Goal: Task Accomplishment & Management: Complete application form

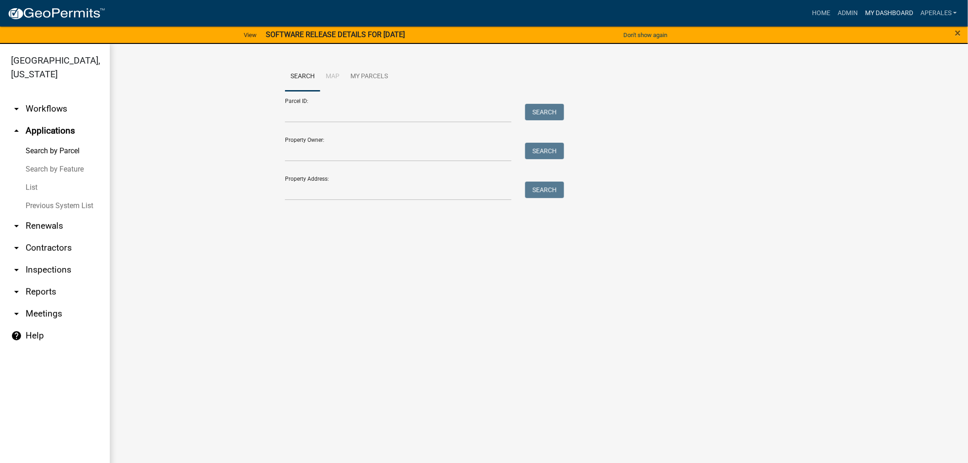
click at [871, 8] on link "My Dashboard" at bounding box center [889, 13] width 55 height 17
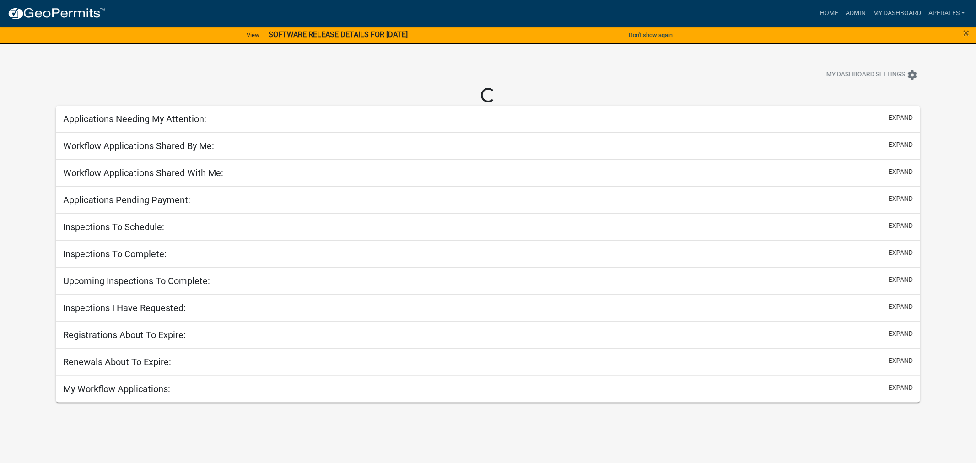
select select "3: 100"
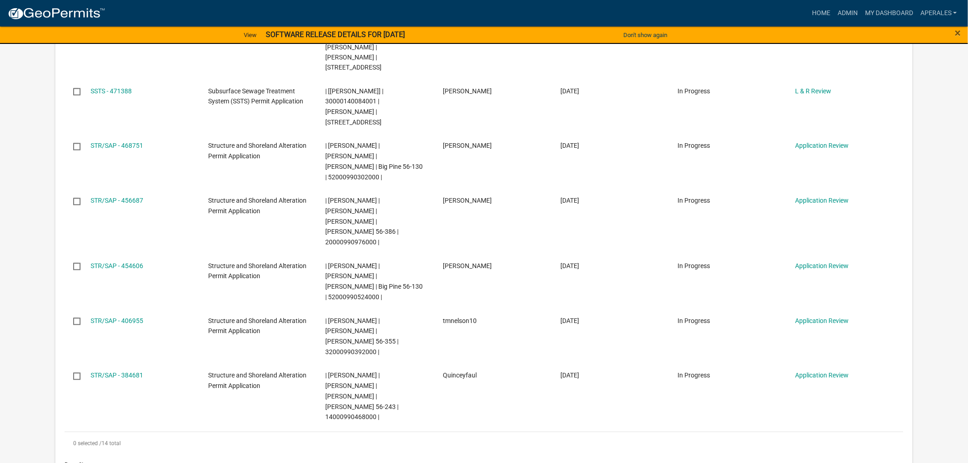
scroll to position [663, 0]
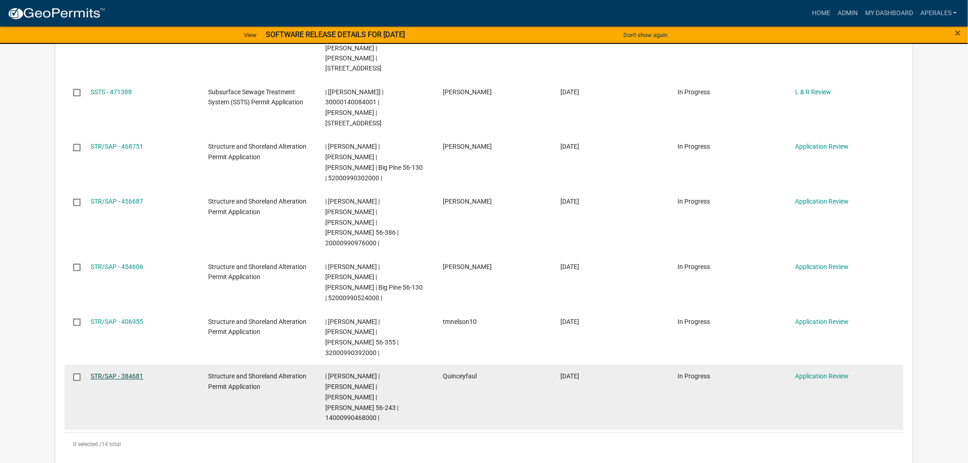
click at [114, 373] on link "STR/SAP - 384681" at bounding box center [117, 376] width 53 height 7
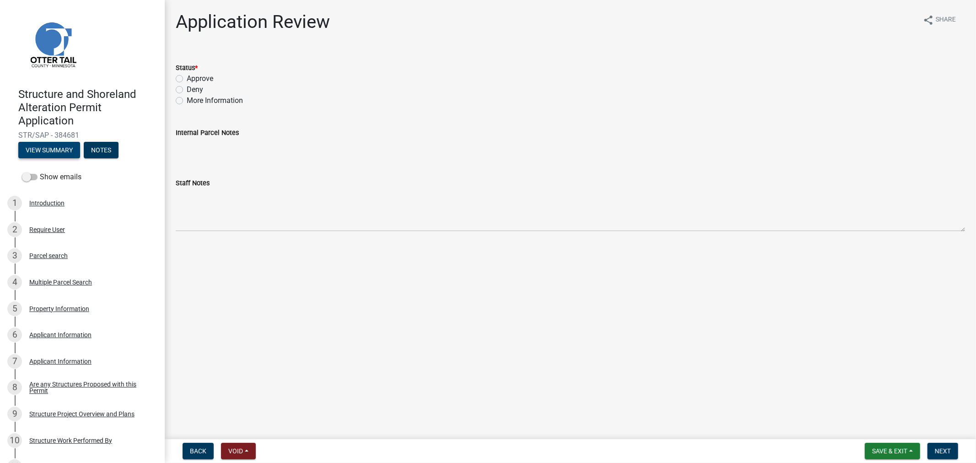
click at [66, 153] on button "View Summary" at bounding box center [49, 150] width 62 height 16
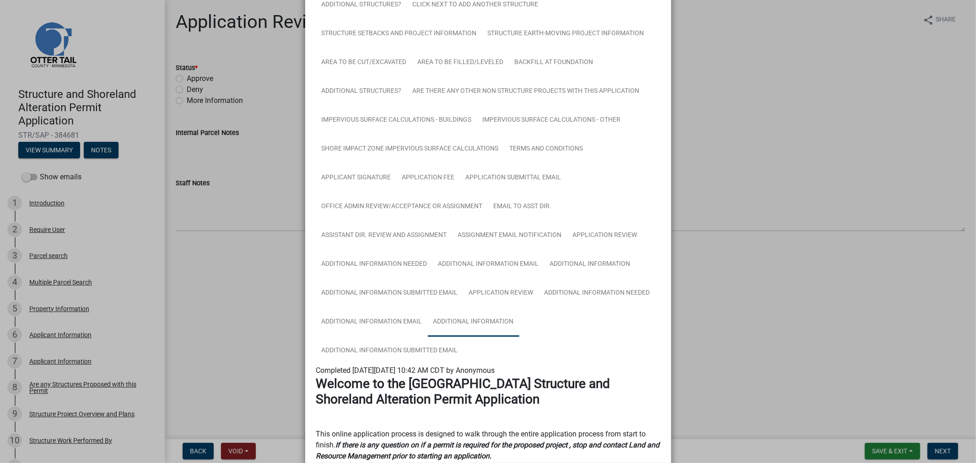
scroll to position [305, 0]
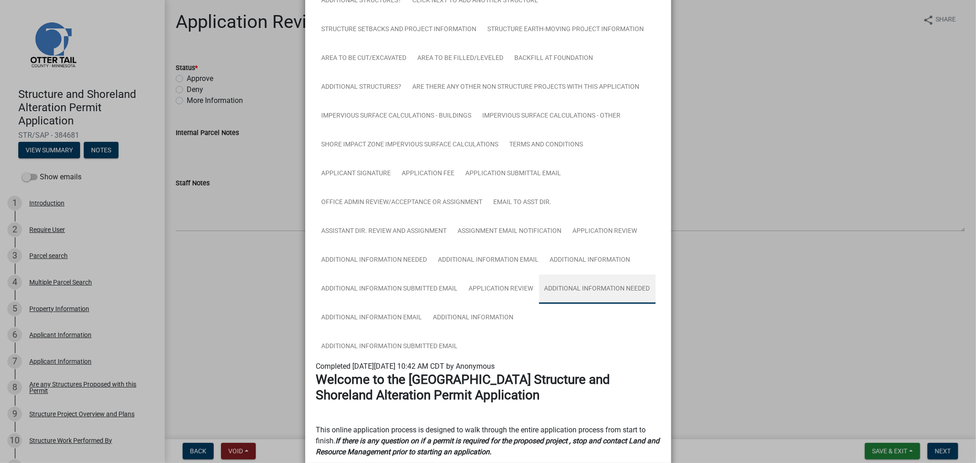
click at [602, 287] on link "Additional Information Needed" at bounding box center [597, 289] width 117 height 29
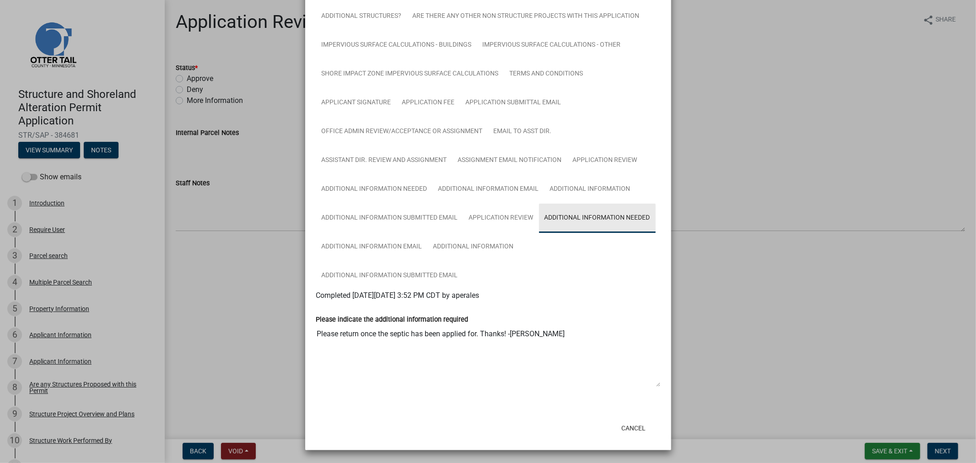
scroll to position [378, 0]
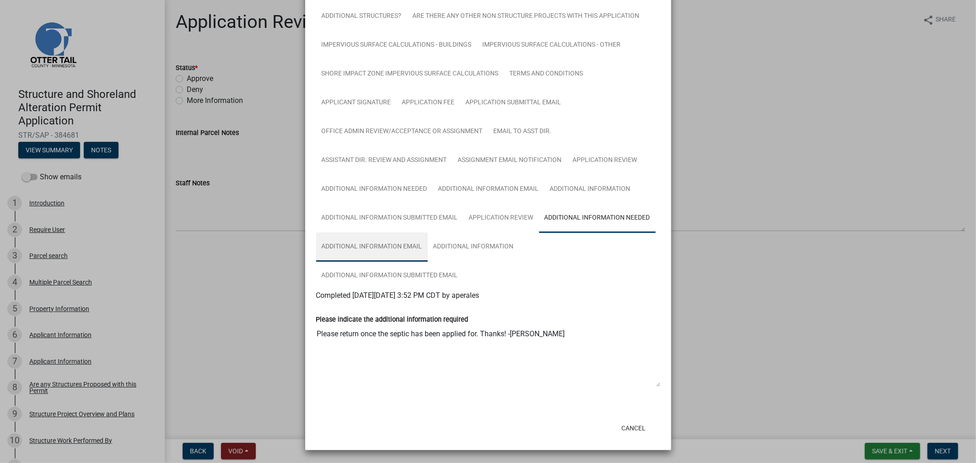
click at [386, 245] on link "Additional Information Email" at bounding box center [372, 246] width 112 height 29
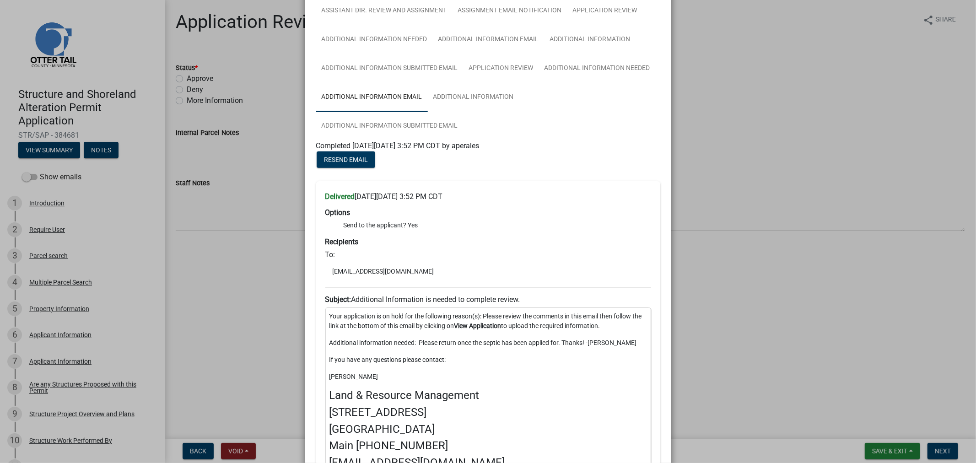
scroll to position [582, 0]
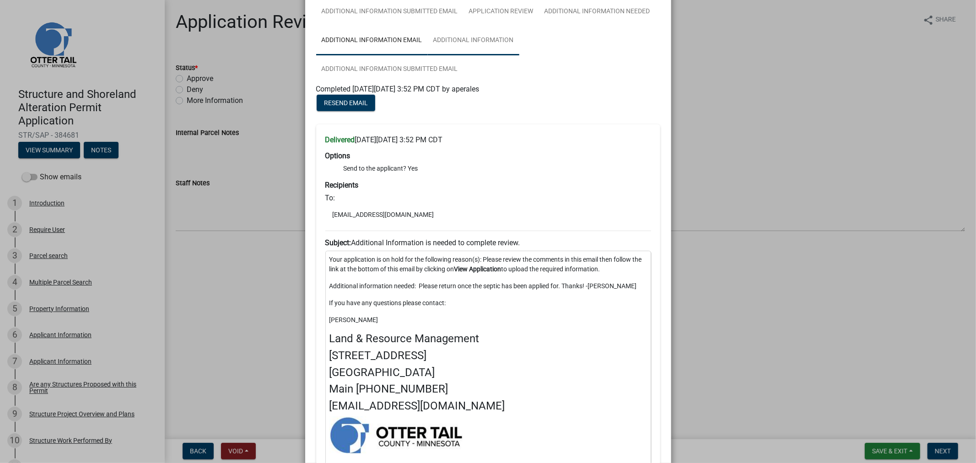
click at [463, 44] on link "Additional Information" at bounding box center [474, 40] width 92 height 29
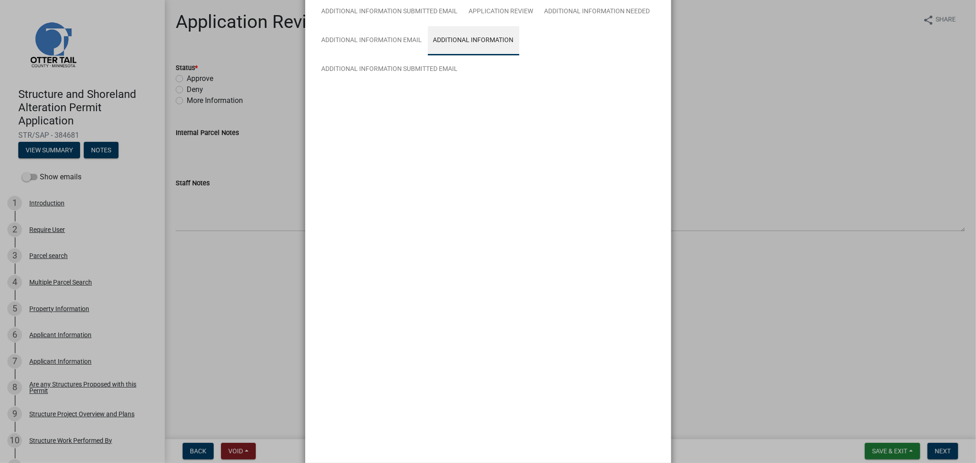
scroll to position [556, 0]
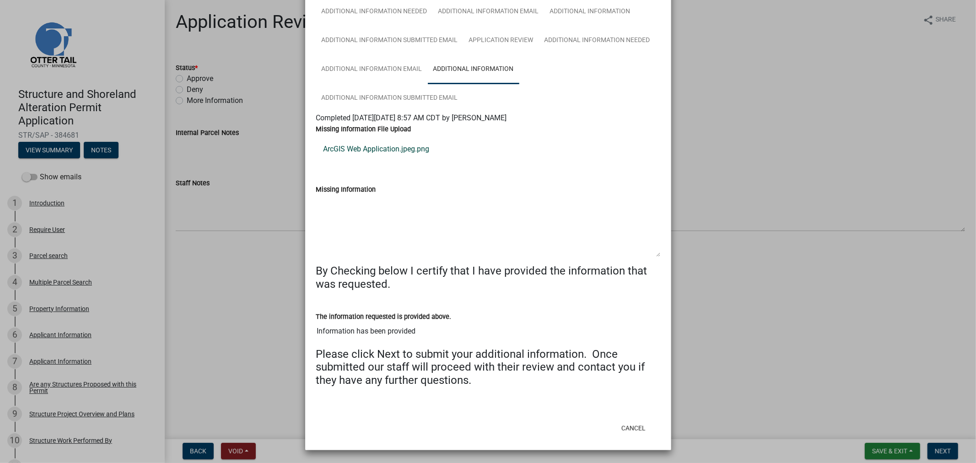
click at [394, 150] on link "ArcGIS Web Application.jpeg.png" at bounding box center [488, 149] width 344 height 22
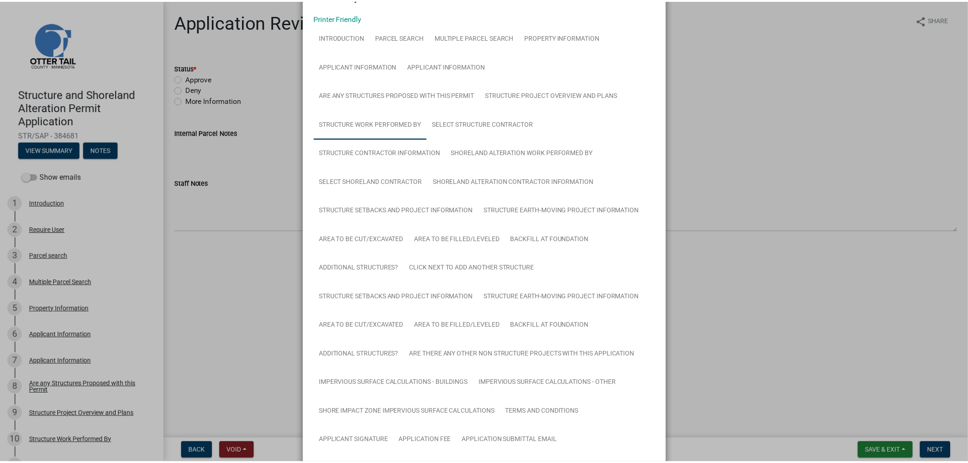
scroll to position [0, 0]
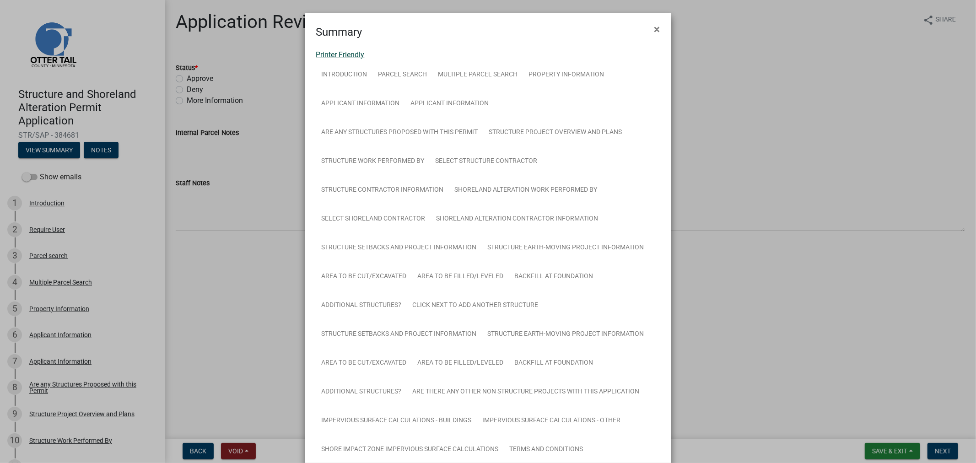
click at [321, 50] on link "Printer Friendly" at bounding box center [340, 54] width 49 height 9
click at [655, 29] on span "×" at bounding box center [657, 29] width 6 height 13
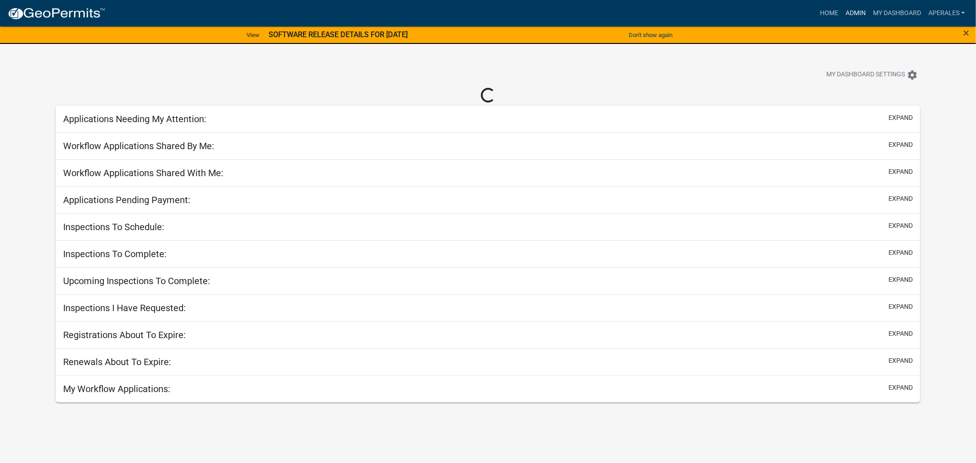
click at [857, 12] on link "Admin" at bounding box center [855, 13] width 27 height 17
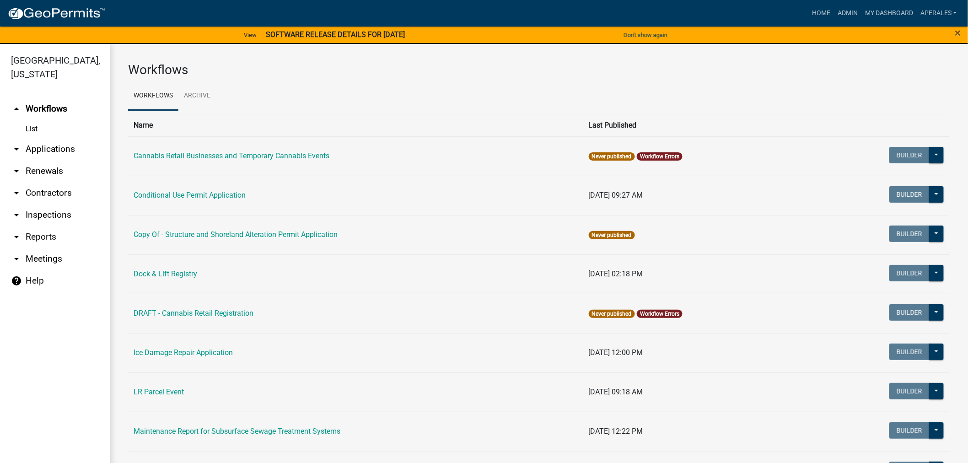
click at [43, 149] on link "arrow_drop_down Applications" at bounding box center [55, 149] width 110 height 22
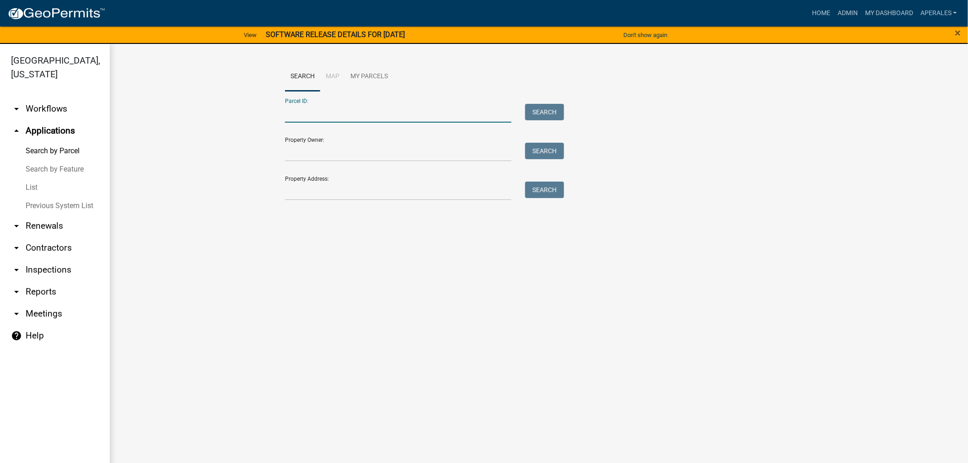
click at [399, 112] on input "Parcel ID:" at bounding box center [398, 113] width 226 height 19
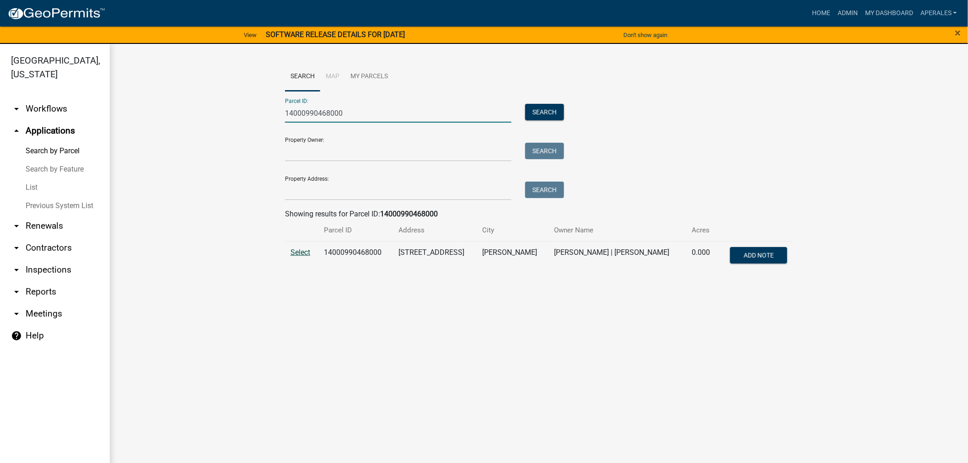
type input "14000990468000"
click at [307, 254] on span "Select" at bounding box center [301, 252] width 20 height 9
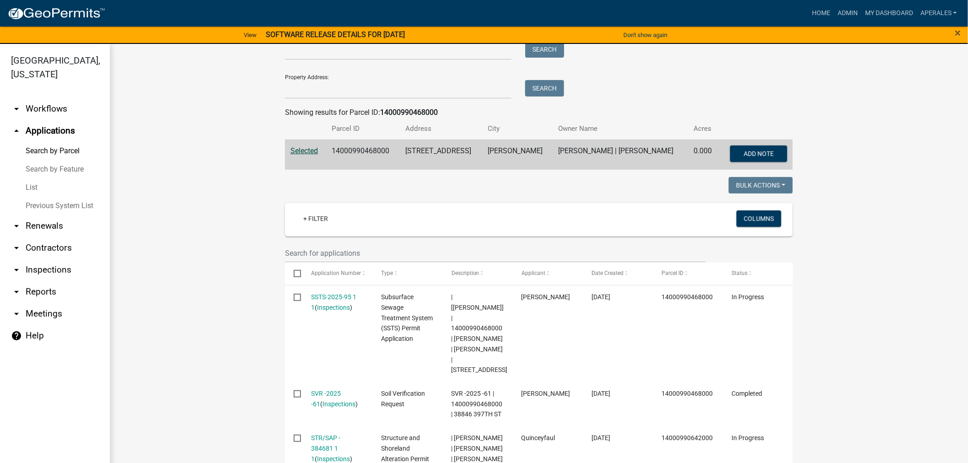
scroll to position [152, 0]
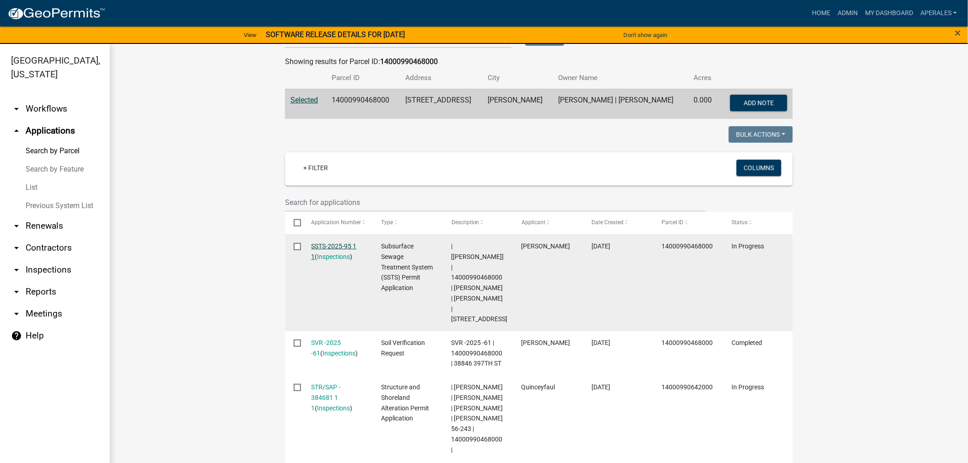
click at [331, 243] on link "SSTS-2025-95 1 1" at bounding box center [334, 252] width 45 height 18
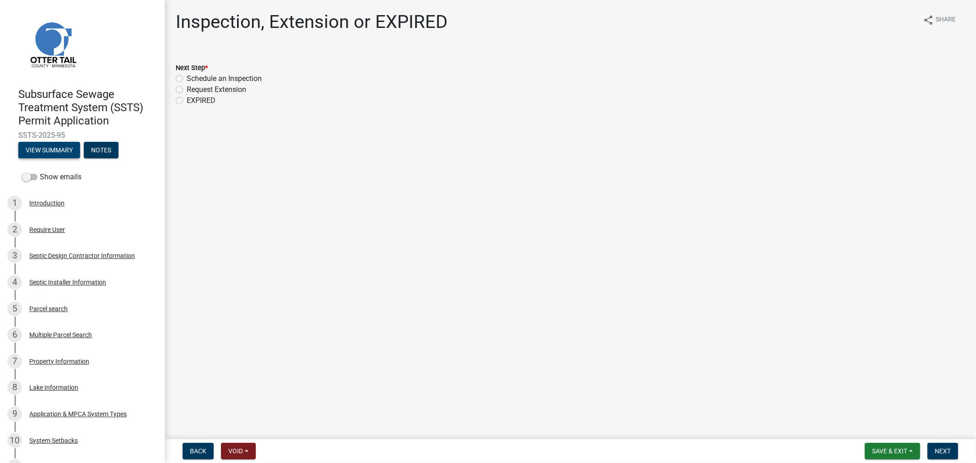
click at [66, 150] on button "View Summary" at bounding box center [49, 150] width 62 height 16
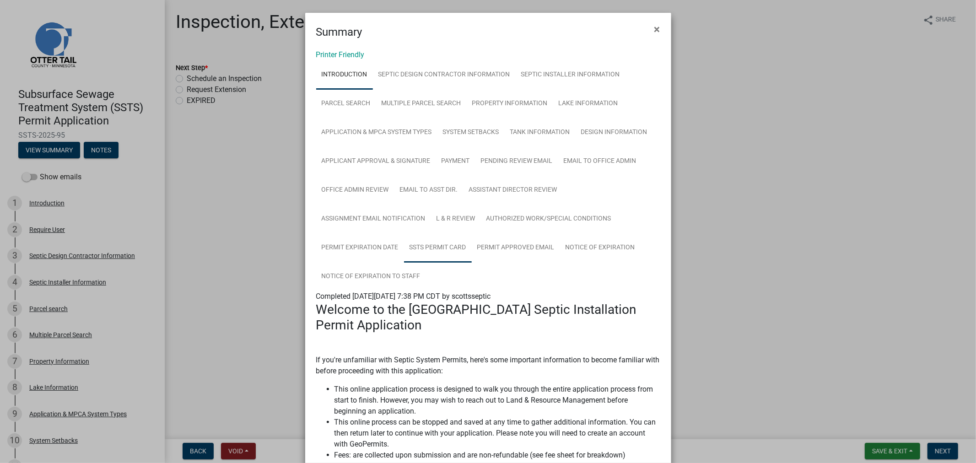
click at [437, 245] on link "SSTS Permit Card" at bounding box center [438, 247] width 68 height 29
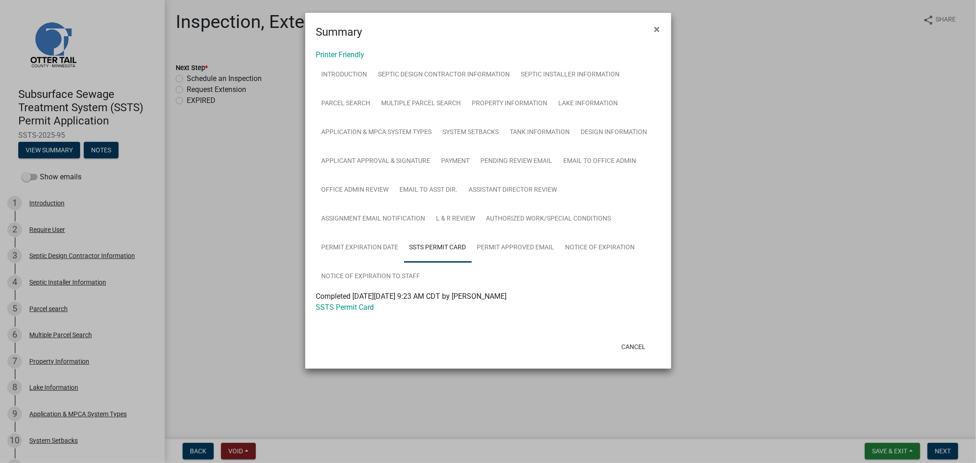
click at [359, 315] on div at bounding box center [488, 318] width 344 height 11
click at [360, 307] on link "SSTS Permit Card" at bounding box center [345, 307] width 58 height 9
click at [656, 20] on button "×" at bounding box center [657, 29] width 21 height 26
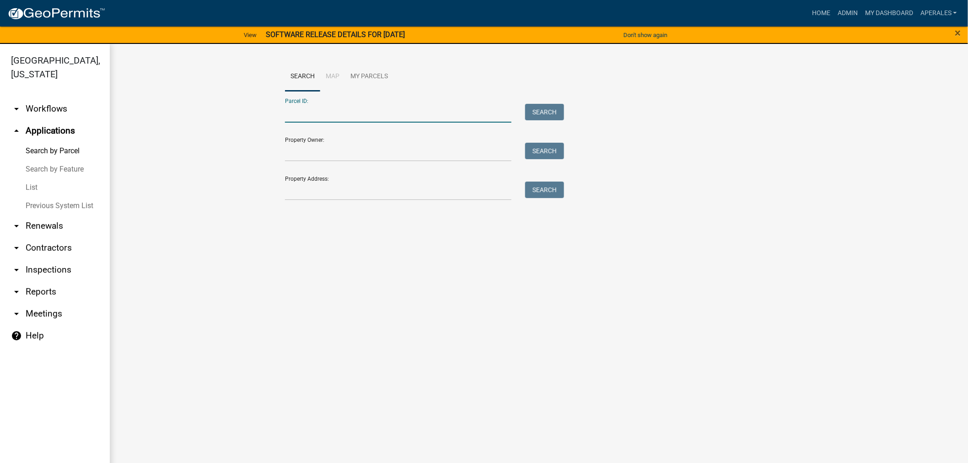
click at [371, 117] on input "Parcel ID:" at bounding box center [398, 113] width 226 height 19
click at [893, 1] on nav "Toggle drawer menu more_horiz Home Admin My Dashboard aperales Admin Account Lo…" at bounding box center [484, 13] width 968 height 27
click at [890, 3] on nav "Toggle drawer menu more_horiz Home Admin My Dashboard aperales Admin Account Lo…" at bounding box center [484, 13] width 968 height 27
click at [890, 5] on link "My Dashboard" at bounding box center [889, 13] width 55 height 17
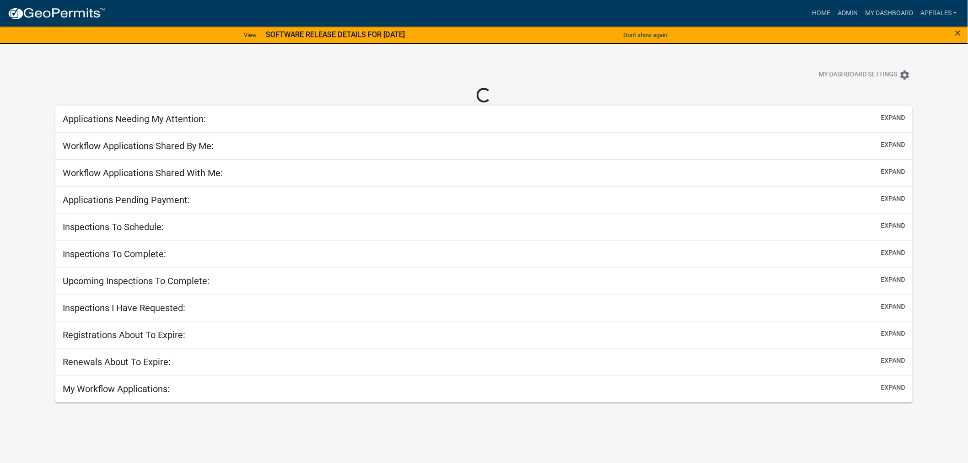
select select "3: 100"
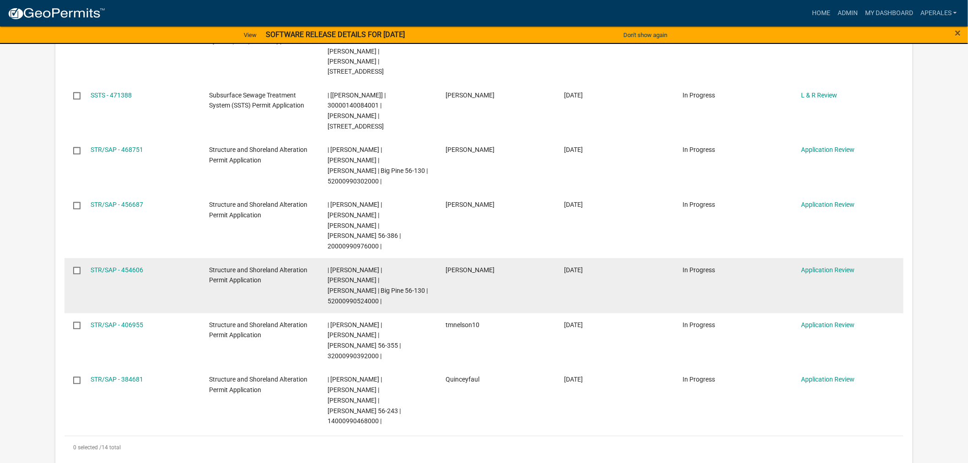
scroll to position [661, 0]
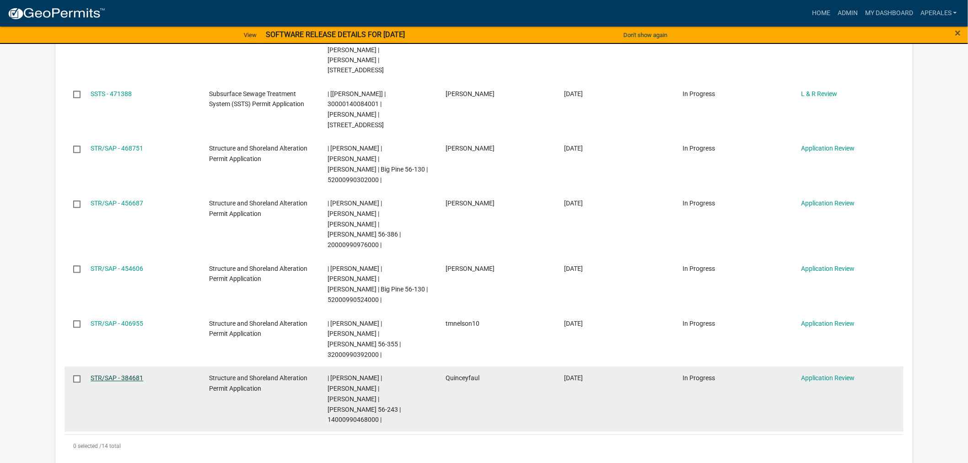
click at [124, 375] on link "STR/SAP - 384681" at bounding box center [117, 378] width 53 height 7
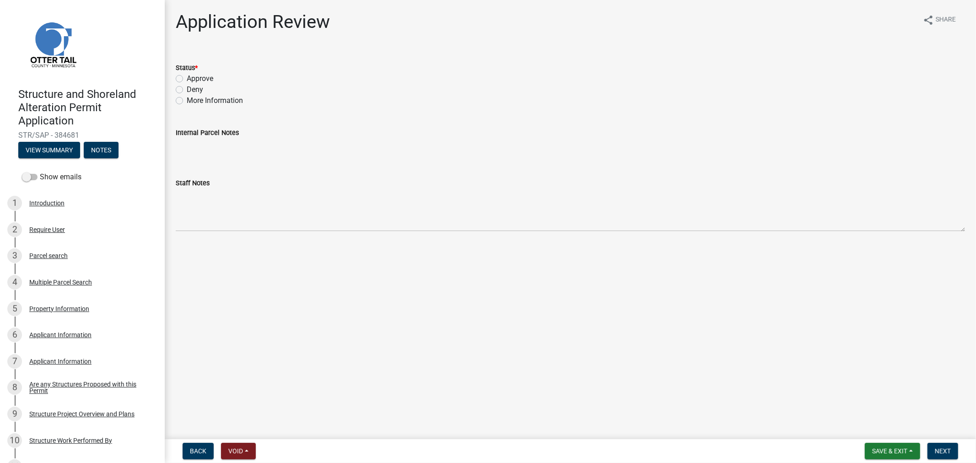
click at [187, 76] on label "Approve" at bounding box center [200, 78] width 27 height 11
click at [187, 76] on input "Approve" at bounding box center [190, 76] width 6 height 6
radio input "true"
click at [934, 454] on button "Next" at bounding box center [942, 451] width 31 height 16
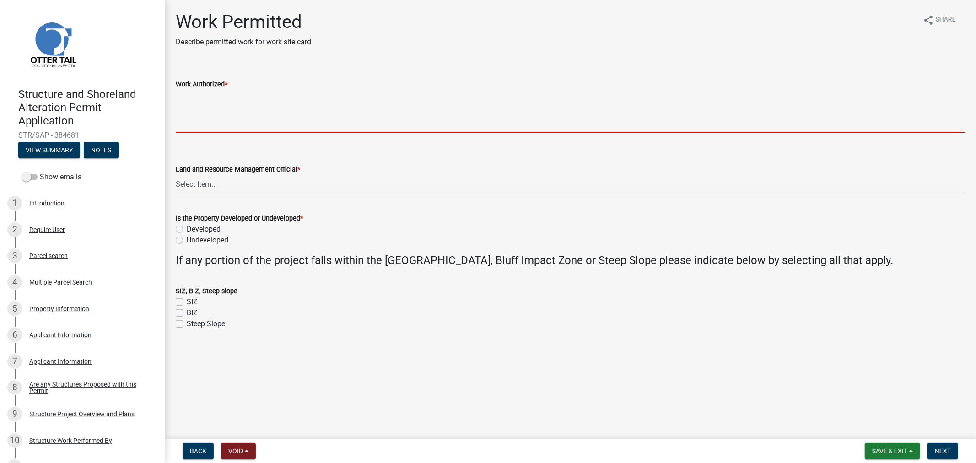
click at [184, 99] on textarea "Work Authorized *" at bounding box center [570, 111] width 789 height 43
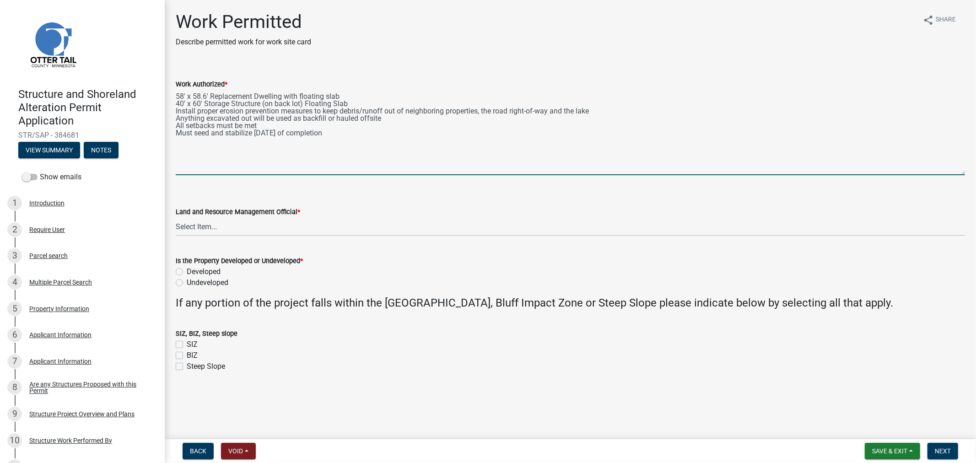
drag, startPoint x: 962, startPoint y: 129, endPoint x: 980, endPoint y: 172, distance: 46.0
click at [968, 172] on html "Internet Explorer does NOT work with GeoPermits. Get a new browser for more sec…" at bounding box center [488, 231] width 976 height 463
click at [302, 106] on textarea "58' x 58.6' Replacement Dwelling with floating slab 40' x 60' Storage Structure…" at bounding box center [570, 132] width 789 height 85
type textarea "58' x 58.6' Replacement Dwelling with floating slab 40' x 60' Storage Structure…"
click at [226, 225] on select "Select Item... Alexis Newark Amy Busko Andrea Perales Brittany Tollefson Christ…" at bounding box center [570, 226] width 789 height 19
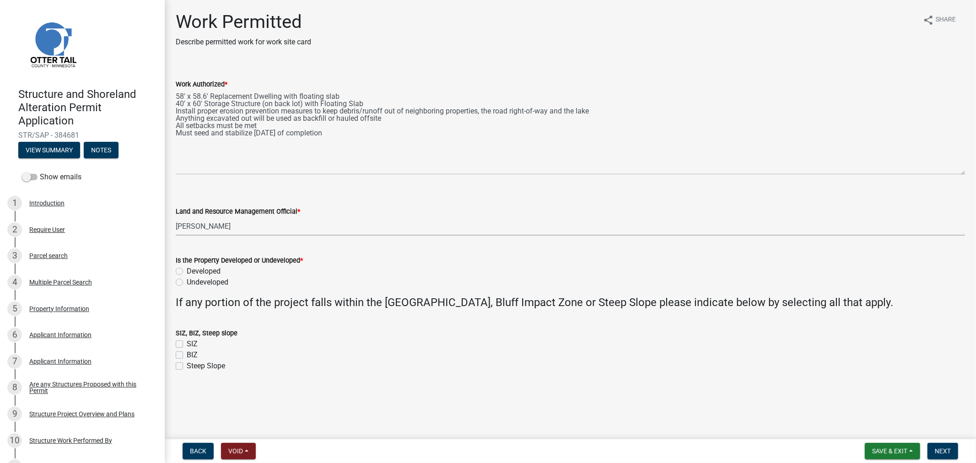
click at [176, 217] on select "Select Item... Alexis Newark Amy Busko Andrea Perales Brittany Tollefson Christ…" at bounding box center [570, 226] width 789 height 19
select select "4ffc802c-a91c-4807-8d38-a10afb9862f8"
click at [187, 269] on label "Developed" at bounding box center [204, 271] width 34 height 11
click at [187, 269] on input "Developed" at bounding box center [190, 269] width 6 height 6
radio input "true"
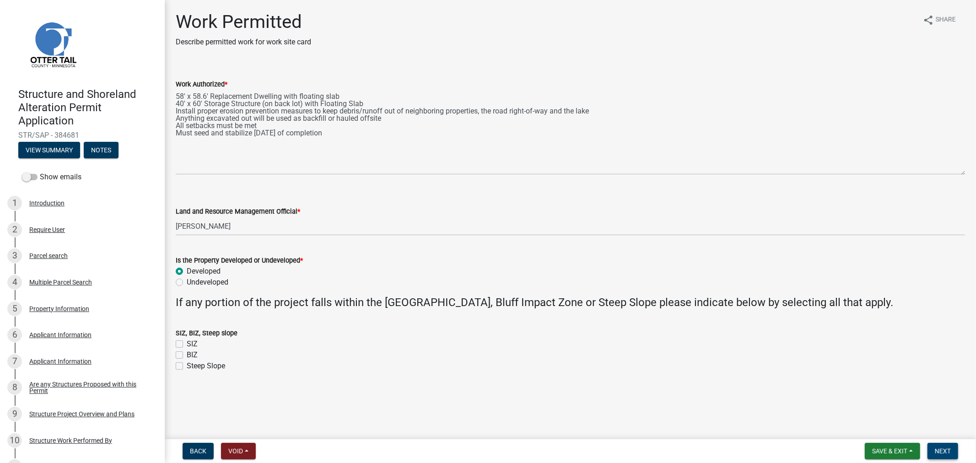
click at [938, 450] on span "Next" at bounding box center [943, 450] width 16 height 7
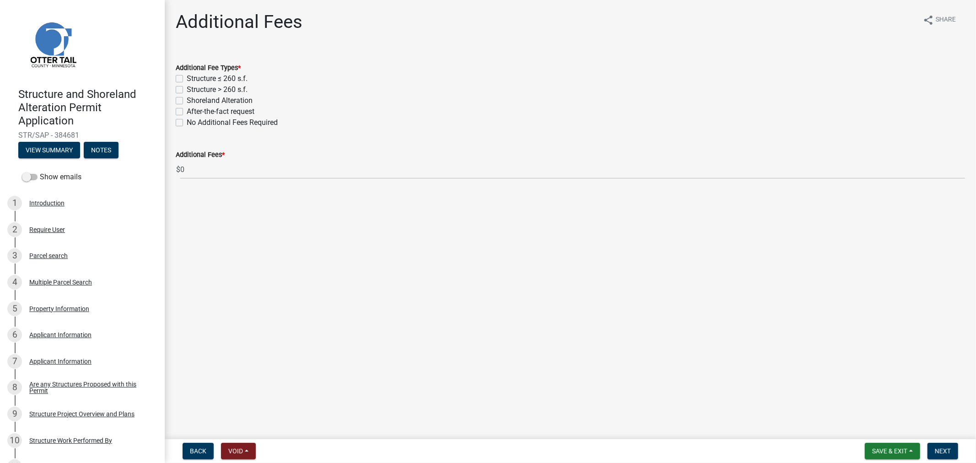
click at [187, 87] on label "Structure > 260 s.f." at bounding box center [217, 89] width 61 height 11
click at [187, 87] on input "Structure > 260 s.f." at bounding box center [190, 87] width 6 height 6
checkbox input "true"
checkbox input "false"
checkbox input "true"
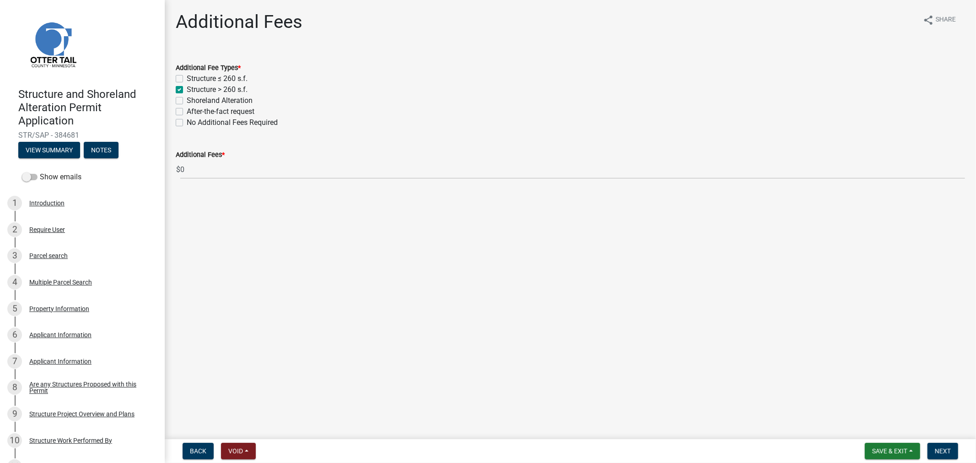
checkbox input "false"
click at [187, 99] on label "Shoreland Alteration" at bounding box center [220, 100] width 66 height 11
click at [187, 99] on input "Shoreland Alteration" at bounding box center [190, 98] width 6 height 6
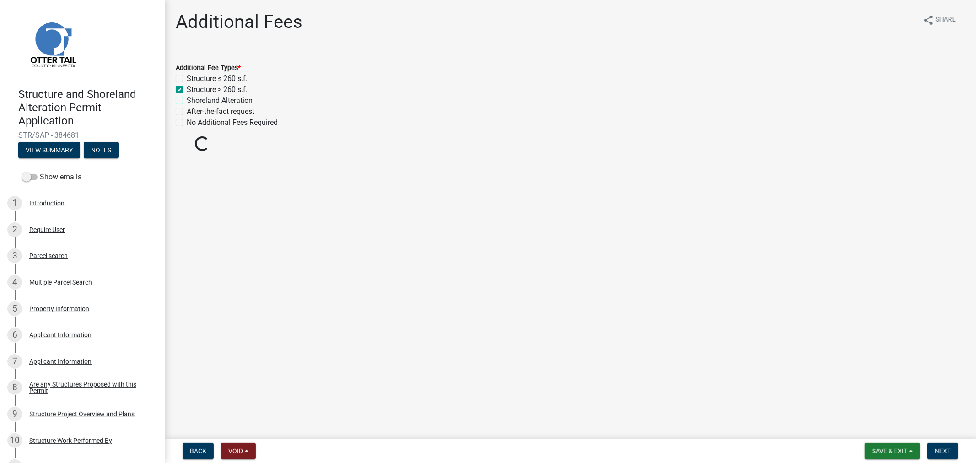
checkbox input "true"
checkbox input "false"
checkbox input "true"
checkbox input "false"
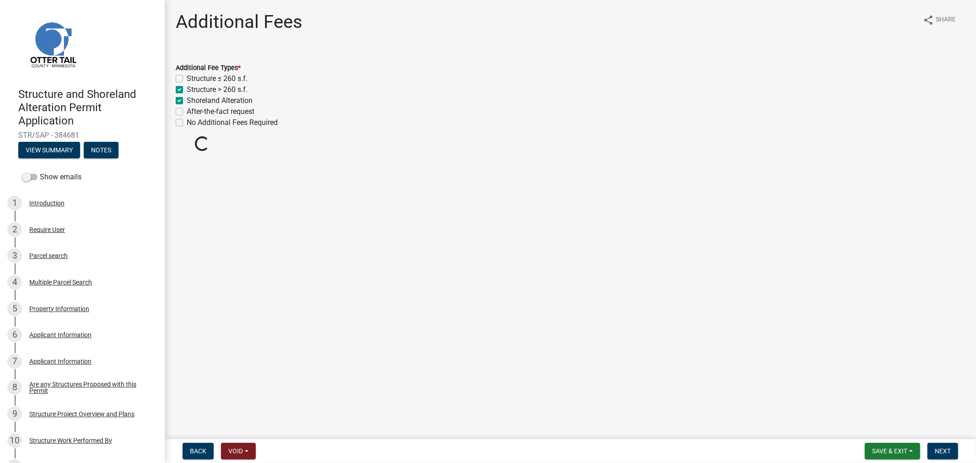
checkbox input "false"
click at [934, 457] on button "Next" at bounding box center [942, 451] width 31 height 16
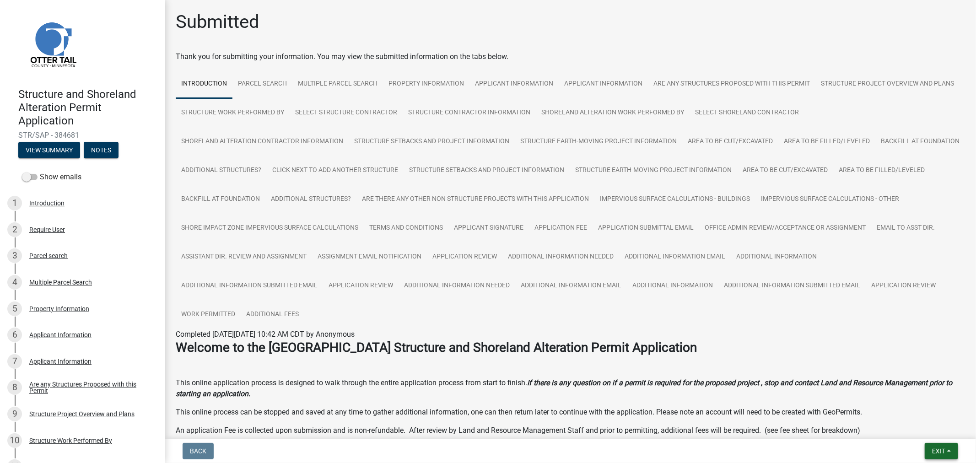
click at [950, 445] on button "Exit" at bounding box center [941, 451] width 33 height 16
click at [908, 430] on button "Save & Exit" at bounding box center [921, 427] width 73 height 22
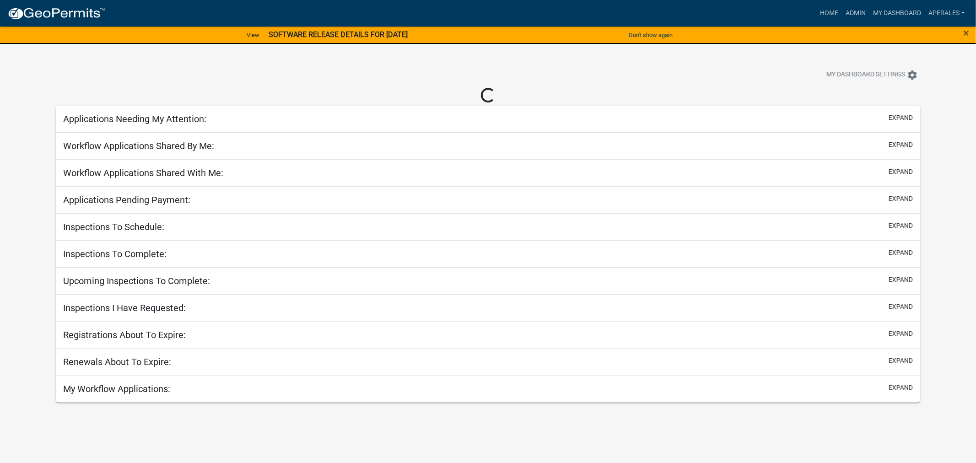
select select "3: 100"
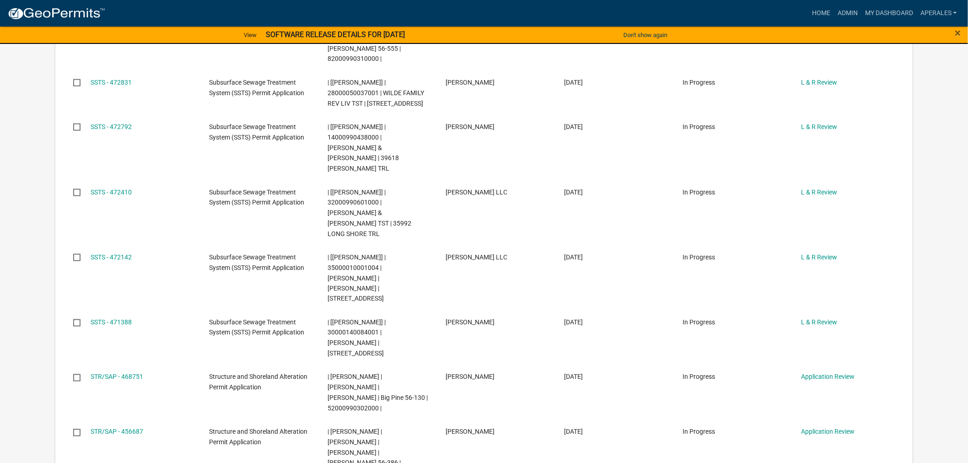
scroll to position [406, 0]
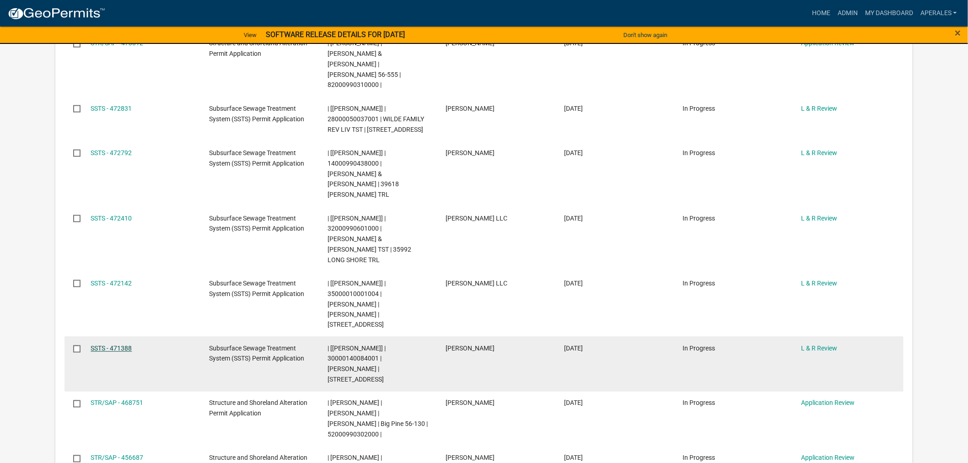
click at [111, 345] on link "SSTS - 471388" at bounding box center [111, 348] width 41 height 7
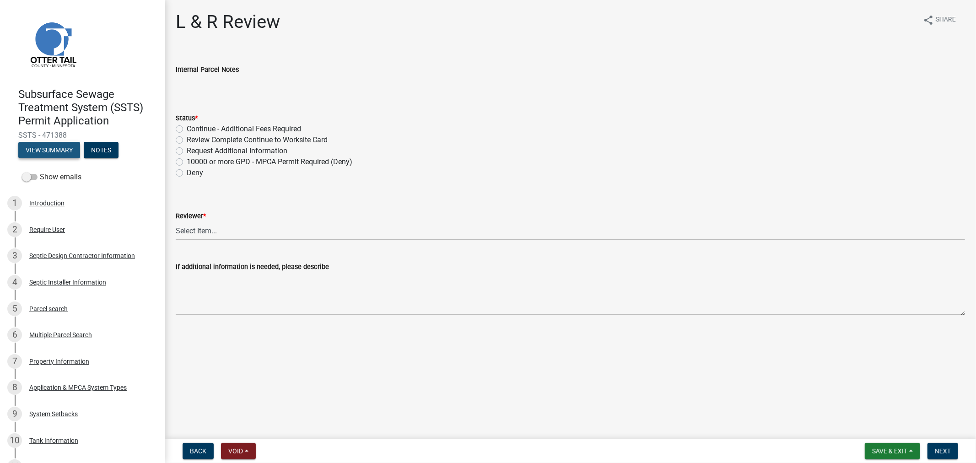
click at [48, 154] on button "View Summary" at bounding box center [49, 150] width 62 height 16
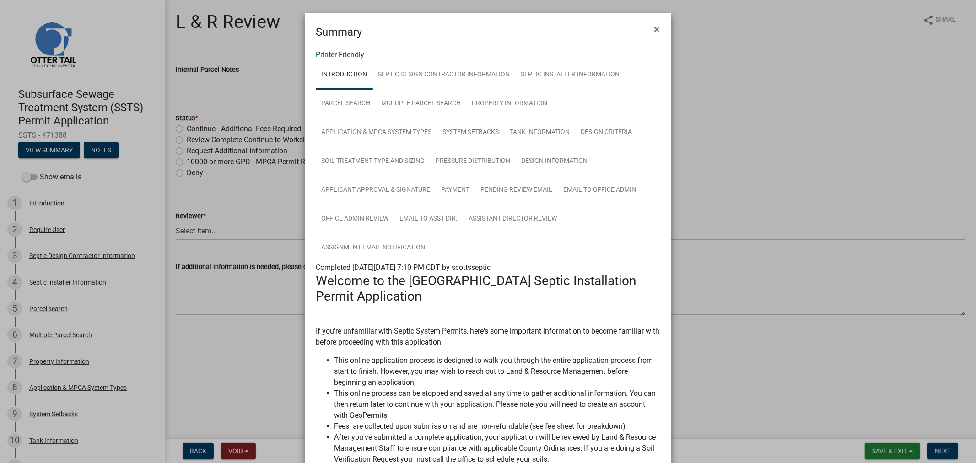
click at [338, 55] on link "Printer Friendly" at bounding box center [340, 54] width 49 height 9
click at [648, 28] on button "×" at bounding box center [657, 29] width 21 height 26
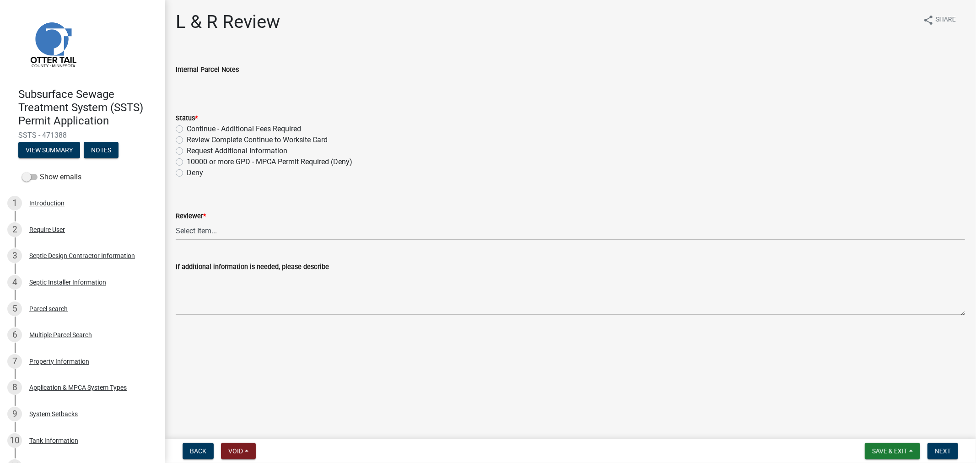
click at [187, 139] on label "Review Complete Continue to Worksite Card" at bounding box center [257, 140] width 141 height 11
click at [187, 139] on input "Review Complete Continue to Worksite Card" at bounding box center [190, 138] width 6 height 6
radio input "true"
drag, startPoint x: 215, startPoint y: 221, endPoint x: 218, endPoint y: 232, distance: 11.0
click at [216, 221] on select "Select Item... Alexis Newark Andrea Perales Brittany Tollefson Elizabeth Plaste…" at bounding box center [570, 230] width 789 height 19
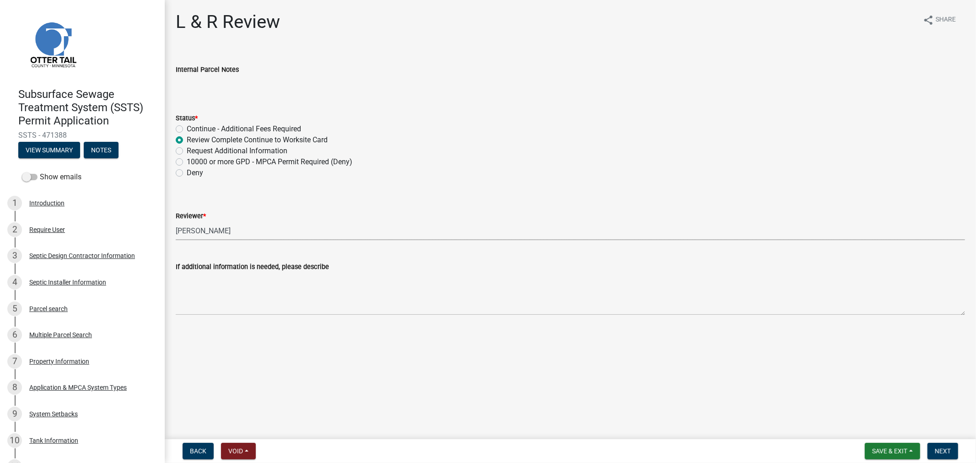
click at [176, 221] on select "Select Item... Alexis Newark Andrea Perales Brittany Tollefson Elizabeth Plaste…" at bounding box center [570, 230] width 789 height 19
select select "9c3b6904-81c6-453c-afae-16c55a593472"
click at [935, 453] on span "Next" at bounding box center [943, 450] width 16 height 7
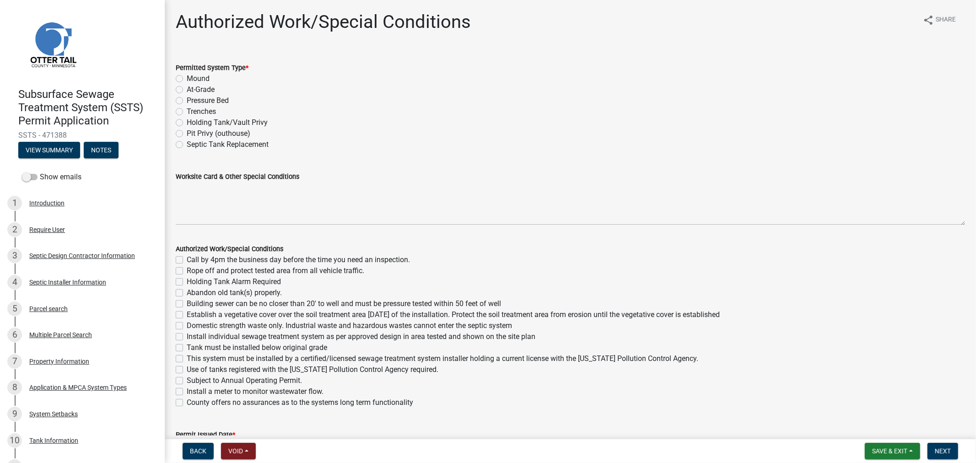
click at [187, 113] on label "Trenches" at bounding box center [201, 111] width 29 height 11
click at [187, 112] on input "Trenches" at bounding box center [190, 109] width 6 height 6
radio input "true"
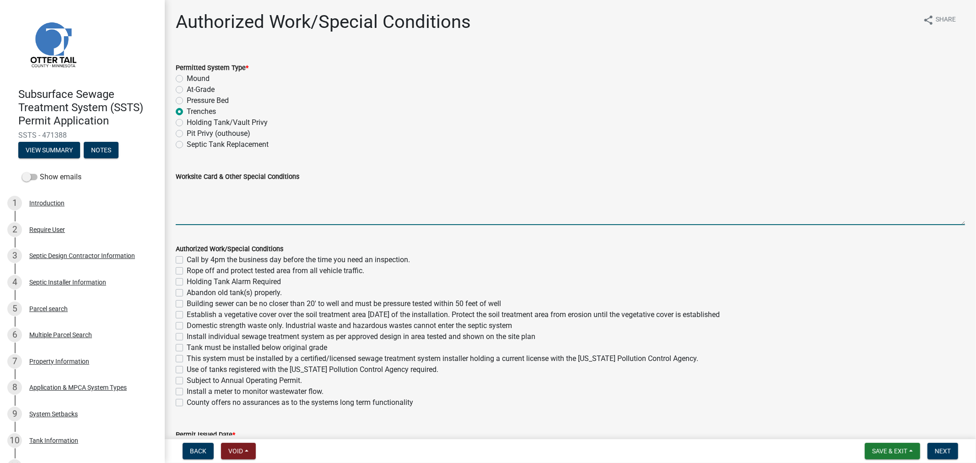
click at [220, 211] on textarea "Worksite Card & Other Special Conditions" at bounding box center [570, 203] width 789 height 43
type textarea "1500/2 Septic Tank 625 Gallon Lift Tank Type I Pump-to-Gravity Trenches 68 HC C…"
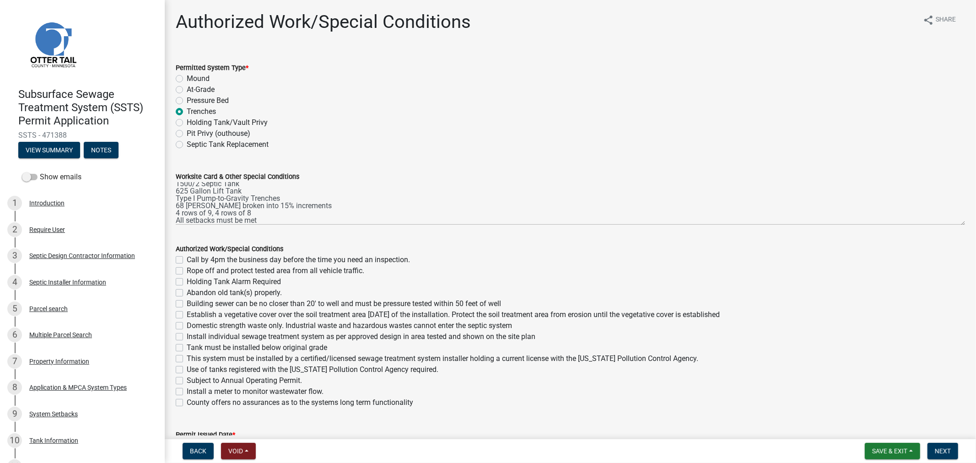
click at [187, 259] on label "Call by 4pm the business day before the time you need an inspection." at bounding box center [298, 259] width 223 height 11
click at [187, 259] on input "Call by 4pm the business day before the time you need an inspection." at bounding box center [190, 257] width 6 height 6
checkbox input "true"
checkbox input "false"
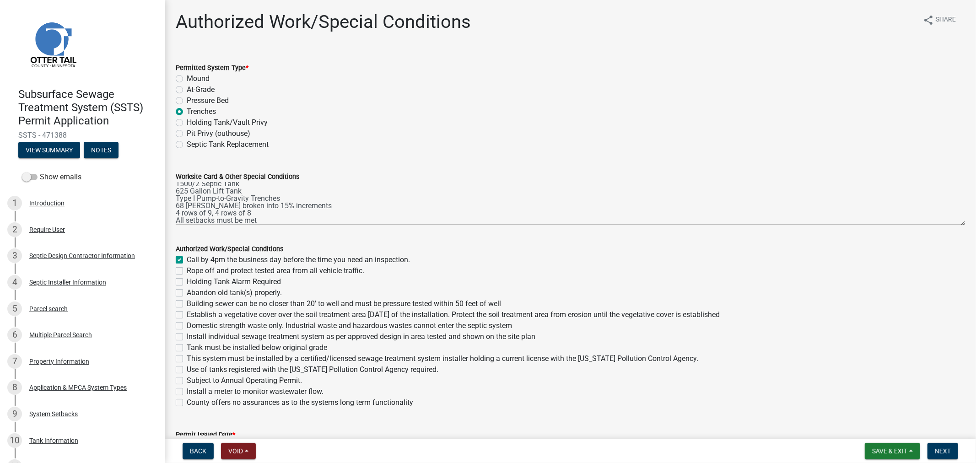
checkbox input "false"
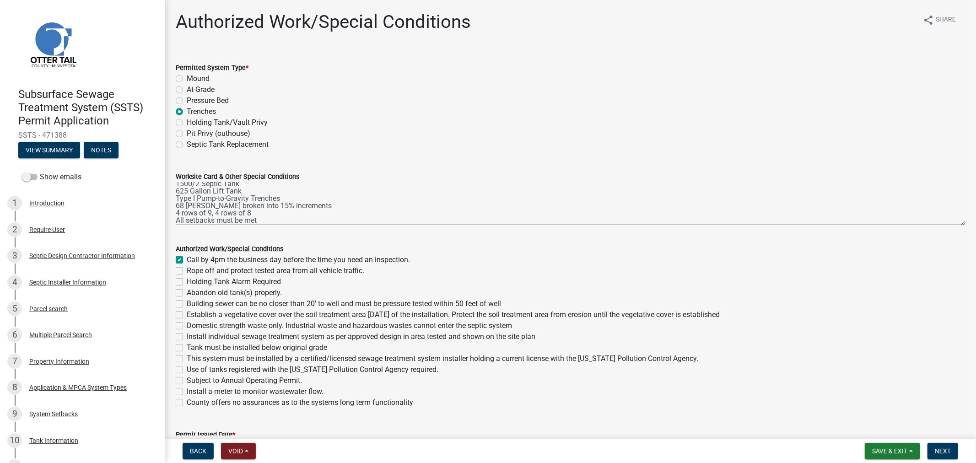
checkbox input "false"
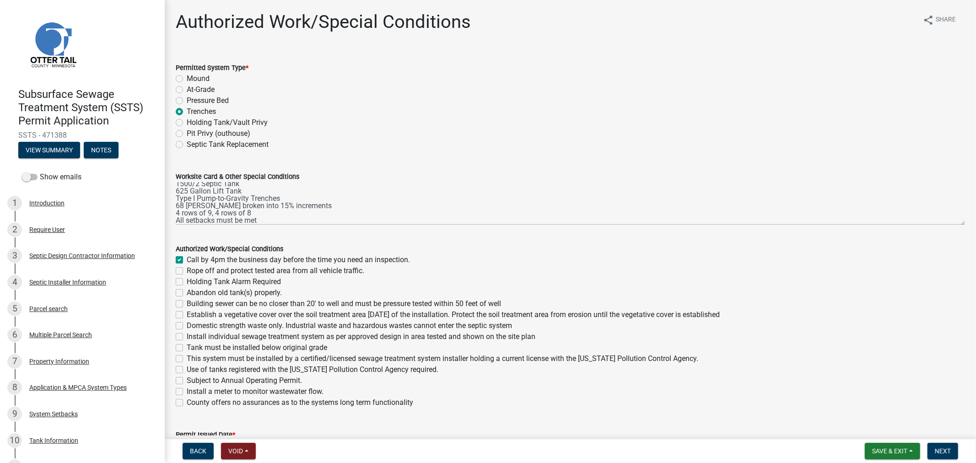
checkbox input "false"
click at [187, 267] on label "Rope off and protect tested area from all vehicle traffic." at bounding box center [276, 270] width 178 height 11
click at [187, 267] on input "Rope off and protect tested area from all vehicle traffic." at bounding box center [190, 268] width 6 height 6
checkbox input "true"
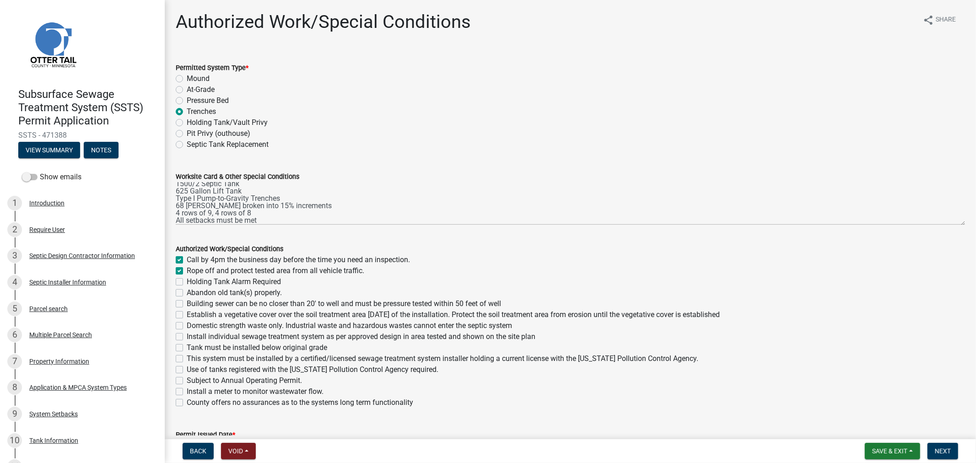
checkbox input "true"
checkbox input "false"
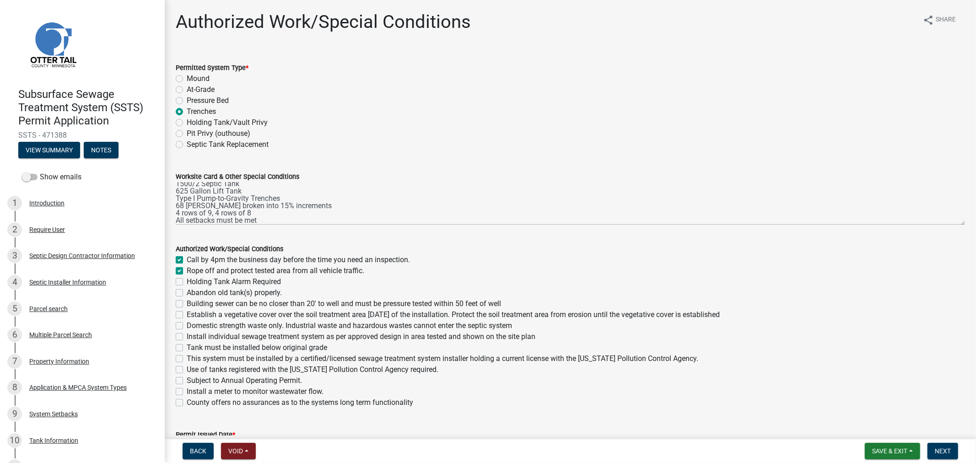
checkbox input "false"
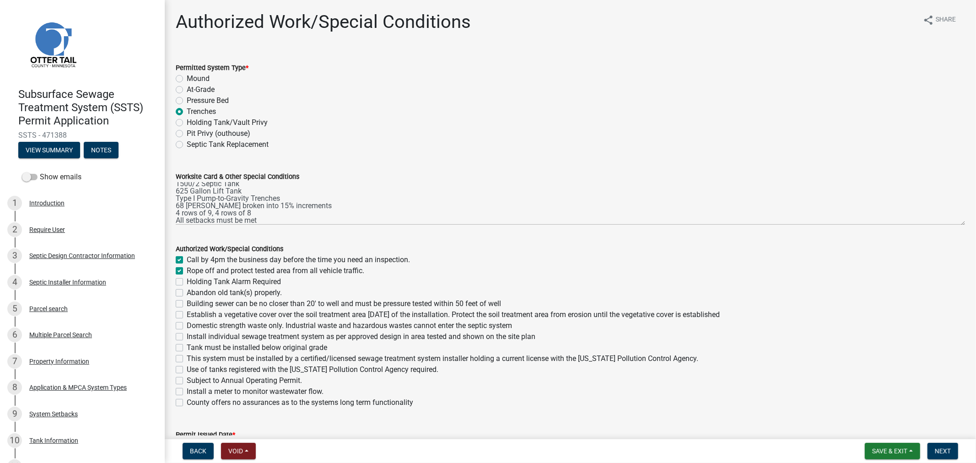
checkbox input "false"
click at [187, 293] on label "Abandon old tank(s) properly." at bounding box center [234, 292] width 95 height 11
click at [187, 293] on input "Abandon old tank(s) properly." at bounding box center [190, 290] width 6 height 6
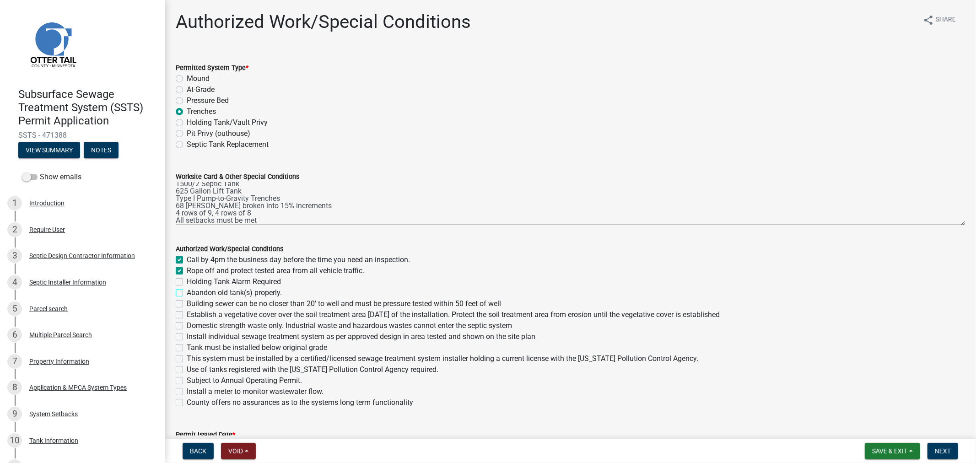
checkbox input "true"
checkbox input "false"
checkbox input "true"
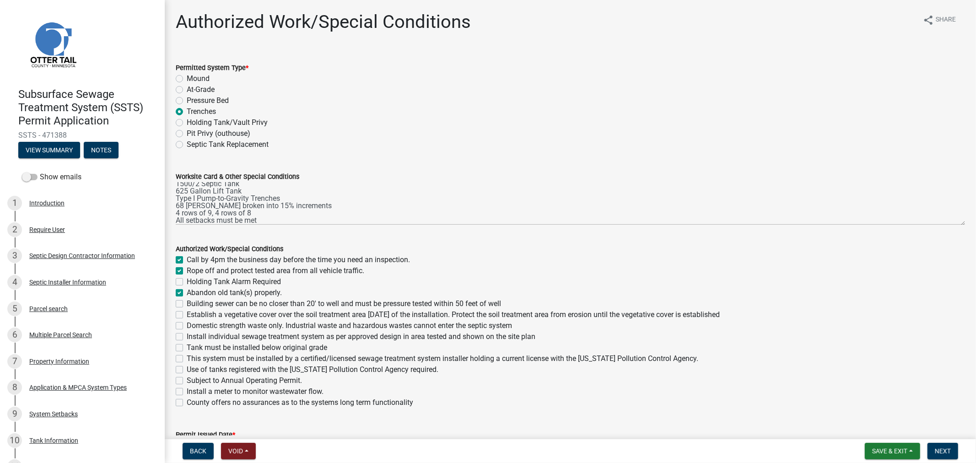
checkbox input "false"
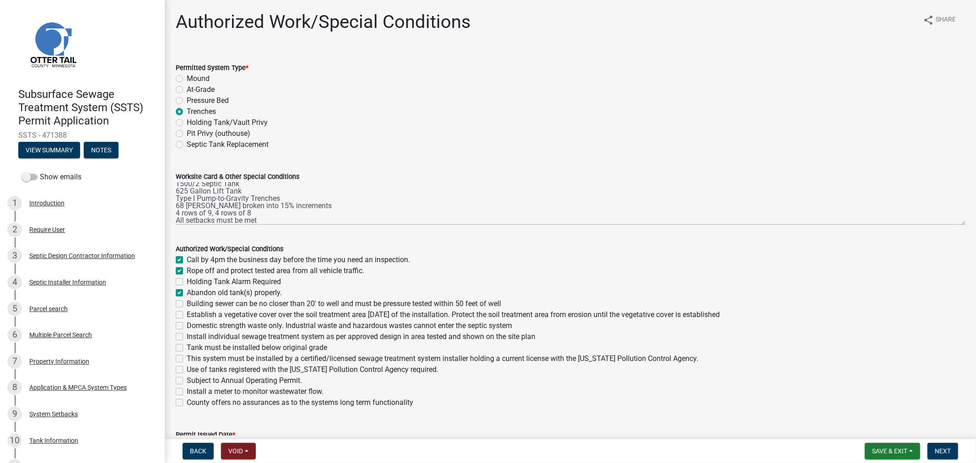
checkbox input "false"
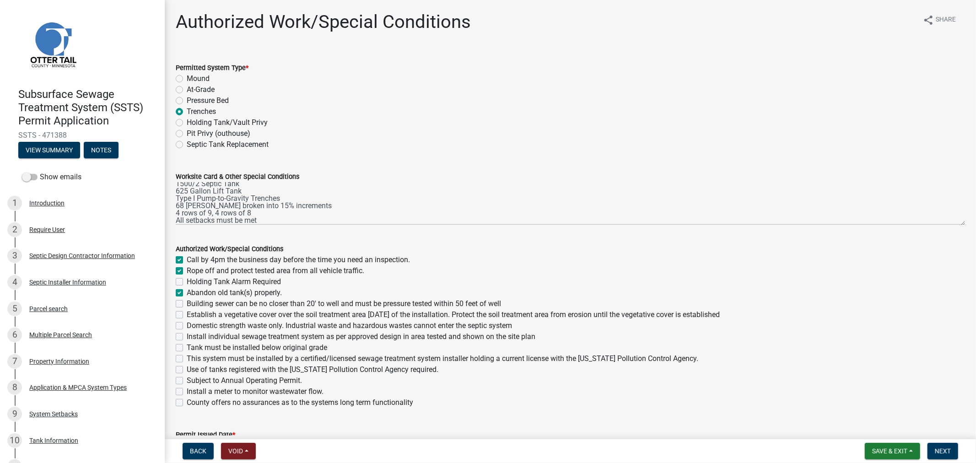
click at [187, 307] on label "Building sewer can be no closer than 20' to well and must be pressure tested wi…" at bounding box center [344, 303] width 314 height 11
click at [187, 304] on input "Building sewer can be no closer than 20' to well and must be pressure tested wi…" at bounding box center [190, 301] width 6 height 6
checkbox input "true"
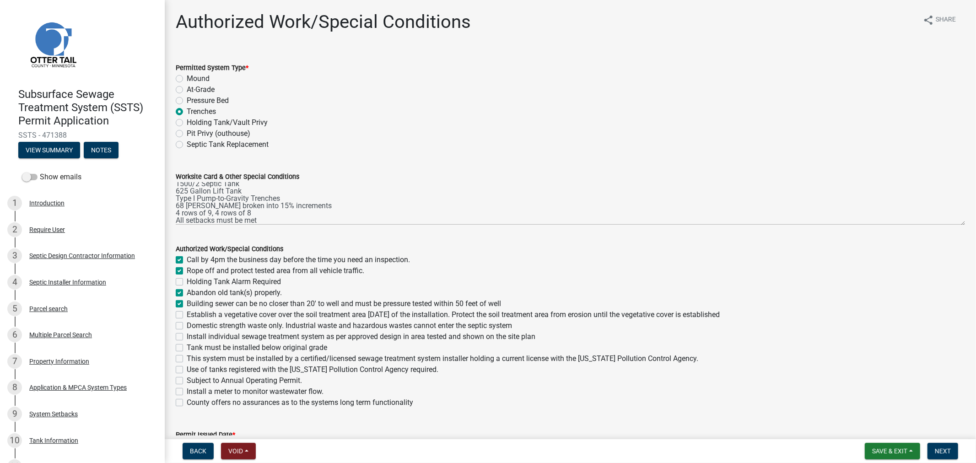
checkbox input "false"
checkbox input "true"
checkbox input "false"
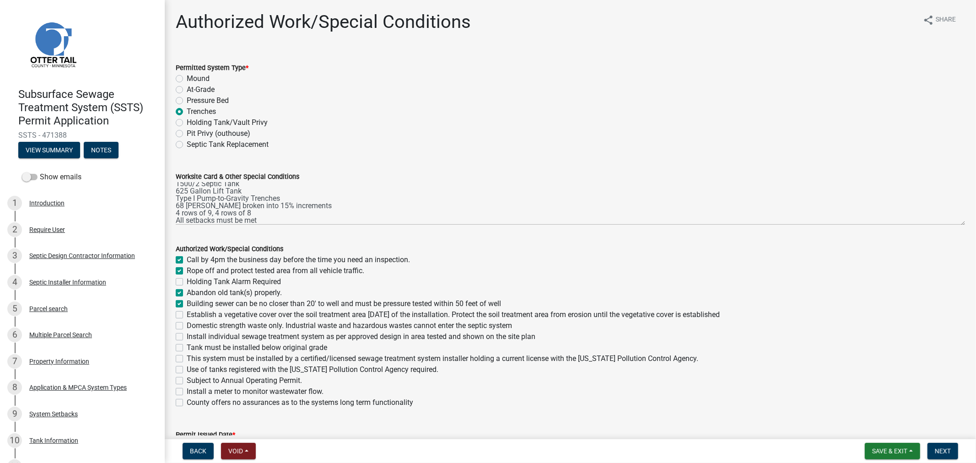
checkbox input "false"
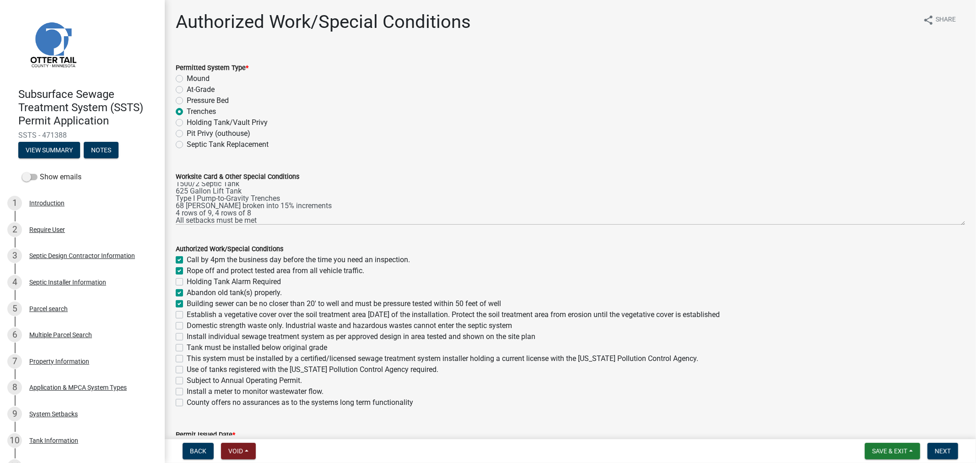
checkbox input "false"
click at [187, 316] on label "Establish a vegetative cover over the soil treatment area within 30 days of the…" at bounding box center [453, 314] width 533 height 11
click at [187, 315] on input "Establish a vegetative cover over the soil treatment area within 30 days of the…" at bounding box center [190, 312] width 6 height 6
checkbox input "true"
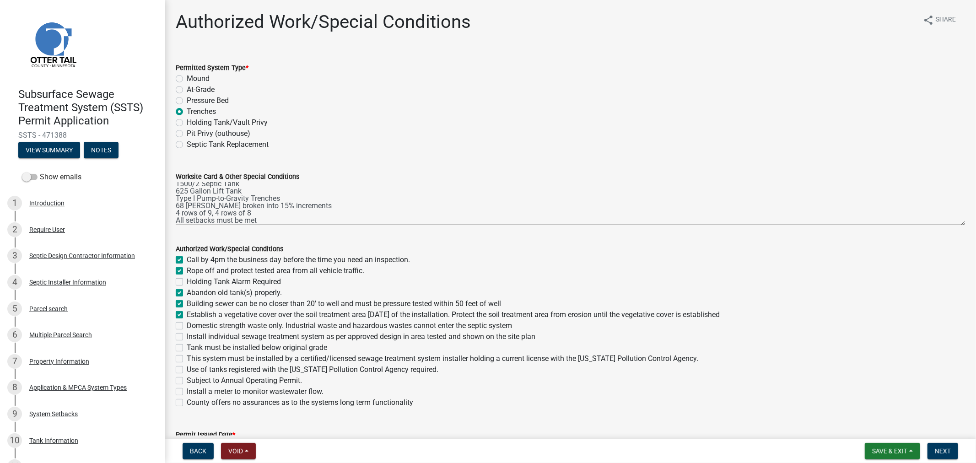
checkbox input "true"
checkbox input "false"
checkbox input "true"
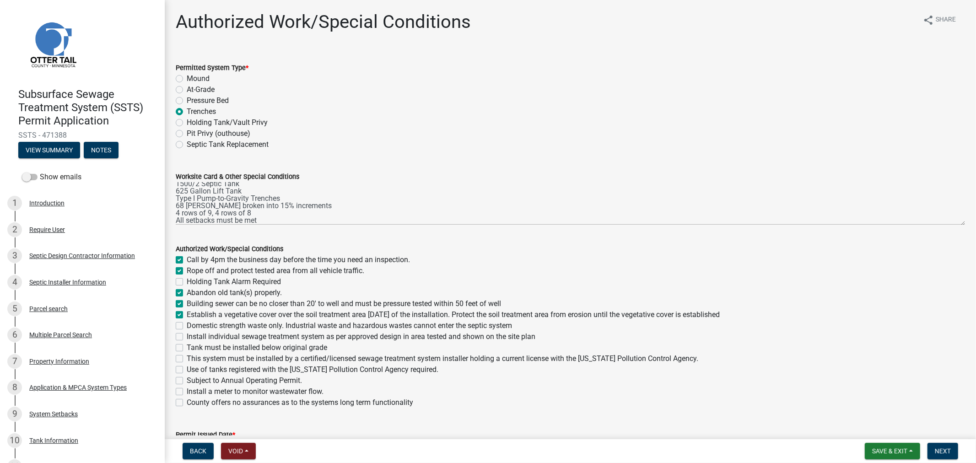
checkbox input "true"
checkbox input "false"
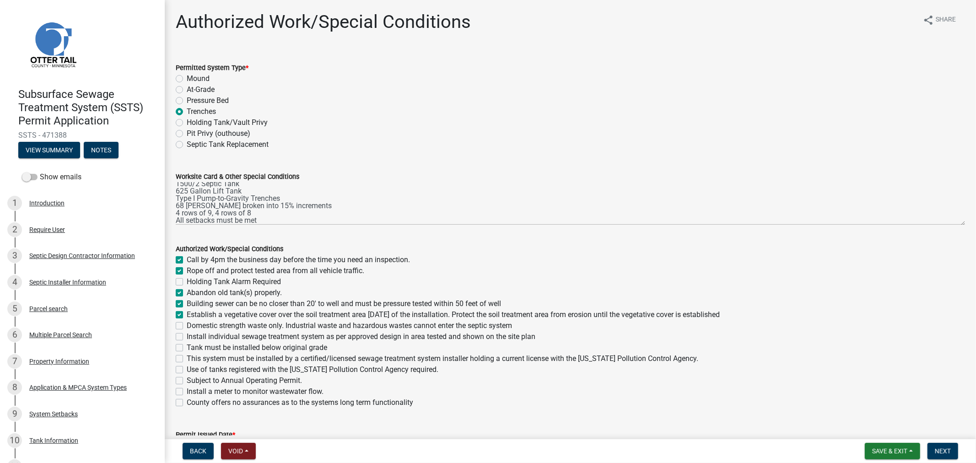
checkbox input "false"
click at [187, 327] on label "Domestic strength waste only. Industrial waste and hazardous wastes cannot ente…" at bounding box center [349, 325] width 325 height 11
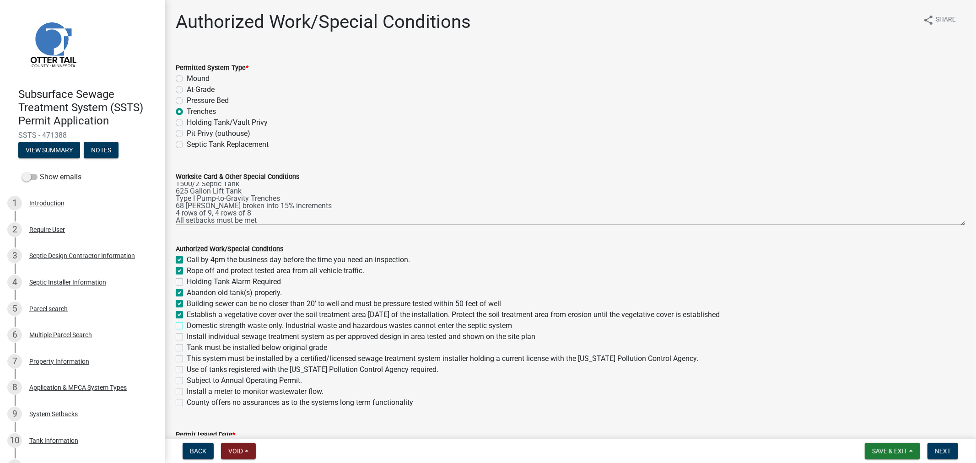
click at [187, 326] on input "Domestic strength waste only. Industrial waste and hazardous wastes cannot ente…" at bounding box center [190, 323] width 6 height 6
checkbox input "true"
checkbox input "false"
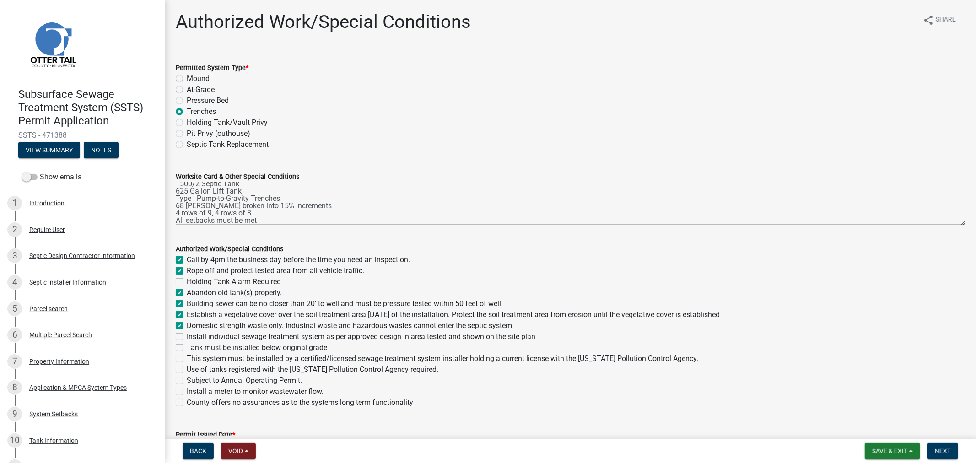
checkbox input "true"
checkbox input "false"
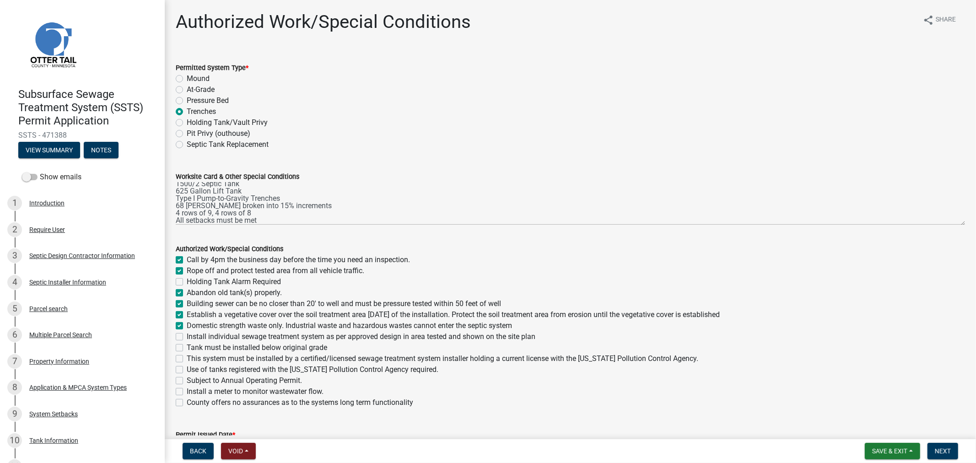
checkbox input "false"
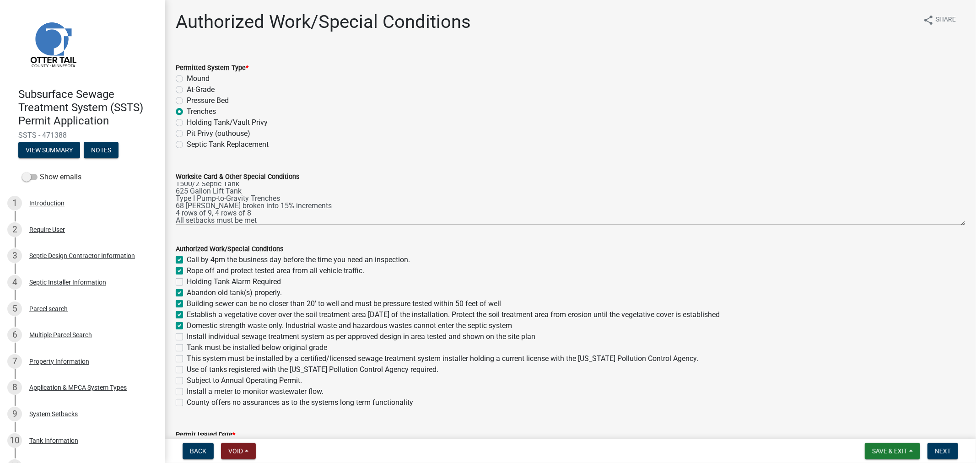
checkbox input "false"
click at [187, 340] on label "Install individual sewage treatment system as per approved design in area teste…" at bounding box center [361, 336] width 349 height 11
click at [187, 337] on input "Install individual sewage treatment system as per approved design in area teste…" at bounding box center [190, 334] width 6 height 6
checkbox input "true"
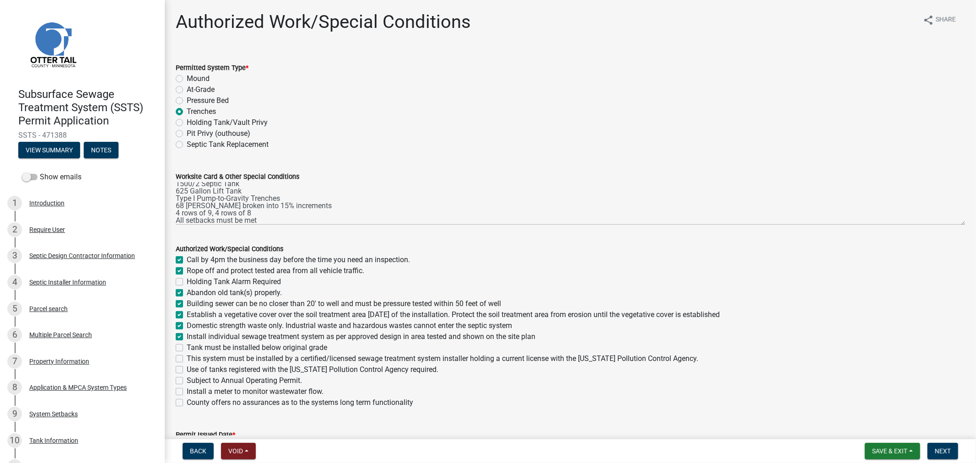
checkbox input "true"
checkbox input "false"
checkbox input "true"
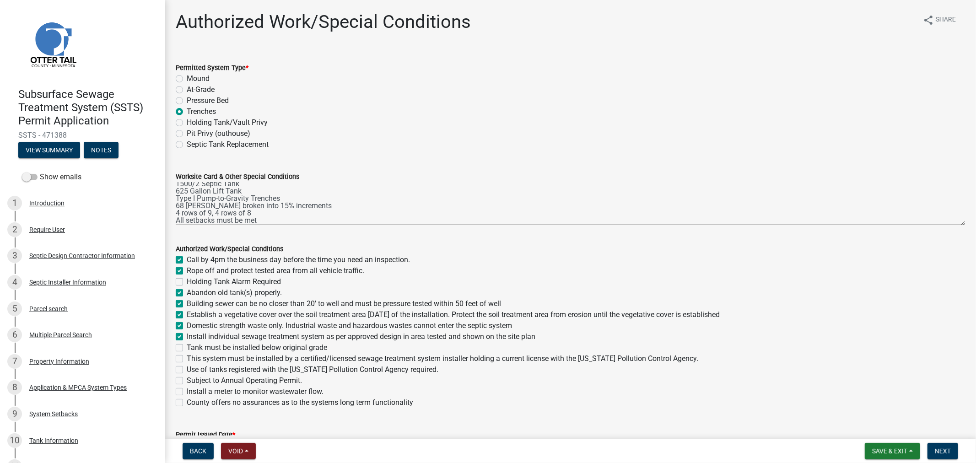
checkbox input "true"
checkbox input "false"
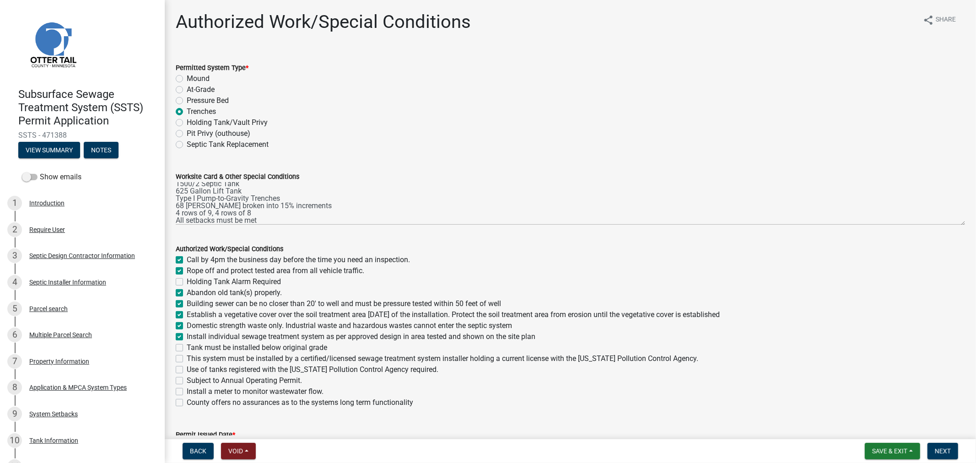
checkbox input "false"
click at [187, 347] on label "Tank must be installed below original grade" at bounding box center [257, 347] width 140 height 11
click at [187, 347] on input "Tank must be installed below original grade" at bounding box center [190, 345] width 6 height 6
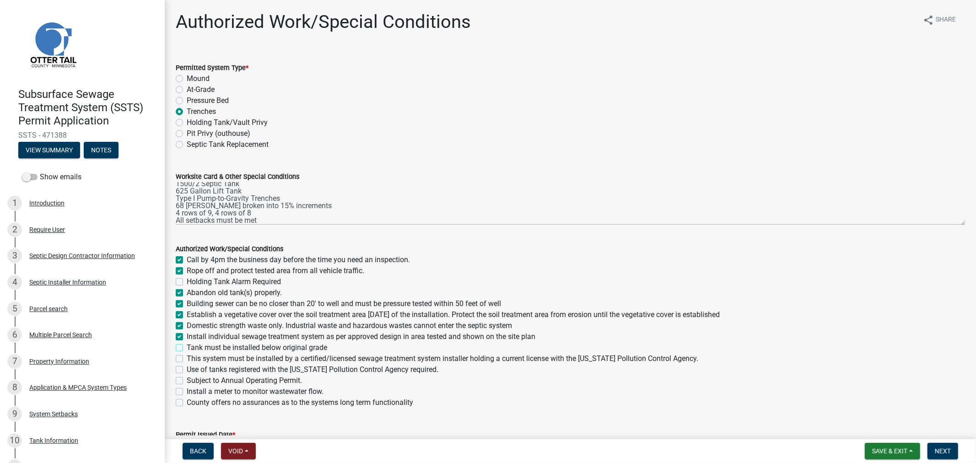
checkbox input "true"
checkbox input "false"
checkbox input "true"
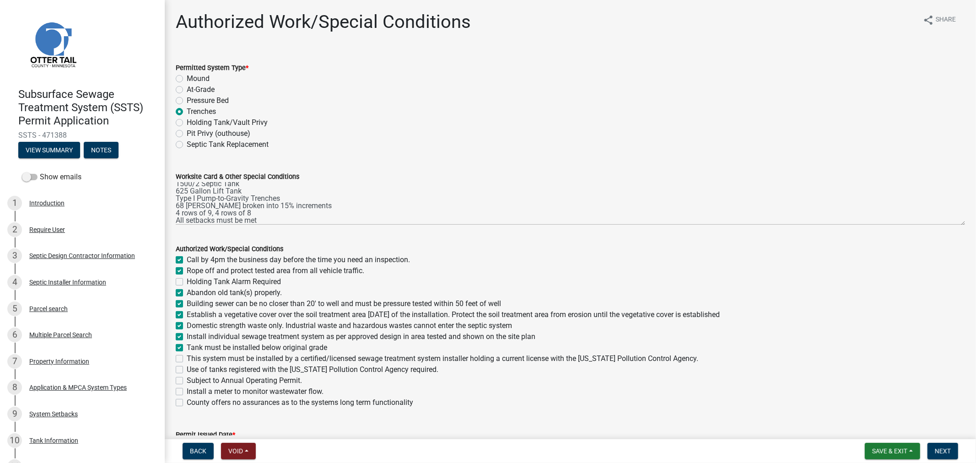
checkbox input "true"
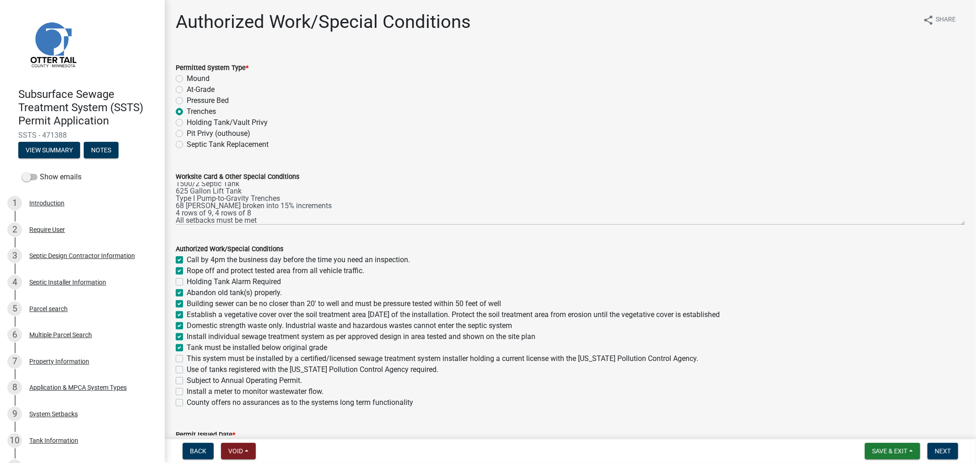
checkbox input "false"
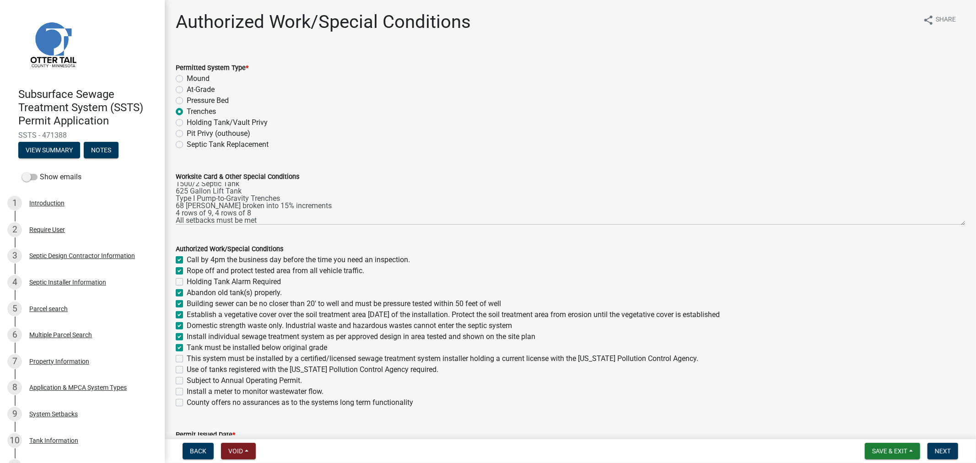
click at [180, 363] on div "This system must be installed by a certified/licensed sewage treatment system i…" at bounding box center [570, 358] width 789 height 11
click at [187, 358] on label "This system must be installed by a certified/licensed sewage treatment system i…" at bounding box center [443, 358] width 512 height 11
click at [187, 358] on input "This system must be installed by a certified/licensed sewage treatment system i…" at bounding box center [190, 356] width 6 height 6
checkbox input "true"
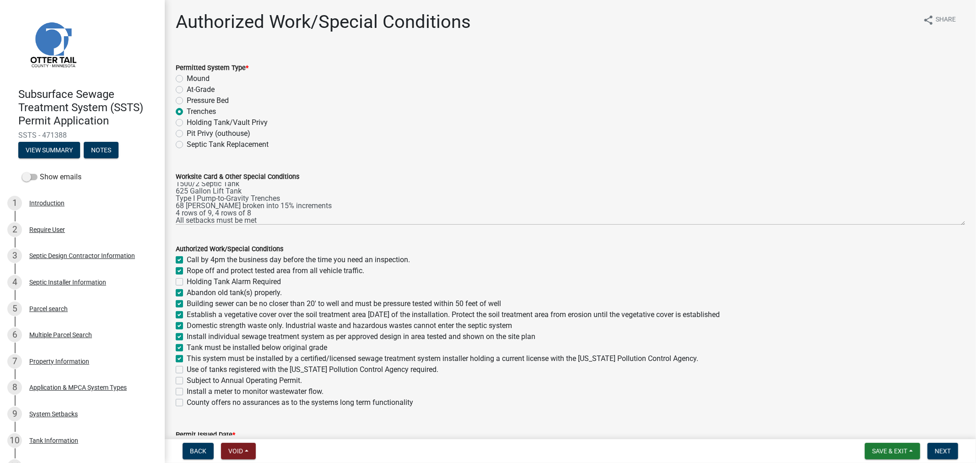
checkbox input "true"
checkbox input "false"
checkbox input "true"
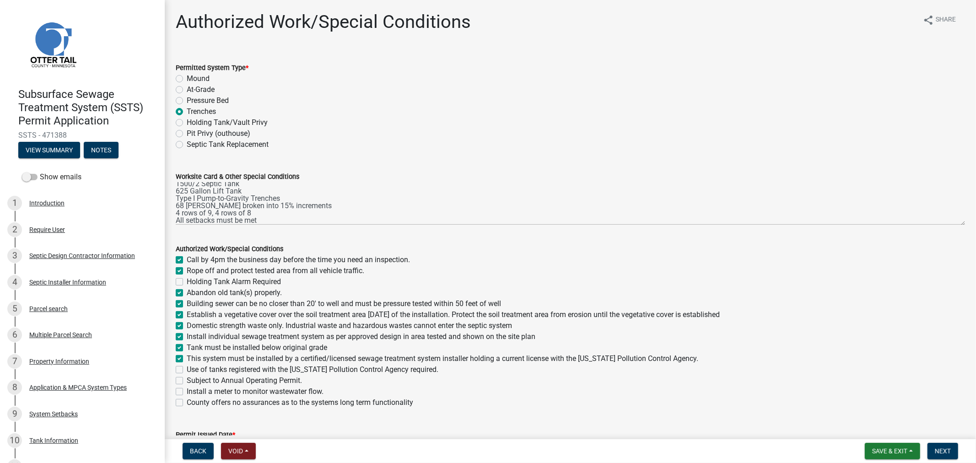
checkbox input "true"
checkbox input "false"
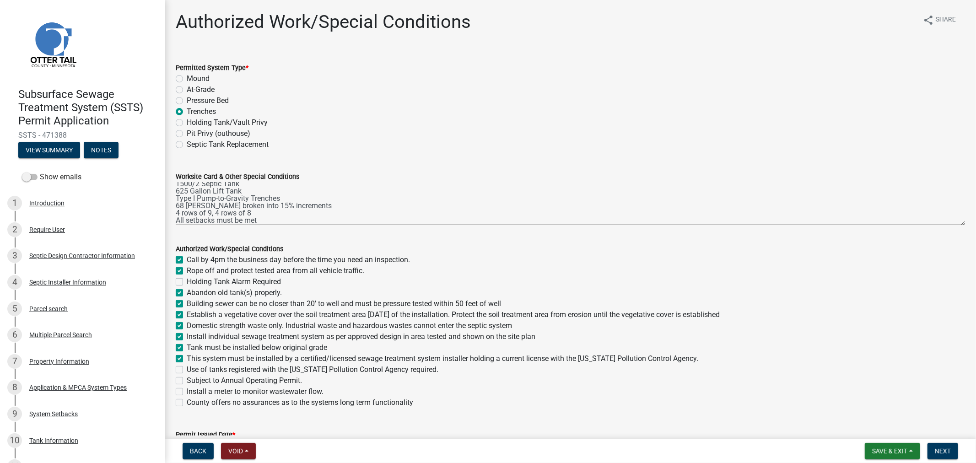
checkbox input "false"
click at [187, 367] on label "Use of tanks registered with the Minnesota Pollution Control Agency required." at bounding box center [313, 369] width 252 height 11
click at [187, 367] on input "Use of tanks registered with the Minnesota Pollution Control Agency required." at bounding box center [190, 367] width 6 height 6
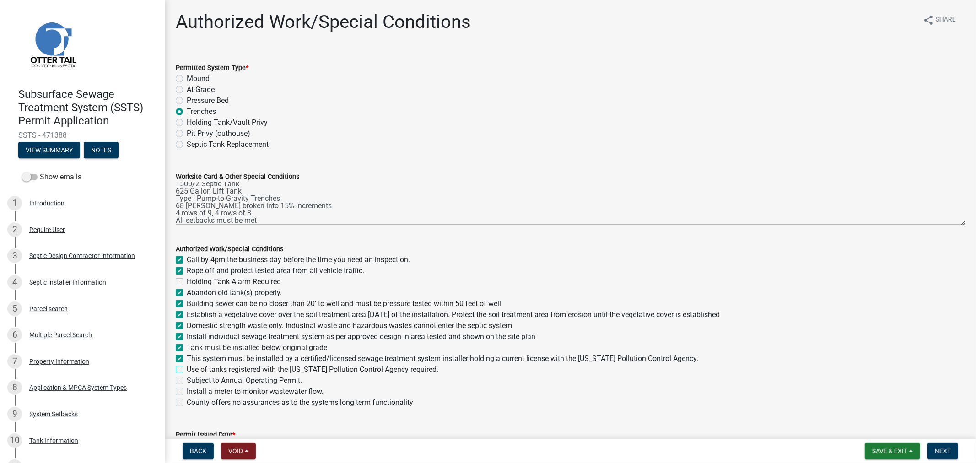
checkbox input "true"
checkbox input "false"
checkbox input "true"
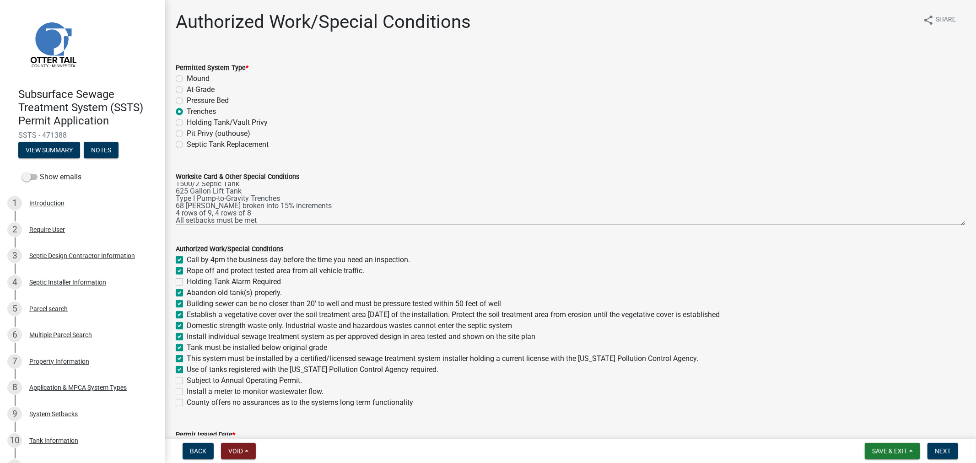
checkbox input "true"
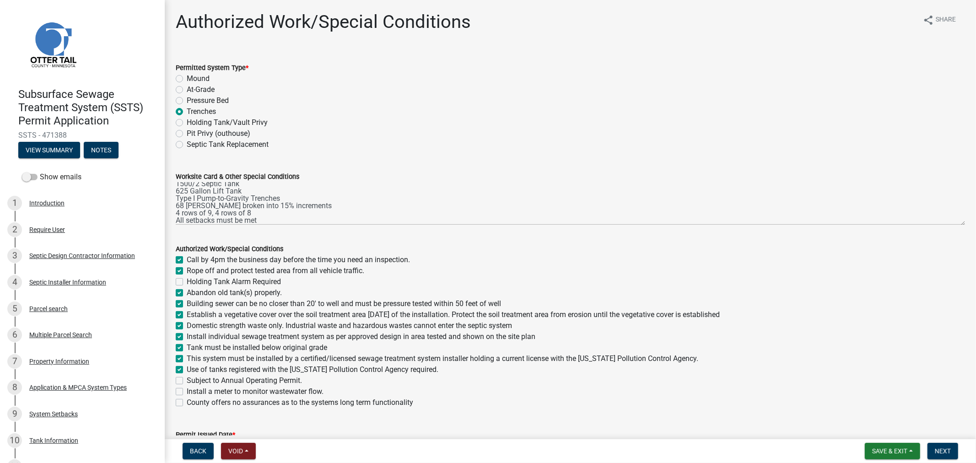
checkbox input "true"
checkbox input "false"
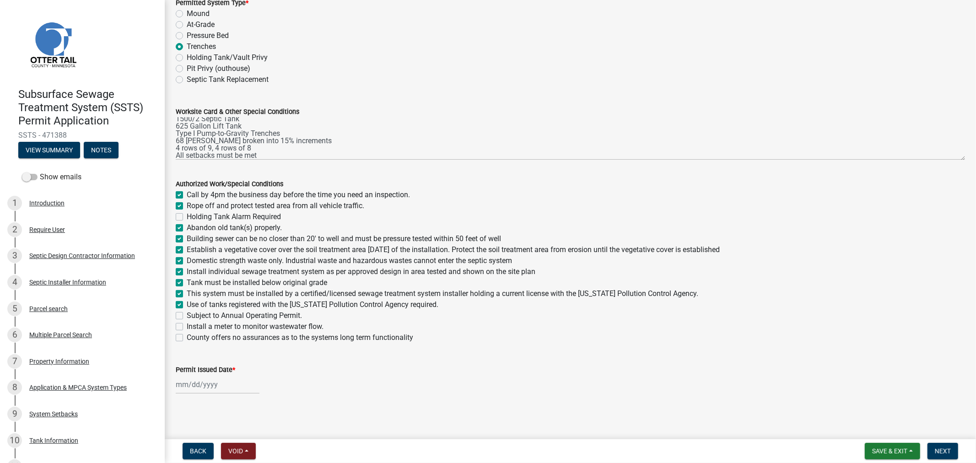
scroll to position [67, 0]
select select "9"
select select "2025"
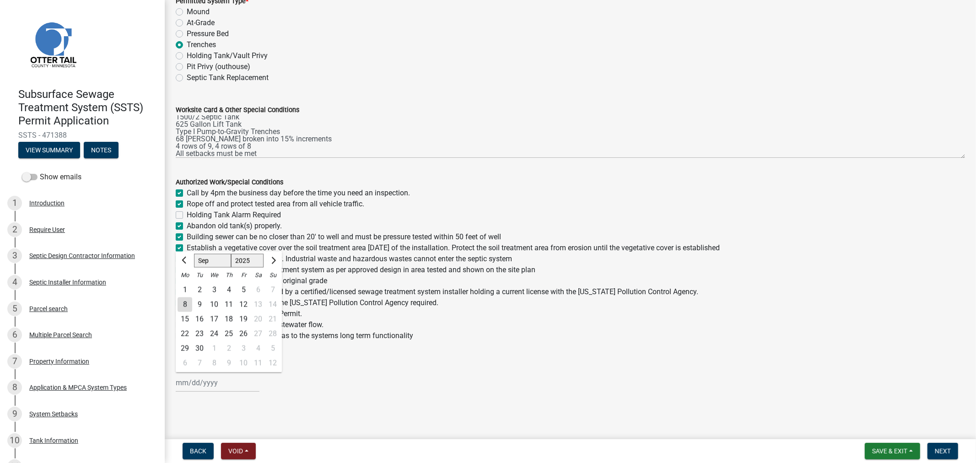
click at [184, 380] on div "Jan Feb Mar Apr May Jun Jul Aug Sep Oct Nov Dec 1525 1526 1527 1528 1529 1530 1…" at bounding box center [218, 382] width 84 height 19
click at [184, 304] on div "8" at bounding box center [185, 304] width 15 height 15
type input "09/08/2025"
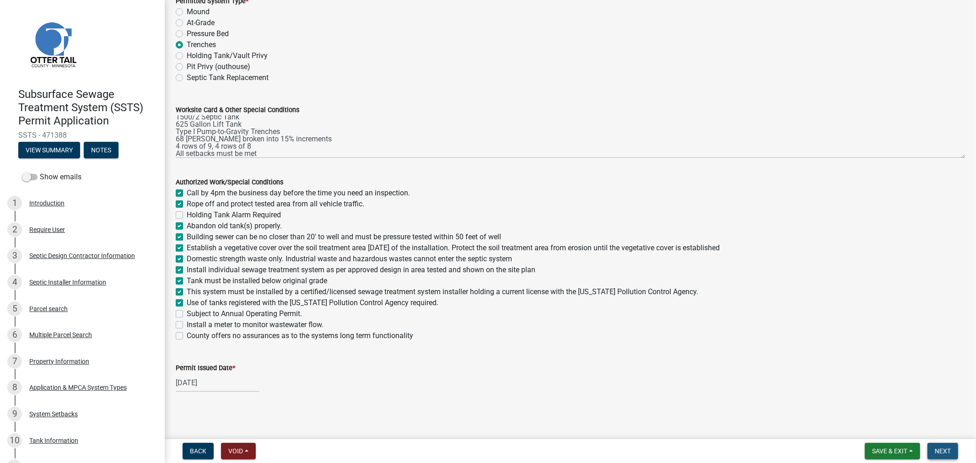
click at [940, 457] on button "Next" at bounding box center [942, 451] width 31 height 16
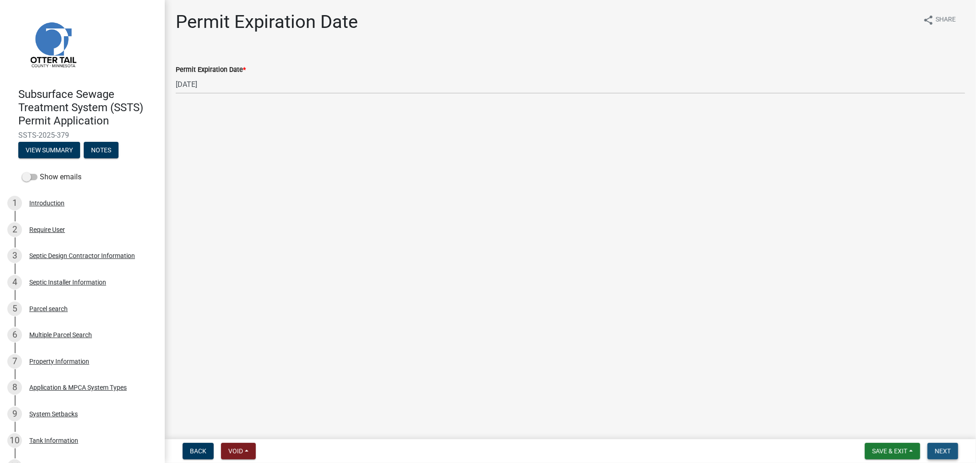
click at [944, 447] on span "Next" at bounding box center [943, 450] width 16 height 7
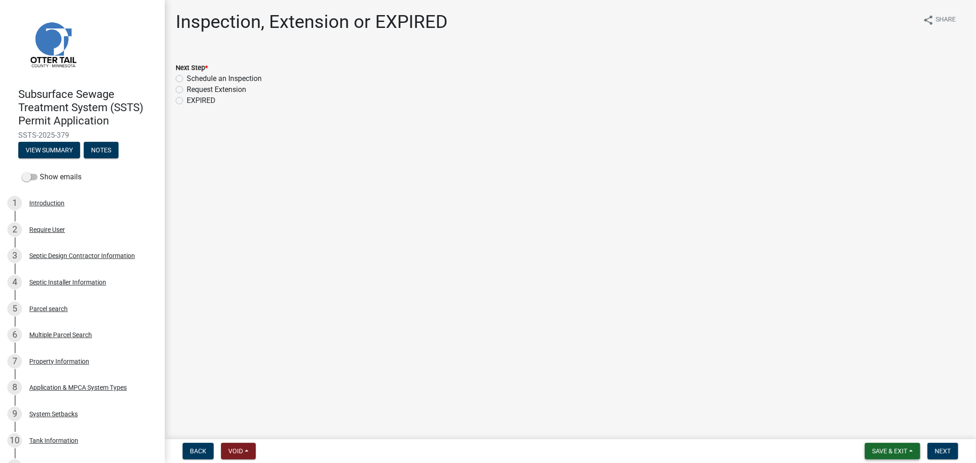
click at [883, 456] on button "Save & Exit" at bounding box center [892, 451] width 55 height 16
click at [875, 429] on button "Save & Exit" at bounding box center [883, 427] width 73 height 22
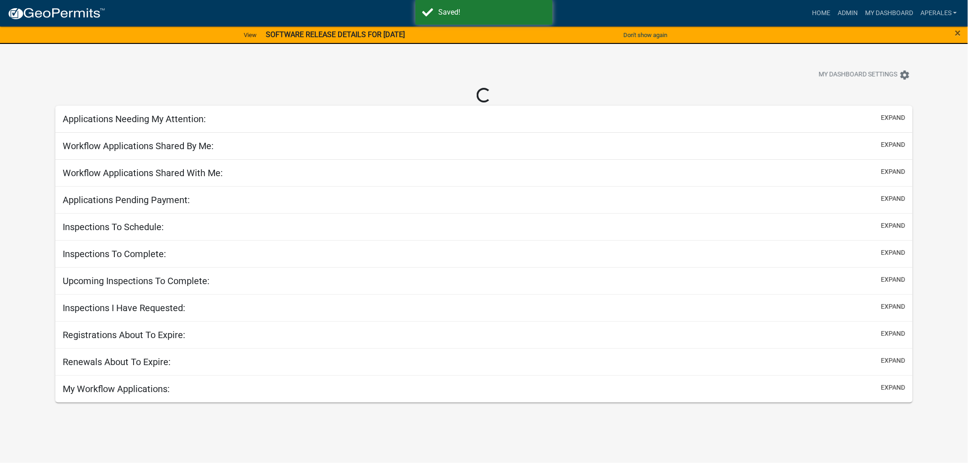
select select "3: 100"
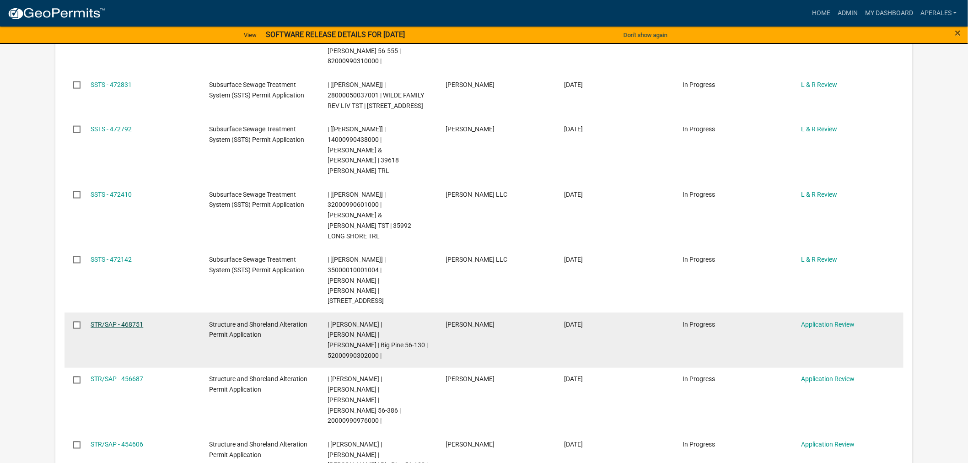
scroll to position [406, 0]
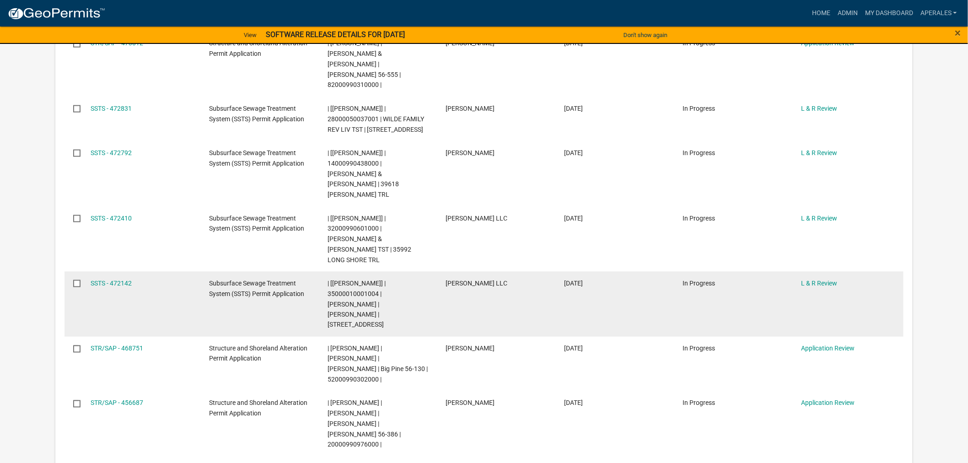
click at [115, 278] on div "SSTS - 472142" at bounding box center [141, 283] width 101 height 11
click at [117, 280] on link "SSTS - 472142" at bounding box center [111, 283] width 41 height 7
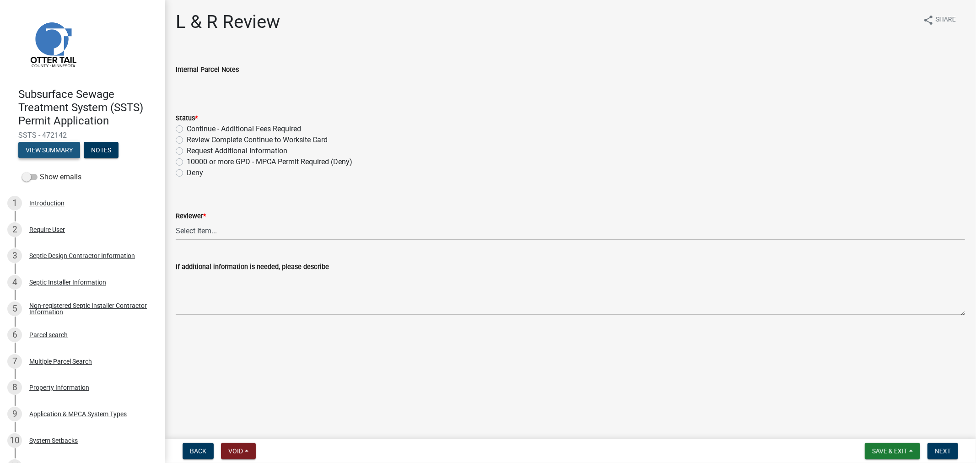
click at [44, 153] on button "View Summary" at bounding box center [49, 150] width 62 height 16
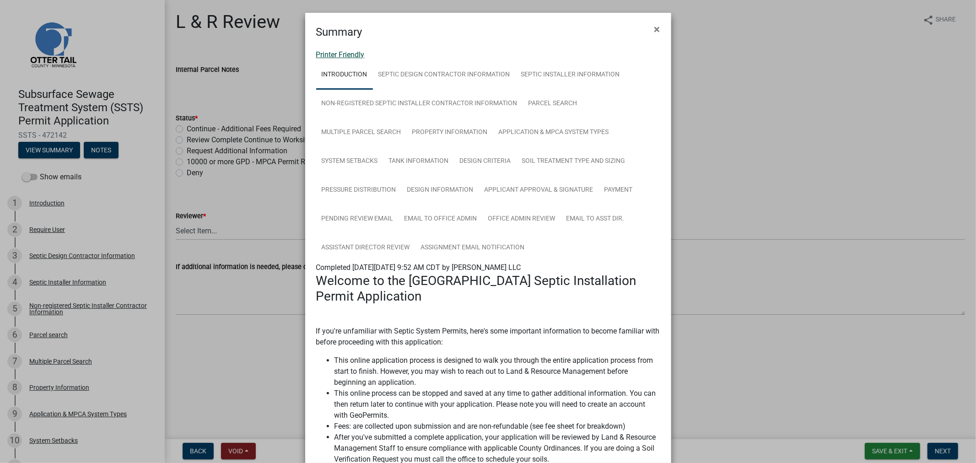
click at [326, 51] on link "Printer Friendly" at bounding box center [340, 54] width 49 height 9
click at [654, 29] on span "×" at bounding box center [657, 29] width 6 height 13
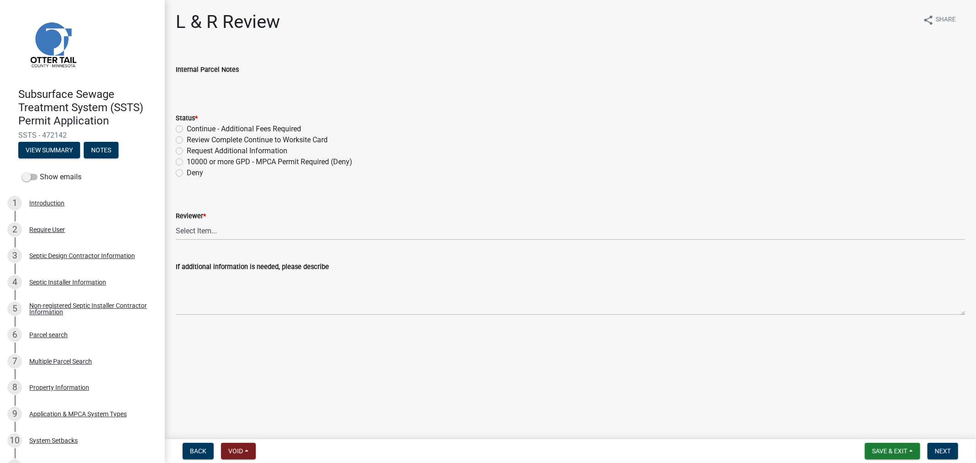
click at [184, 136] on div "Review Complete Continue to Worksite Card" at bounding box center [570, 140] width 789 height 11
click at [187, 141] on label "Review Complete Continue to Worksite Card" at bounding box center [257, 140] width 141 height 11
click at [187, 140] on input "Review Complete Continue to Worksite Card" at bounding box center [190, 138] width 6 height 6
radio input "true"
click at [204, 229] on select "Select Item... Alexis Newark Andrea Perales Brittany Tollefson Elizabeth Plaste…" at bounding box center [570, 230] width 789 height 19
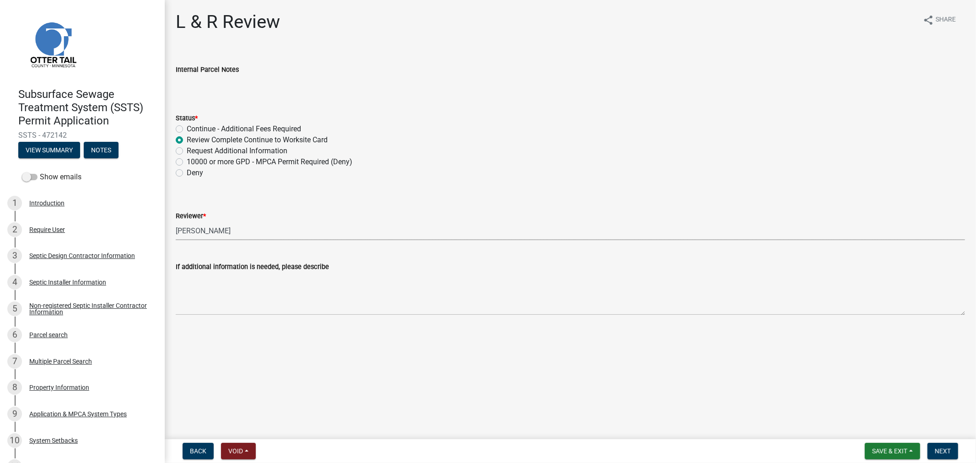
click at [176, 221] on select "Select Item... Alexis Newark Andrea Perales Brittany Tollefson Elizabeth Plaste…" at bounding box center [570, 230] width 789 height 19
select select "9c3b6904-81c6-453c-afae-16c55a593472"
click at [937, 453] on span "Next" at bounding box center [943, 450] width 16 height 7
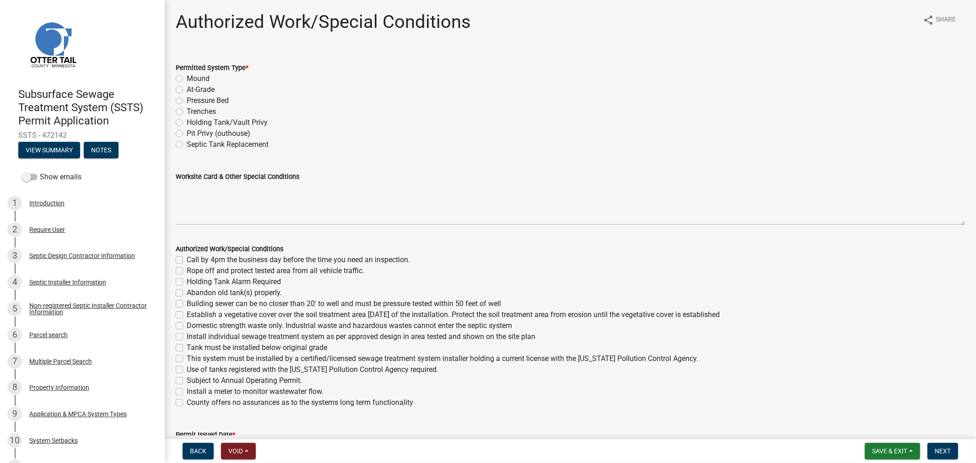
click at [187, 78] on label "Mound" at bounding box center [198, 78] width 23 height 11
click at [187, 78] on input "Mound" at bounding box center [190, 76] width 6 height 6
radio input "true"
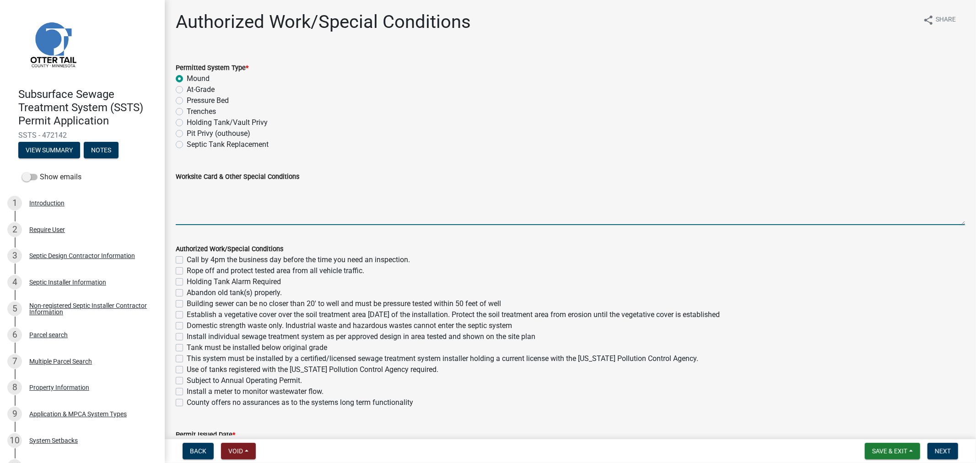
click at [263, 204] on textarea "Worksite Card & Other Special Conditions" at bounding box center [570, 203] width 789 height 43
click at [304, 207] on textarea "1500/2 Septic Tank 625 Gallon Lift Tank Type I Mound 9' x 44' (33 LP Chambers" at bounding box center [570, 203] width 789 height 43
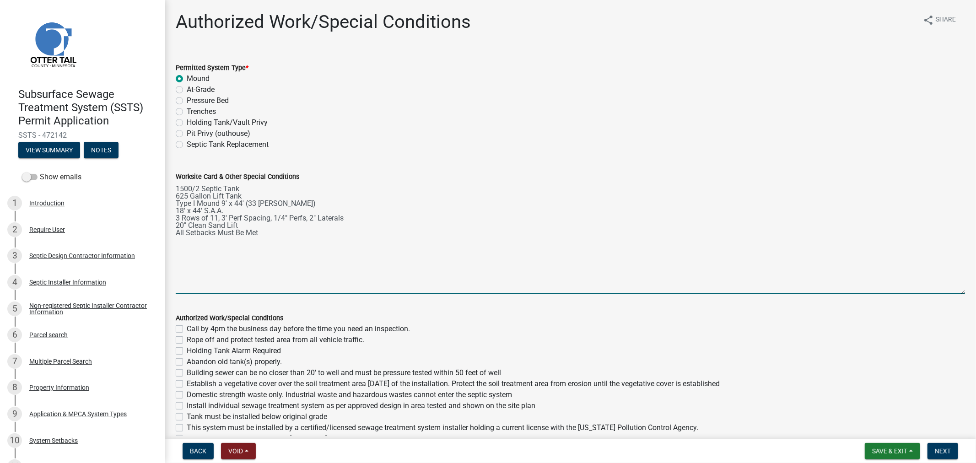
drag, startPoint x: 953, startPoint y: 223, endPoint x: 955, endPoint y: 293, distance: 70.1
click at [955, 293] on textarea "1500/2 Septic Tank 625 Gallon Lift Tank Type I Mound 9' x 44' (33 LP Chambers) …" at bounding box center [570, 238] width 789 height 112
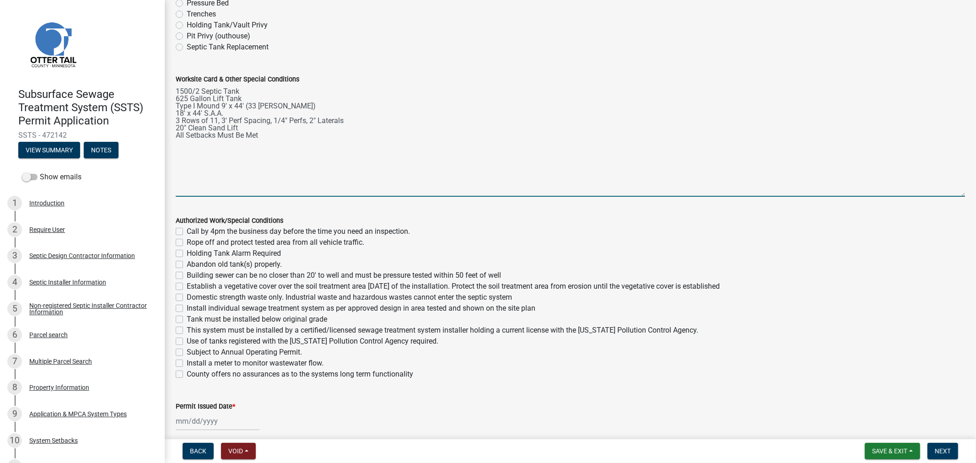
scroll to position [102, 0]
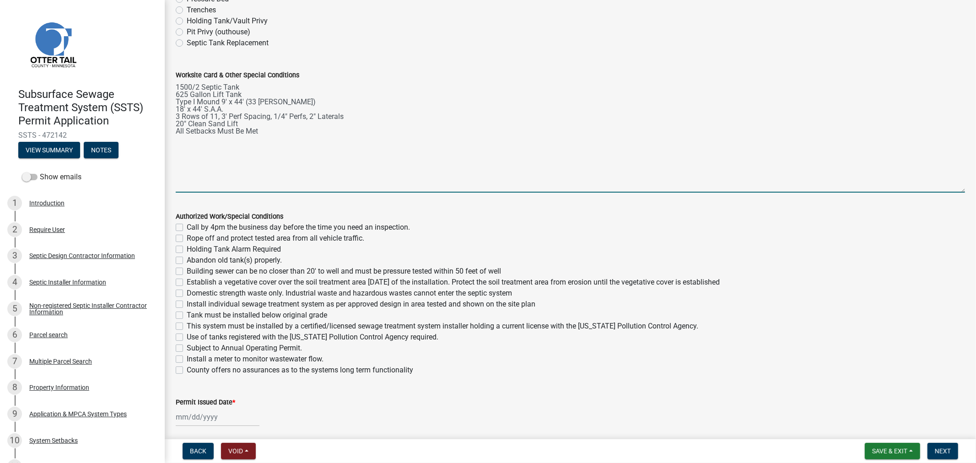
type textarea "1500/2 Septic Tank 625 Gallon Lift Tank Type I Mound 9' x 44' (33 LP Chambers) …"
click at [187, 224] on label "Call by 4pm the business day before the time you need an inspection." at bounding box center [298, 227] width 223 height 11
click at [187, 224] on input "Call by 4pm the business day before the time you need an inspection." at bounding box center [190, 225] width 6 height 6
checkbox input "true"
checkbox input "false"
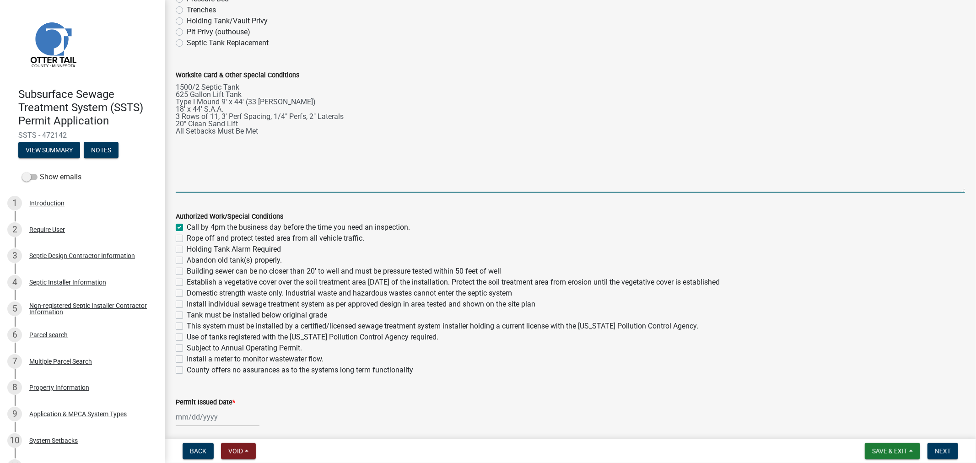
checkbox input "false"
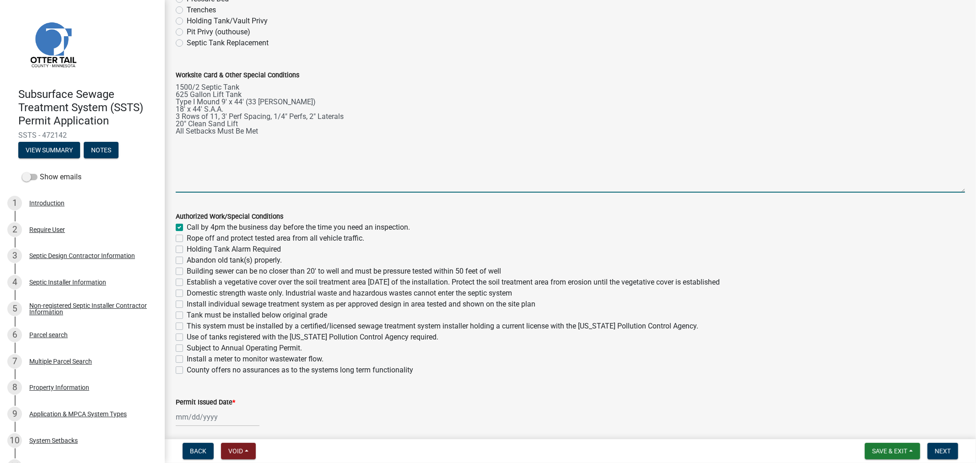
checkbox input "false"
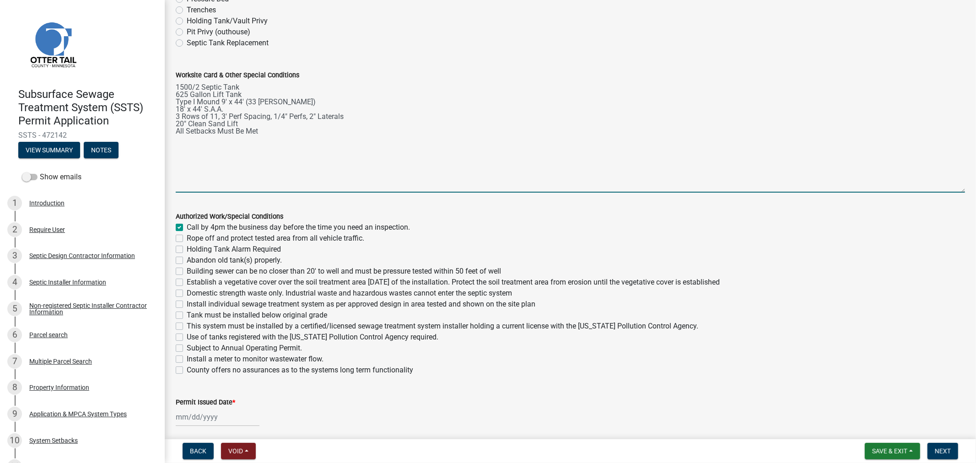
checkbox input "false"
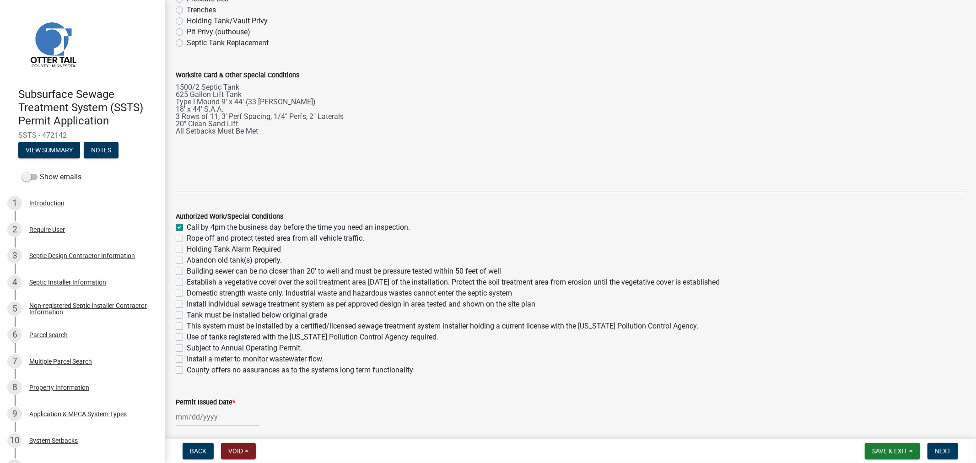
click at [187, 241] on label "Rope off and protect tested area from all vehicle traffic." at bounding box center [276, 238] width 178 height 11
click at [187, 239] on input "Rope off and protect tested area from all vehicle traffic." at bounding box center [190, 236] width 6 height 6
checkbox input "true"
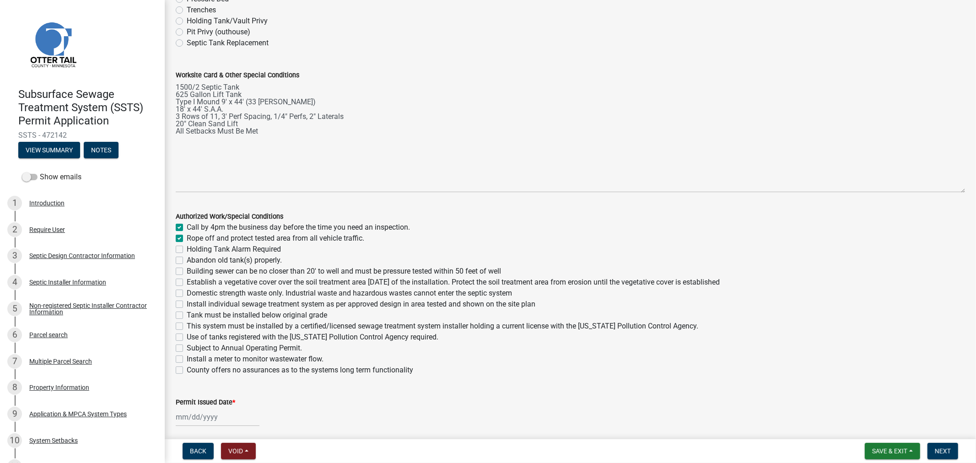
checkbox input "false"
click at [187, 273] on label "Building sewer can be no closer than 20' to well and must be pressure tested wi…" at bounding box center [344, 271] width 314 height 11
click at [187, 272] on input "Building sewer can be no closer than 20' to well and must be pressure tested wi…" at bounding box center [190, 269] width 6 height 6
click at [187, 280] on label "Establish a vegetative cover over the soil treatment area within 30 days of the…" at bounding box center [453, 282] width 533 height 11
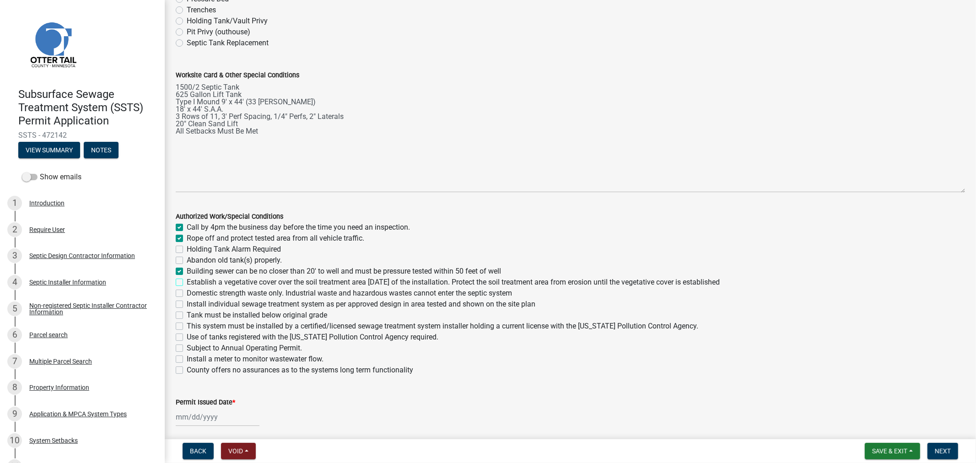
click at [187, 280] on input "Establish a vegetative cover over the soil treatment area within 30 days of the…" at bounding box center [190, 280] width 6 height 6
click at [187, 294] on label "Domestic strength waste only. Industrial waste and hazardous wastes cannot ente…" at bounding box center [349, 293] width 325 height 11
click at [187, 294] on input "Domestic strength waste only. Industrial waste and hazardous wastes cannot ente…" at bounding box center [190, 291] width 6 height 6
click at [187, 304] on label "Install individual sewage treatment system as per approved design in area teste…" at bounding box center [361, 304] width 349 height 11
click at [187, 304] on input "Install individual sewage treatment system as per approved design in area teste…" at bounding box center [190, 302] width 6 height 6
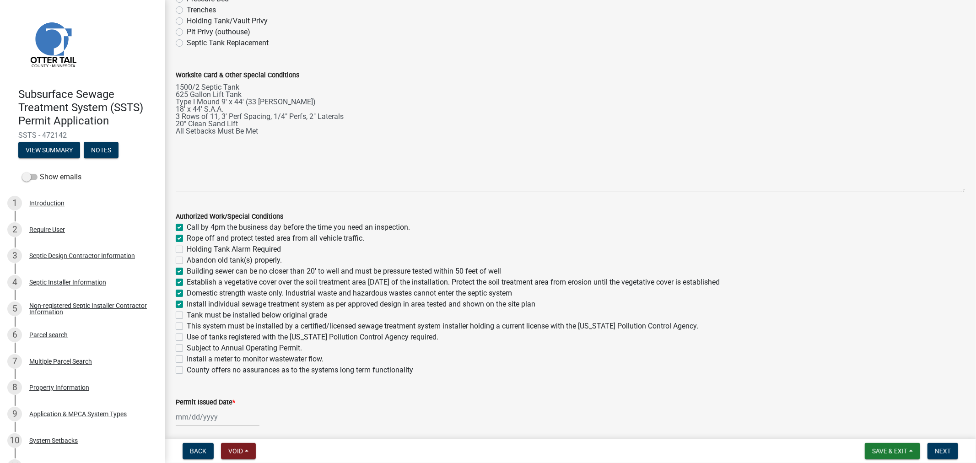
click at [187, 316] on label "Tank must be installed below original grade" at bounding box center [257, 315] width 140 height 11
click at [187, 316] on input "Tank must be installed below original grade" at bounding box center [190, 313] width 6 height 6
click at [187, 325] on label "This system must be installed by a certified/licensed sewage treatment system i…" at bounding box center [443, 326] width 512 height 11
click at [187, 325] on input "This system must be installed by a certified/licensed sewage treatment system i…" at bounding box center [190, 324] width 6 height 6
click at [187, 335] on label "Use of tanks registered with the Minnesota Pollution Control Agency required." at bounding box center [313, 337] width 252 height 11
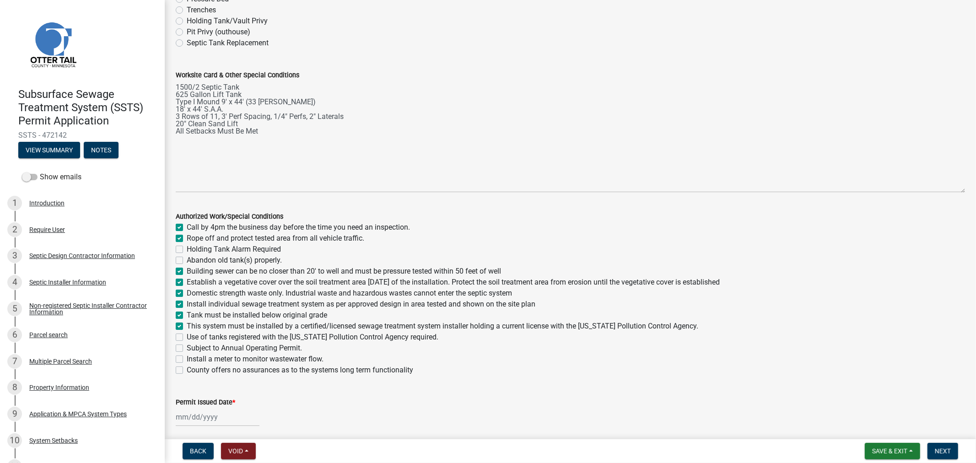
click at [187, 335] on input "Use of tanks registered with the Minnesota Pollution Control Agency required." at bounding box center [190, 335] width 6 height 6
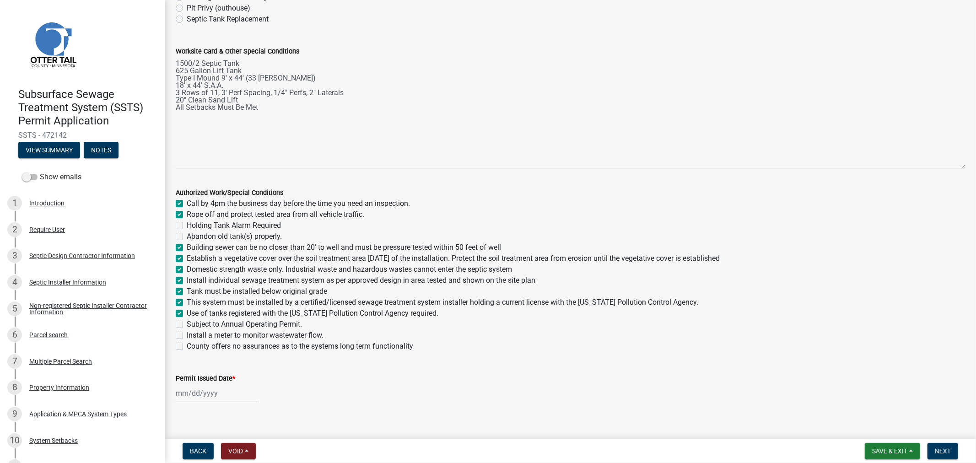
scroll to position [136, 0]
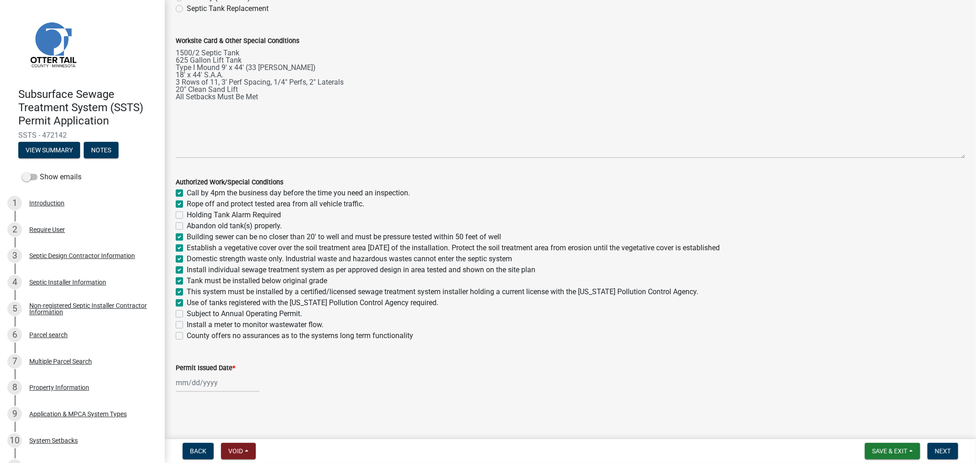
click at [210, 388] on div at bounding box center [218, 382] width 84 height 19
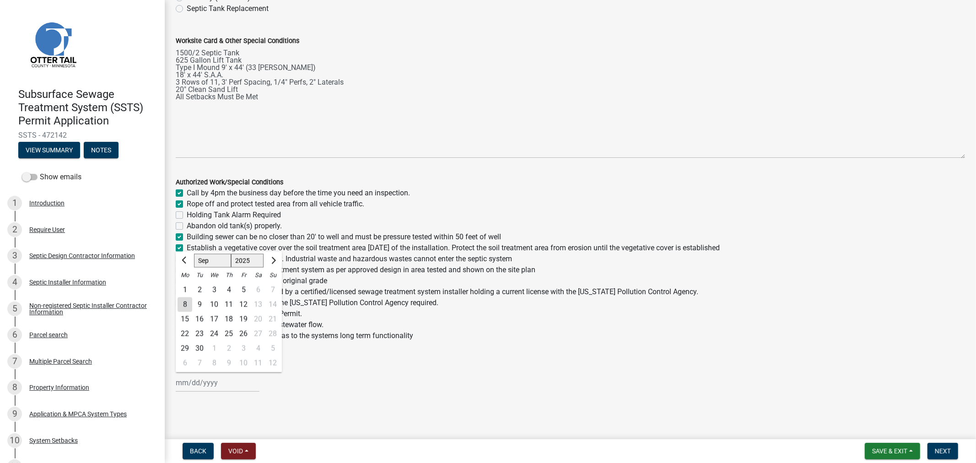
click at [189, 304] on div "8" at bounding box center [185, 304] width 15 height 15
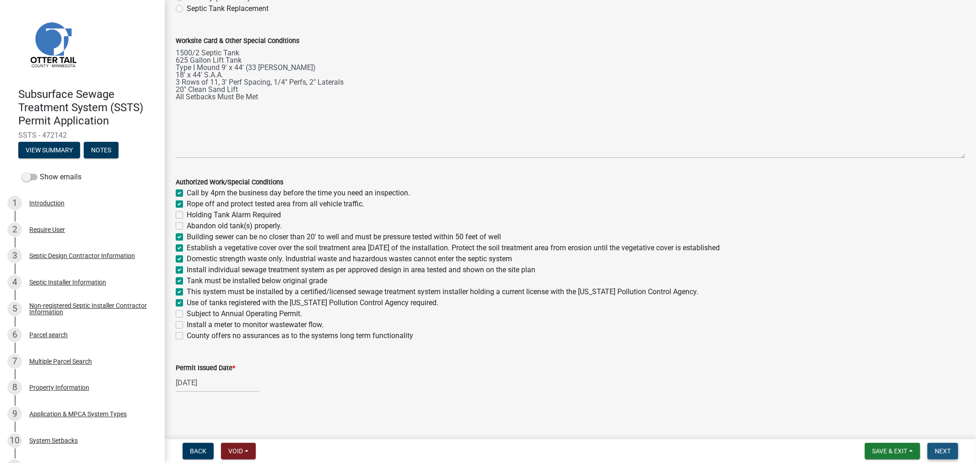
click at [943, 453] on span "Next" at bounding box center [943, 450] width 16 height 7
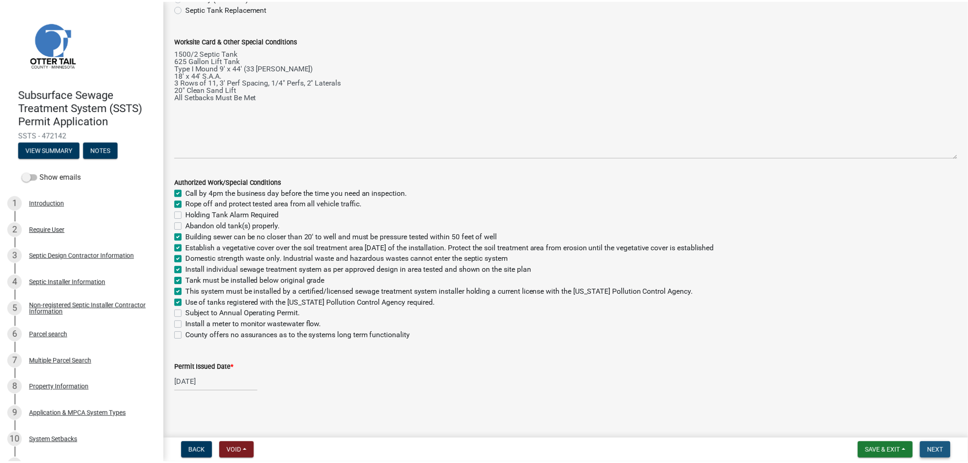
scroll to position [0, 0]
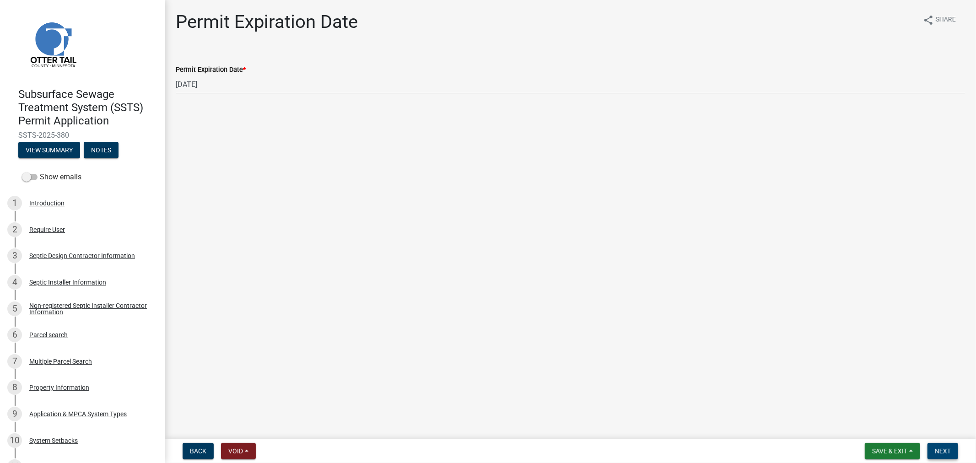
click at [941, 449] on span "Next" at bounding box center [943, 450] width 16 height 7
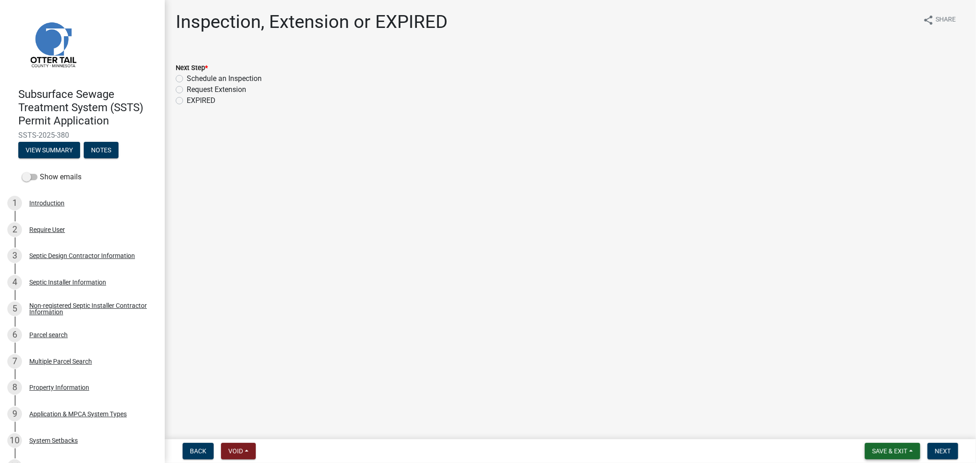
click at [898, 455] on button "Save & Exit" at bounding box center [892, 451] width 55 height 16
click at [891, 428] on button "Save & Exit" at bounding box center [883, 427] width 73 height 22
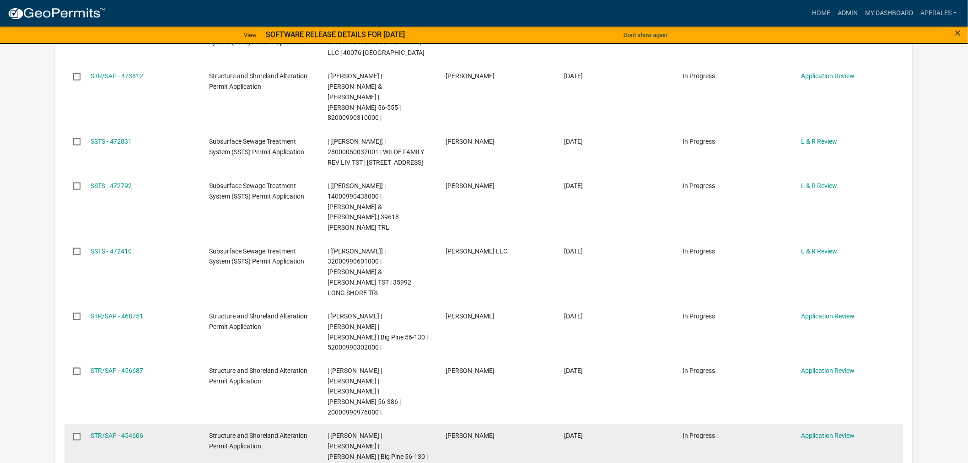
scroll to position [356, 0]
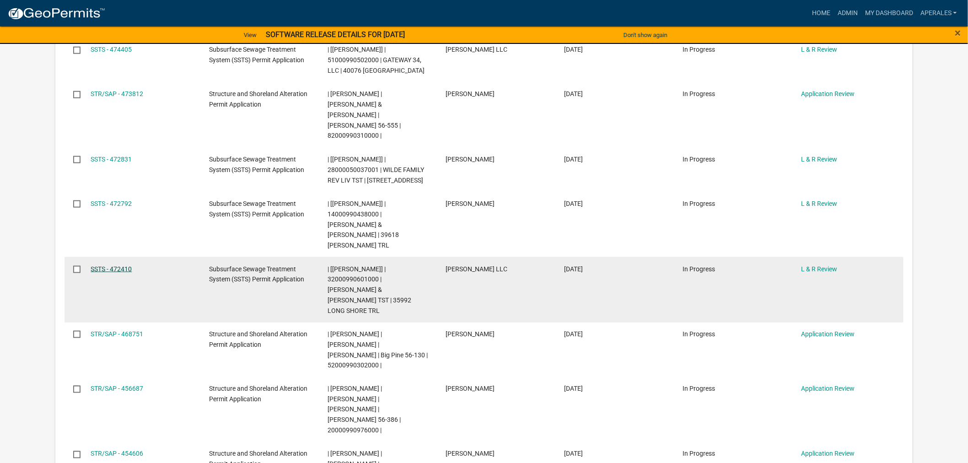
click at [120, 265] on link "SSTS - 472410" at bounding box center [111, 268] width 41 height 7
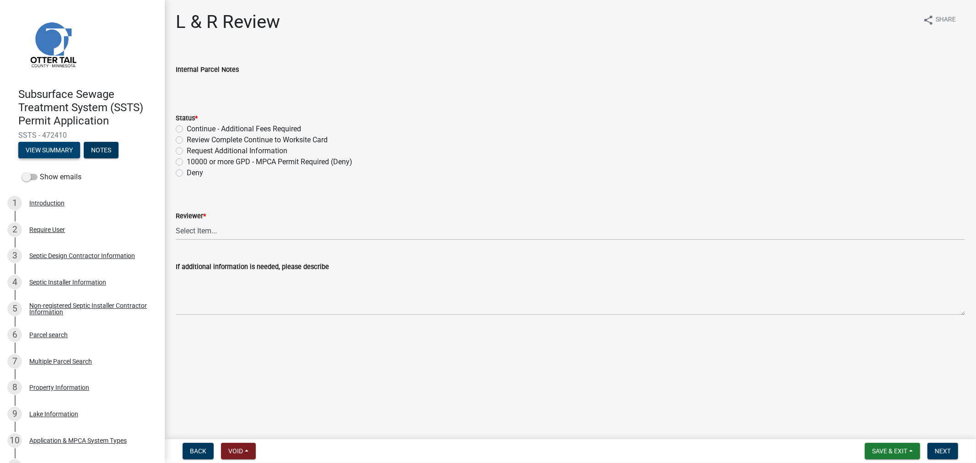
click at [35, 151] on button "View Summary" at bounding box center [49, 150] width 62 height 16
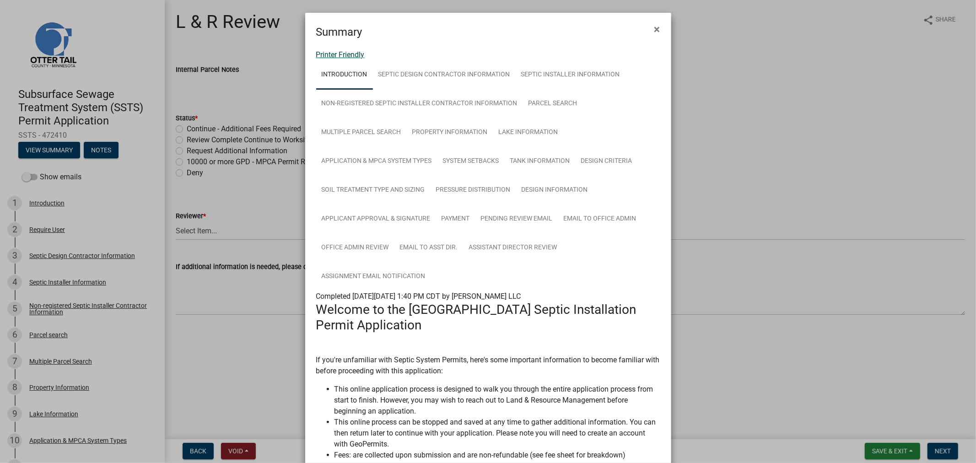
click at [349, 52] on link "Printer Friendly" at bounding box center [340, 54] width 49 height 9
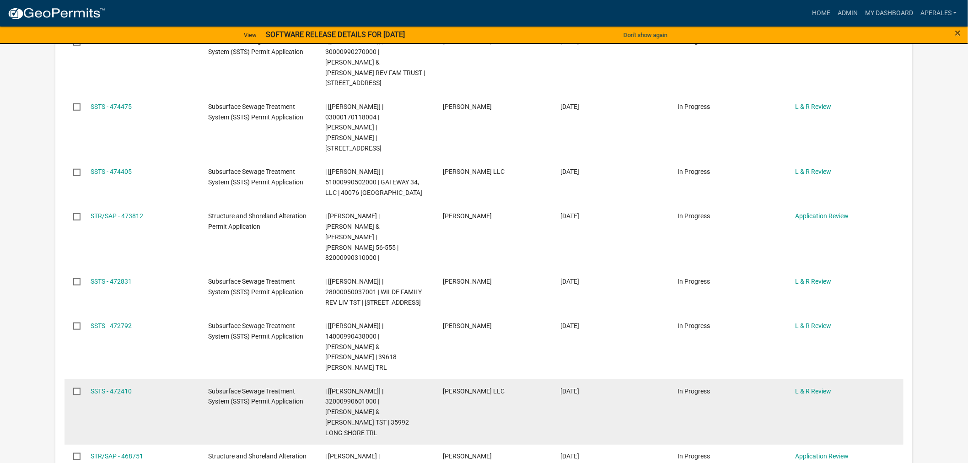
scroll to position [254, 0]
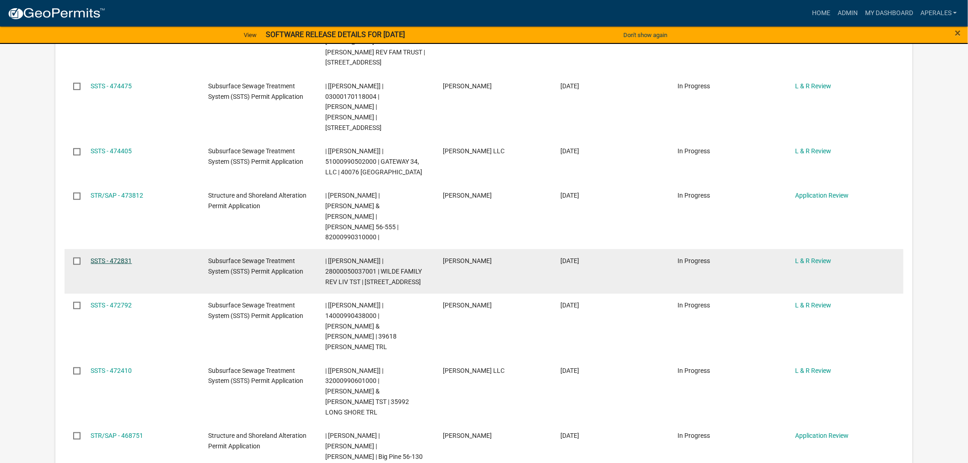
click at [106, 257] on link "SSTS - 472831" at bounding box center [111, 260] width 41 height 7
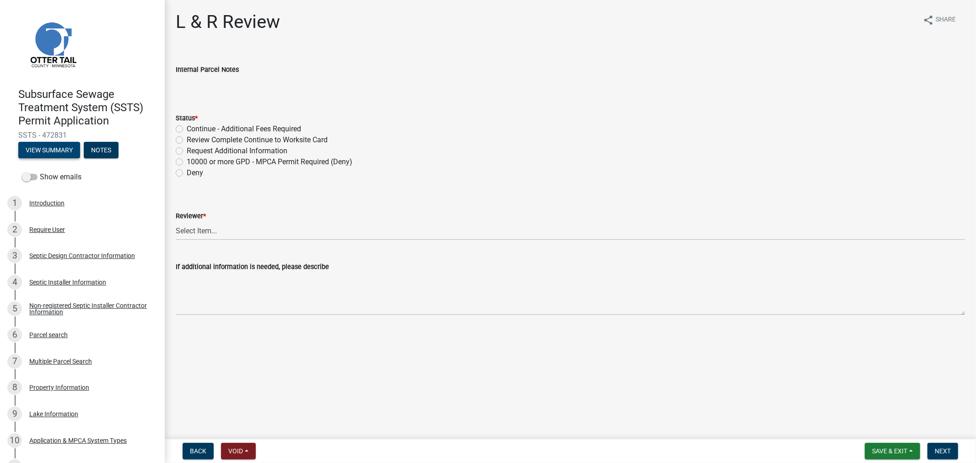
click at [43, 153] on button "View Summary" at bounding box center [49, 150] width 62 height 16
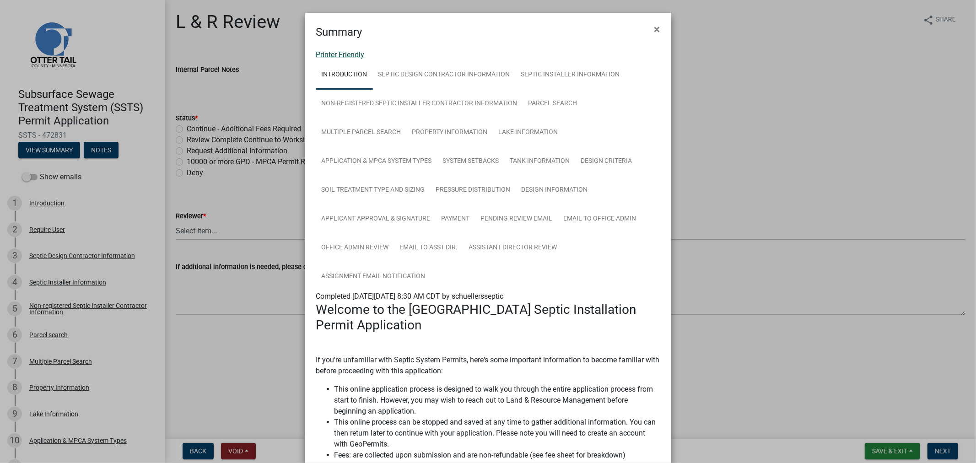
click at [326, 53] on link "Printer Friendly" at bounding box center [340, 54] width 49 height 9
click at [654, 28] on span "×" at bounding box center [657, 29] width 6 height 13
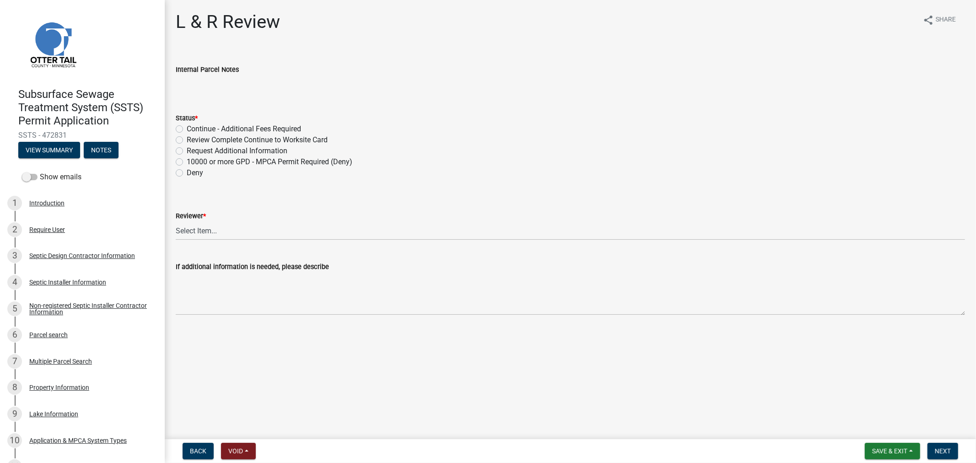
drag, startPoint x: 182, startPoint y: 140, endPoint x: 187, endPoint y: 156, distance: 16.2
click at [187, 141] on label "Review Complete Continue to Worksite Card" at bounding box center [257, 140] width 141 height 11
click at [187, 140] on input "Review Complete Continue to Worksite Card" at bounding box center [190, 138] width 6 height 6
click at [185, 231] on select "Select Item... Alexis Newark Andrea Perales Brittany Tollefson Elizabeth Plaste…" at bounding box center [570, 230] width 789 height 19
click at [176, 221] on select "Select Item... Alexis Newark Andrea Perales Brittany Tollefson Elizabeth Plaste…" at bounding box center [570, 230] width 789 height 19
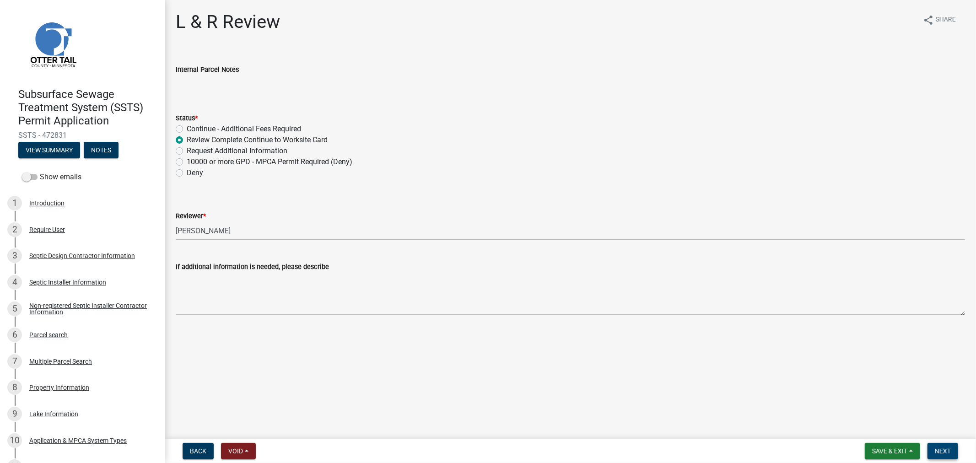
click at [938, 452] on span "Next" at bounding box center [943, 450] width 16 height 7
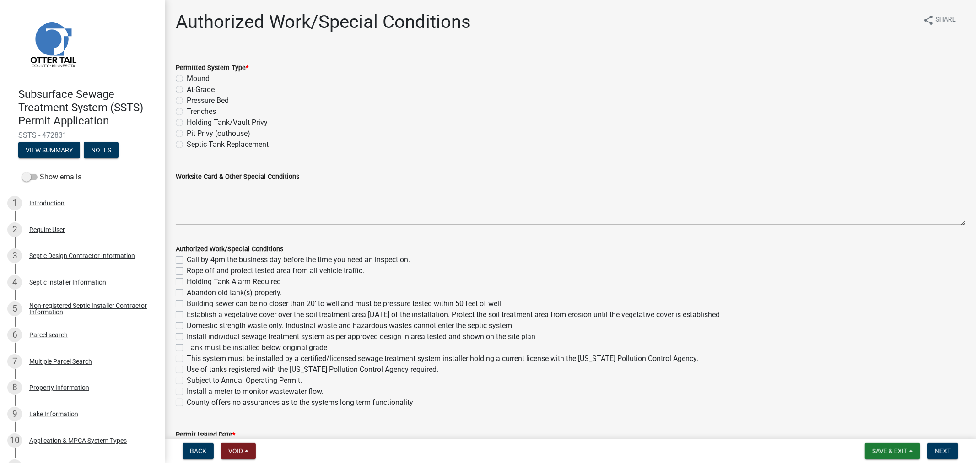
drag, startPoint x: 177, startPoint y: 99, endPoint x: 177, endPoint y: 107, distance: 7.8
click at [187, 99] on label "Pressure Bed" at bounding box center [208, 100] width 42 height 11
click at [187, 99] on input "Pressure Bed" at bounding box center [190, 98] width 6 height 6
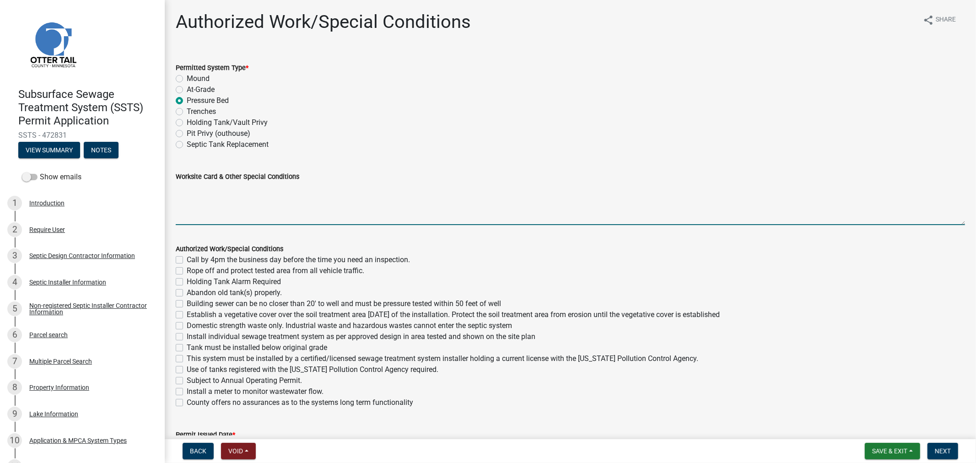
click at [204, 195] on textarea "Worksite Card & Other Special Conditions" at bounding box center [570, 203] width 789 height 43
click at [187, 256] on label "Call by 4pm the business day before the time you need an inspection." at bounding box center [298, 259] width 223 height 11
click at [187, 256] on input "Call by 4pm the business day before the time you need an inspection." at bounding box center [190, 257] width 6 height 6
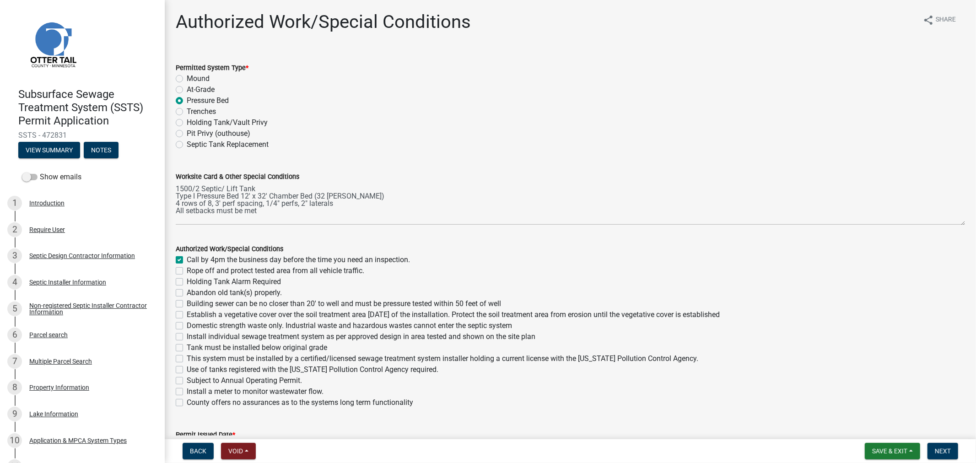
click at [187, 271] on label "Rope off and protect tested area from all vehicle traffic." at bounding box center [276, 270] width 178 height 11
click at [187, 271] on input "Rope off and protect tested area from all vehicle traffic." at bounding box center [190, 268] width 6 height 6
click at [187, 282] on label "Holding Tank Alarm Required" at bounding box center [234, 281] width 94 height 11
click at [187, 282] on input "Holding Tank Alarm Required" at bounding box center [190, 279] width 6 height 6
click at [187, 282] on label "Holding Tank Alarm Required" at bounding box center [234, 281] width 94 height 11
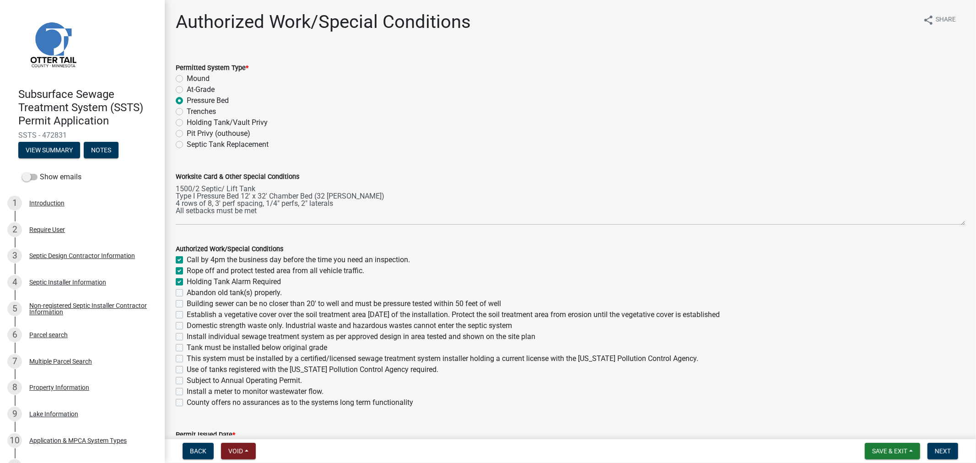
click at [187, 282] on input "Holding Tank Alarm Required" at bounding box center [190, 279] width 6 height 6
click at [187, 294] on label "Abandon old tank(s) properly." at bounding box center [234, 292] width 95 height 11
click at [187, 293] on input "Abandon old tank(s) properly." at bounding box center [190, 290] width 6 height 6
click at [187, 302] on label "Building sewer can be no closer than 20' to well and must be pressure tested wi…" at bounding box center [344, 303] width 314 height 11
click at [187, 302] on input "Building sewer can be no closer than 20' to well and must be pressure tested wi…" at bounding box center [190, 301] width 6 height 6
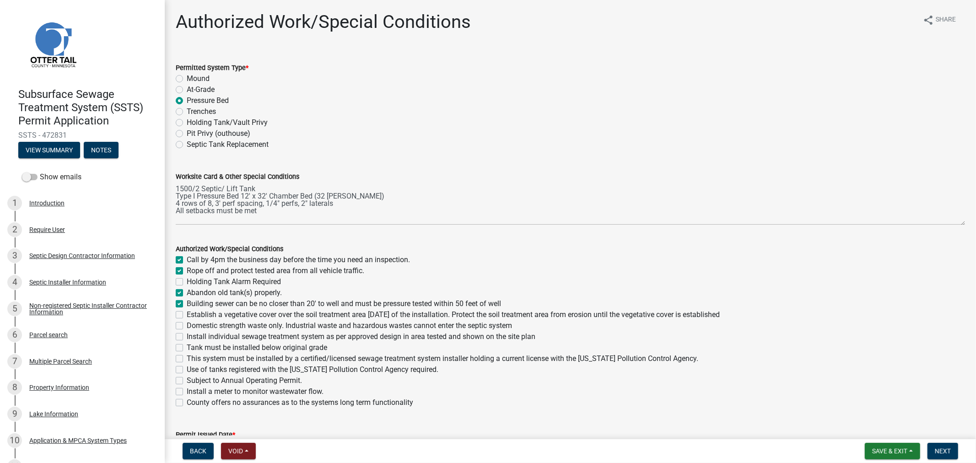
click at [187, 312] on label "Establish a vegetative cover over the soil treatment area within 30 days of the…" at bounding box center [453, 314] width 533 height 11
click at [187, 312] on input "Establish a vegetative cover over the soil treatment area within 30 days of the…" at bounding box center [190, 312] width 6 height 6
drag, startPoint x: 182, startPoint y: 325, endPoint x: 179, endPoint y: 332, distance: 7.4
click at [187, 325] on label "Domestic strength waste only. Industrial waste and hazardous wastes cannot ente…" at bounding box center [349, 325] width 325 height 11
click at [187, 325] on input "Domestic strength waste only. Industrial waste and hazardous wastes cannot ente…" at bounding box center [190, 323] width 6 height 6
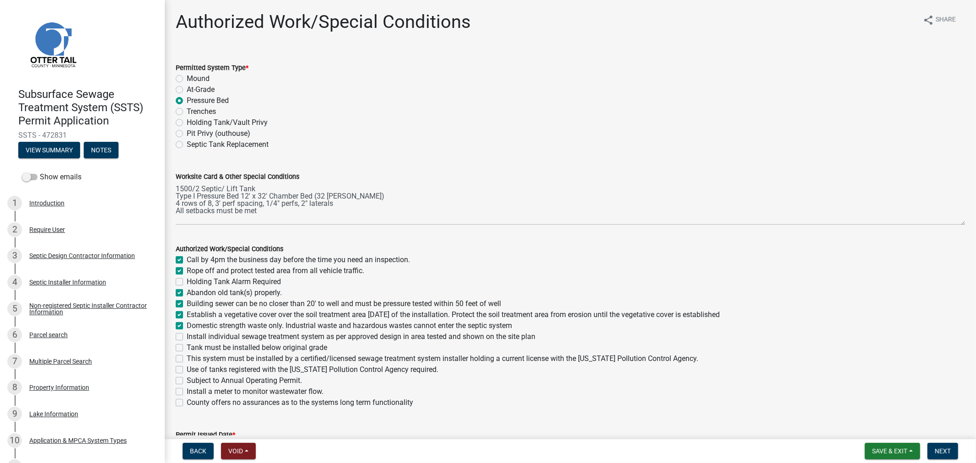
click at [187, 337] on label "Install individual sewage treatment system as per approved design in area teste…" at bounding box center [361, 336] width 349 height 11
click at [187, 337] on input "Install individual sewage treatment system as per approved design in area teste…" at bounding box center [190, 334] width 6 height 6
click at [187, 346] on label "Tank must be installed below original grade" at bounding box center [257, 347] width 140 height 11
click at [187, 346] on input "Tank must be installed below original grade" at bounding box center [190, 345] width 6 height 6
click at [187, 356] on label "This system must be installed by a certified/licensed sewage treatment system i…" at bounding box center [443, 358] width 512 height 11
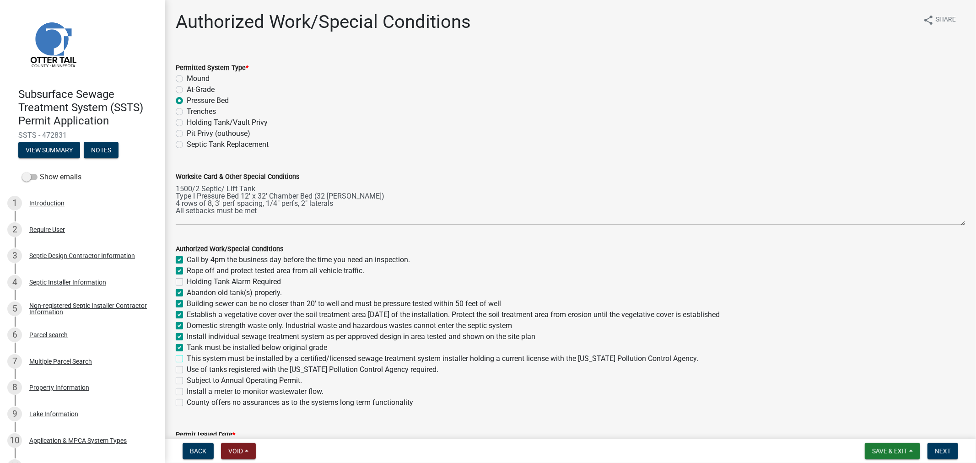
click at [187, 356] on input "This system must be installed by a certified/licensed sewage treatment system i…" at bounding box center [190, 356] width 6 height 6
click at [187, 368] on label "Use of tanks registered with the Minnesota Pollution Control Agency required." at bounding box center [313, 369] width 252 height 11
click at [187, 368] on input "Use of tanks registered with the Minnesota Pollution Control Agency required." at bounding box center [190, 367] width 6 height 6
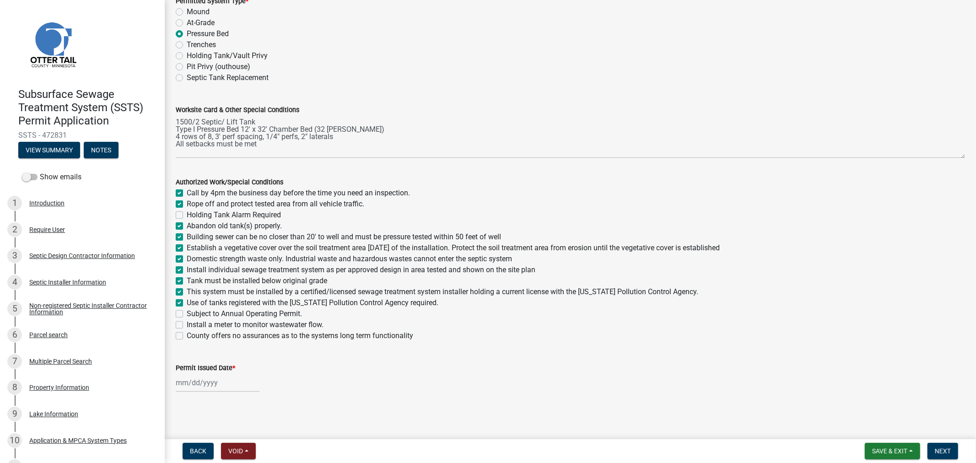
click at [216, 382] on div at bounding box center [218, 382] width 84 height 19
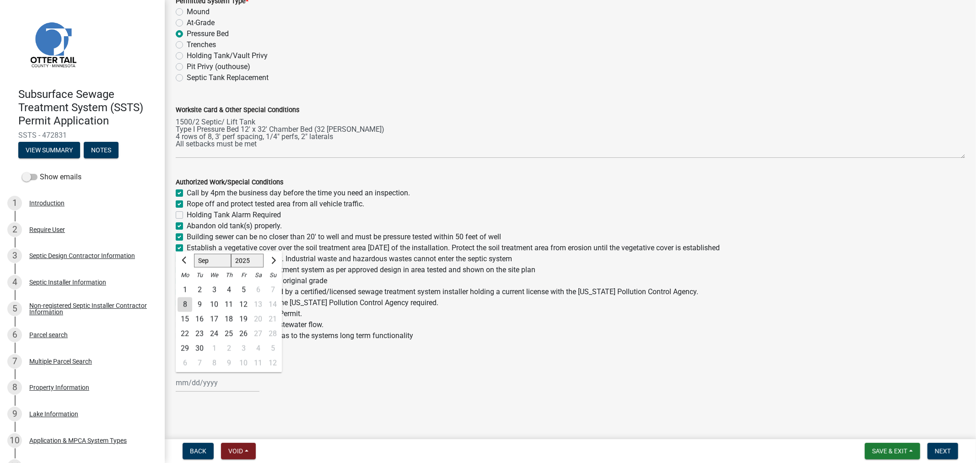
click at [186, 302] on div "8" at bounding box center [185, 304] width 15 height 15
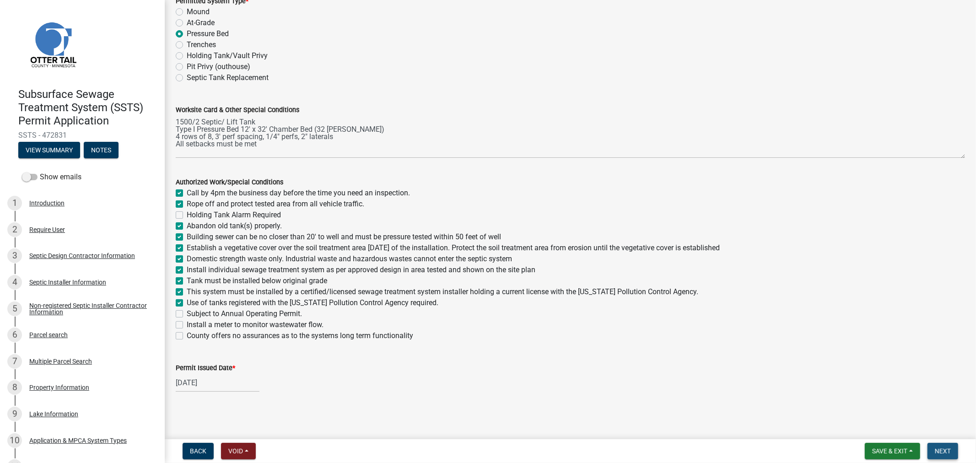
click at [938, 453] on span "Next" at bounding box center [943, 450] width 16 height 7
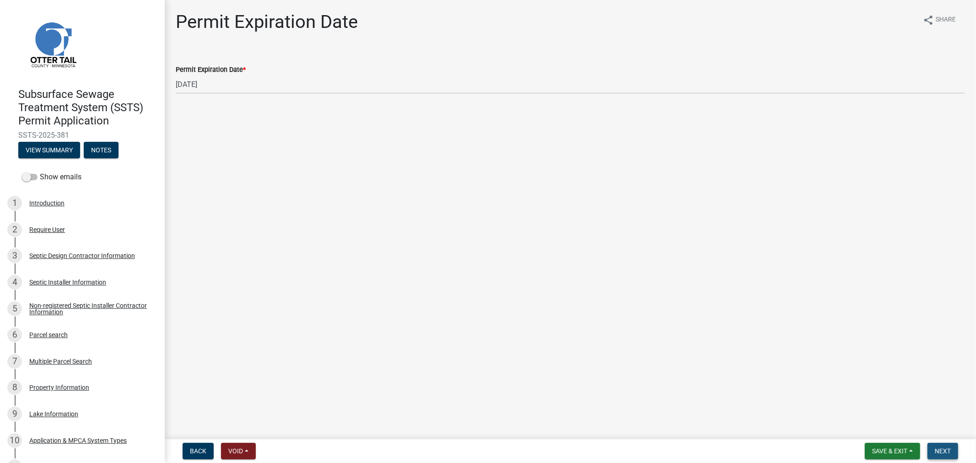
click at [940, 454] on span "Next" at bounding box center [943, 450] width 16 height 7
click at [898, 449] on span "Save & Exit" at bounding box center [889, 450] width 35 height 7
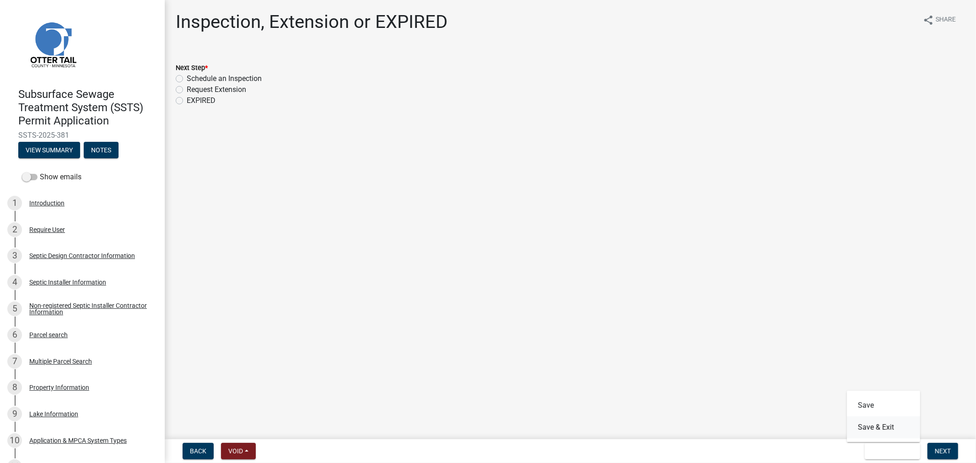
click at [867, 420] on button "Save & Exit" at bounding box center [883, 427] width 73 height 22
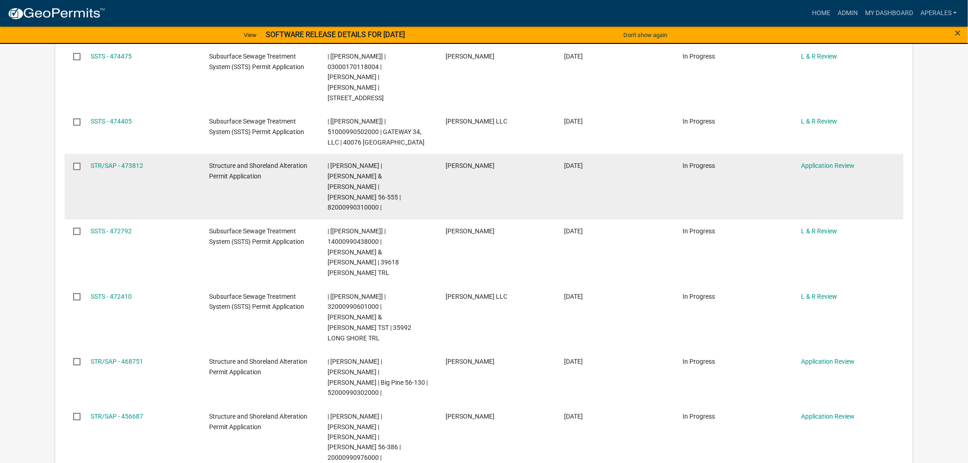
scroll to position [232, 0]
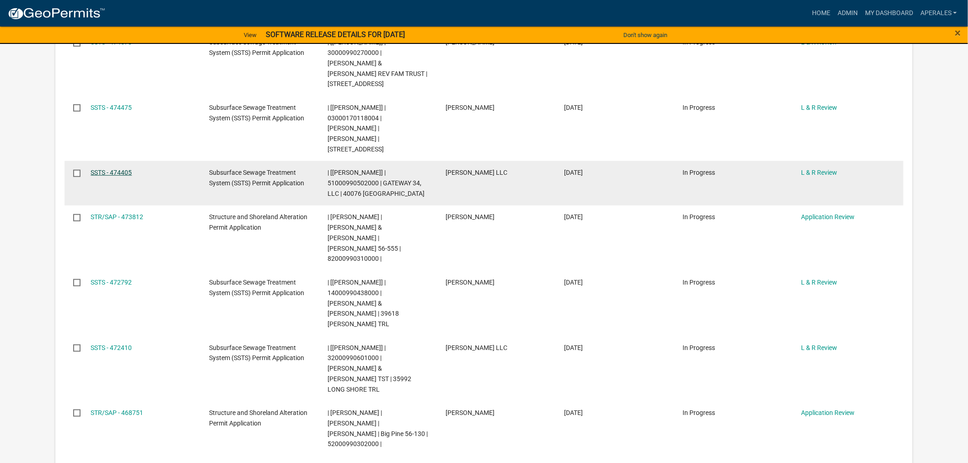
click at [113, 169] on link "SSTS - 474405" at bounding box center [111, 172] width 41 height 7
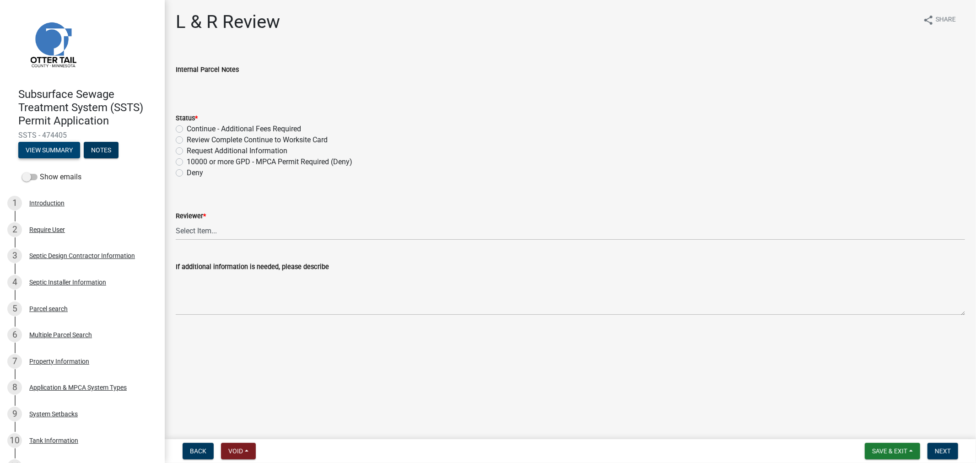
click at [56, 146] on button "View Summary" at bounding box center [49, 150] width 62 height 16
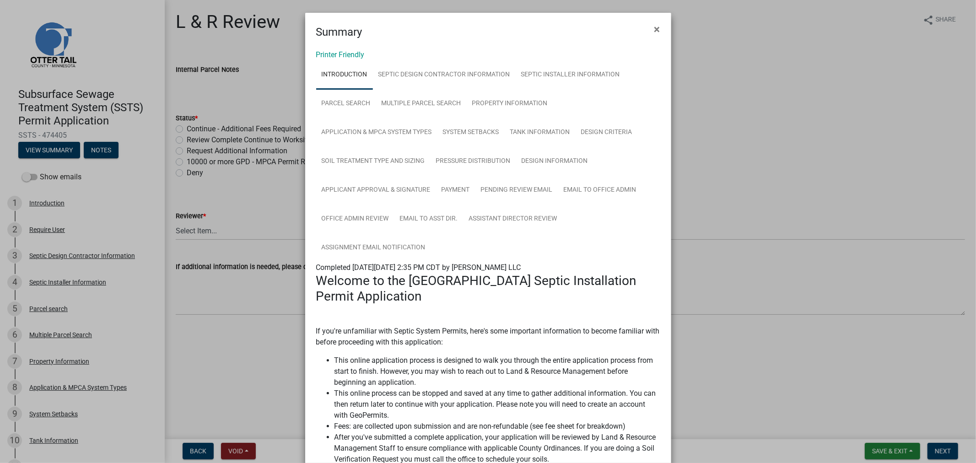
click at [333, 60] on link "Introduction" at bounding box center [344, 74] width 57 height 29
click at [336, 52] on link "Printer Friendly" at bounding box center [340, 54] width 49 height 9
click at [654, 27] on span "×" at bounding box center [657, 29] width 6 height 13
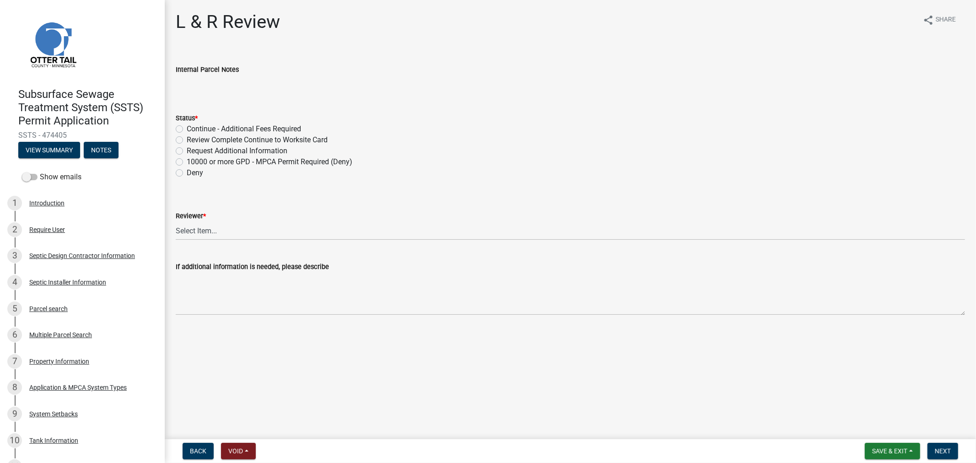
click at [187, 140] on label "Review Complete Continue to Worksite Card" at bounding box center [257, 140] width 141 height 11
click at [187, 140] on input "Review Complete Continue to Worksite Card" at bounding box center [190, 138] width 6 height 6
click at [212, 227] on select "Select Item... Alexis Newark Andrea Perales Brittany Tollefson Elizabeth Plaste…" at bounding box center [570, 230] width 789 height 19
click at [176, 221] on select "Select Item... Alexis Newark Andrea Perales Brittany Tollefson Elizabeth Plaste…" at bounding box center [570, 230] width 789 height 19
click at [943, 449] on span "Next" at bounding box center [943, 450] width 16 height 7
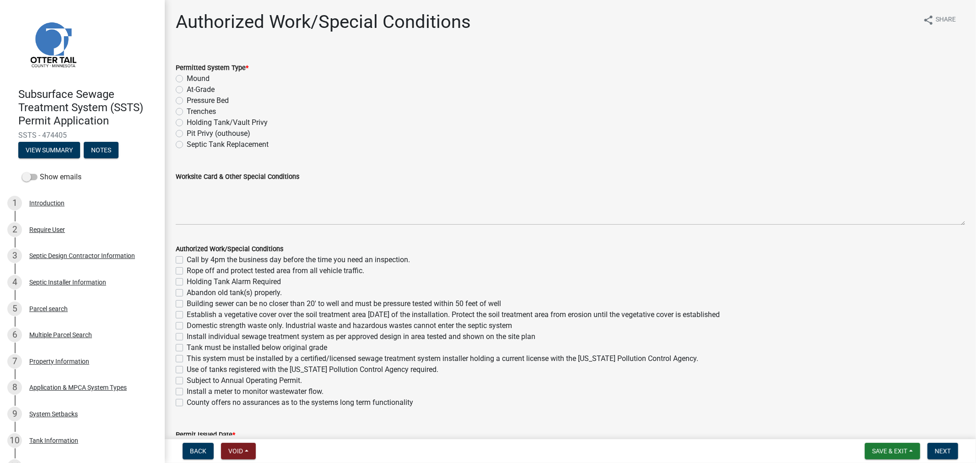
click at [187, 115] on label "Trenches" at bounding box center [201, 111] width 29 height 11
click at [187, 112] on input "Trenches" at bounding box center [190, 109] width 6 height 6
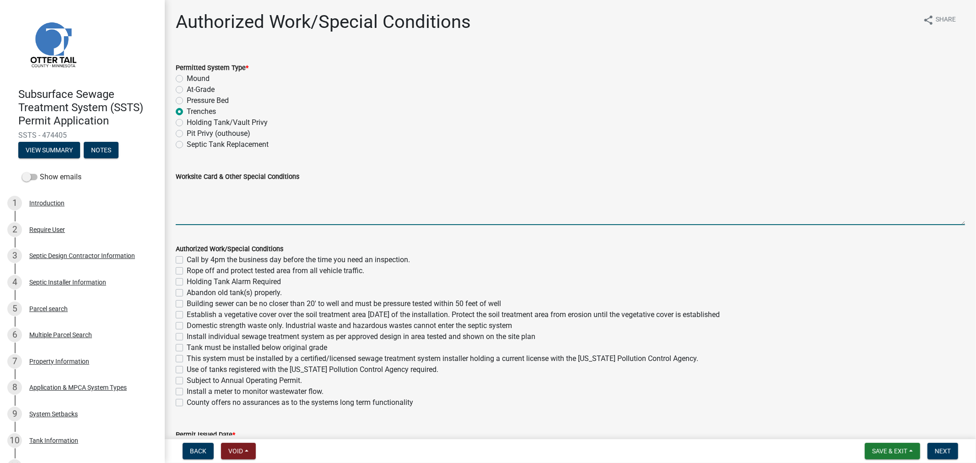
drag, startPoint x: 189, startPoint y: 194, endPoint x: 197, endPoint y: 188, distance: 10.4
click at [189, 194] on textarea "Worksite Card & Other Special Conditions" at bounding box center [570, 203] width 789 height 43
click at [187, 257] on label "Call by 4pm the business day before the time you need an inspection." at bounding box center [298, 259] width 223 height 11
click at [187, 257] on input "Call by 4pm the business day before the time you need an inspection." at bounding box center [190, 257] width 6 height 6
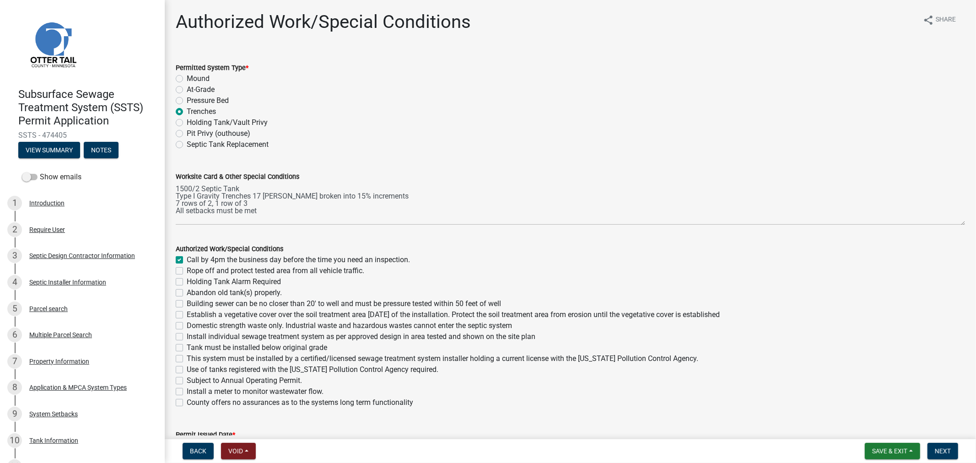
click at [179, 276] on div "Holding Tank Alarm Required" at bounding box center [570, 281] width 789 height 11
click at [187, 271] on label "Rope off and protect tested area from all vehicle traffic." at bounding box center [276, 270] width 178 height 11
click at [187, 271] on input "Rope off and protect tested area from all vehicle traffic." at bounding box center [190, 268] width 6 height 6
click at [187, 291] on label "Abandon old tank(s) properly." at bounding box center [234, 292] width 95 height 11
click at [187, 291] on input "Abandon old tank(s) properly." at bounding box center [190, 290] width 6 height 6
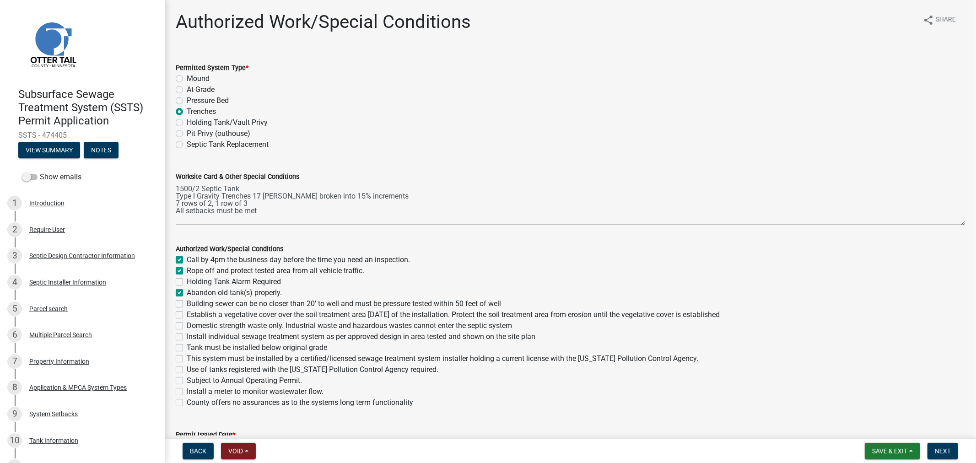
click at [187, 303] on label "Building sewer can be no closer than 20' to well and must be pressure tested wi…" at bounding box center [344, 303] width 314 height 11
click at [187, 303] on input "Building sewer can be no closer than 20' to well and must be pressure tested wi…" at bounding box center [190, 301] width 6 height 6
click at [187, 314] on label "Establish a vegetative cover over the soil treatment area within 30 days of the…" at bounding box center [453, 314] width 533 height 11
click at [187, 314] on input "Establish a vegetative cover over the soil treatment area within 30 days of the…" at bounding box center [190, 312] width 6 height 6
click at [187, 326] on label "Domestic strength waste only. Industrial waste and hazardous wastes cannot ente…" at bounding box center [349, 325] width 325 height 11
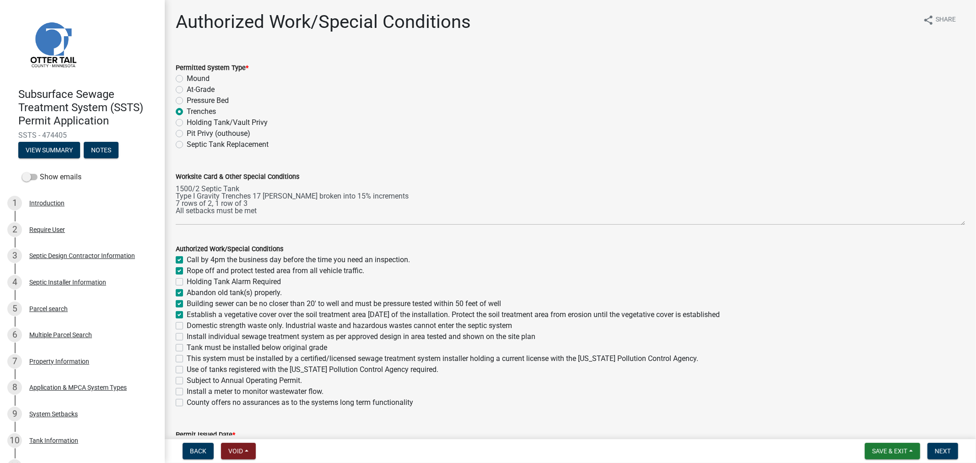
click at [187, 326] on input "Domestic strength waste only. Industrial waste and hazardous wastes cannot ente…" at bounding box center [190, 323] width 6 height 6
click at [187, 338] on label "Install individual sewage treatment system as per approved design in area teste…" at bounding box center [361, 336] width 349 height 11
click at [187, 337] on input "Install individual sewage treatment system as per approved design in area teste…" at bounding box center [190, 334] width 6 height 6
click at [187, 346] on label "Tank must be installed below original grade" at bounding box center [257, 347] width 140 height 11
click at [187, 346] on input "Tank must be installed below original grade" at bounding box center [190, 345] width 6 height 6
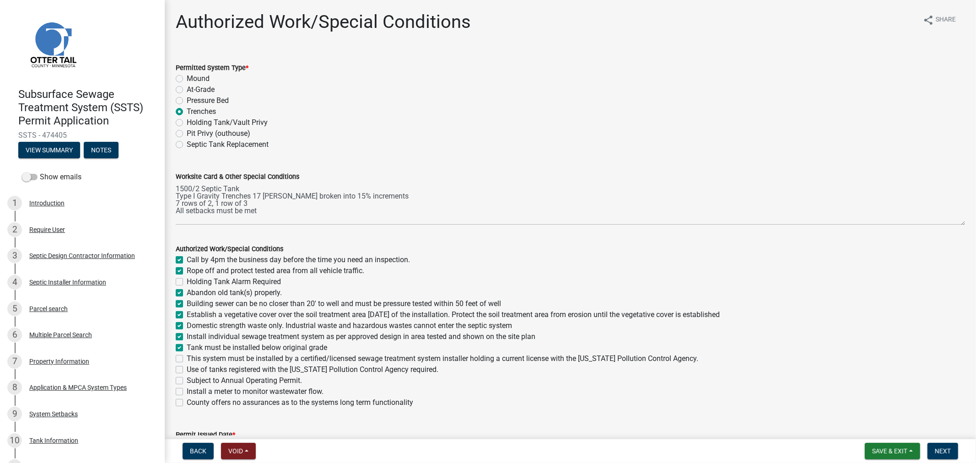
click at [187, 359] on label "This system must be installed by a certified/licensed sewage treatment system i…" at bounding box center [443, 358] width 512 height 11
click at [187, 359] on input "This system must be installed by a certified/licensed sewage treatment system i…" at bounding box center [190, 356] width 6 height 6
click at [178, 363] on div "This system must be installed by a certified/licensed sewage treatment system i…" at bounding box center [570, 358] width 789 height 11
click at [187, 367] on label "Use of tanks registered with the Minnesota Pollution Control Agency required." at bounding box center [313, 369] width 252 height 11
click at [187, 367] on input "Use of tanks registered with the Minnesota Pollution Control Agency required." at bounding box center [190, 367] width 6 height 6
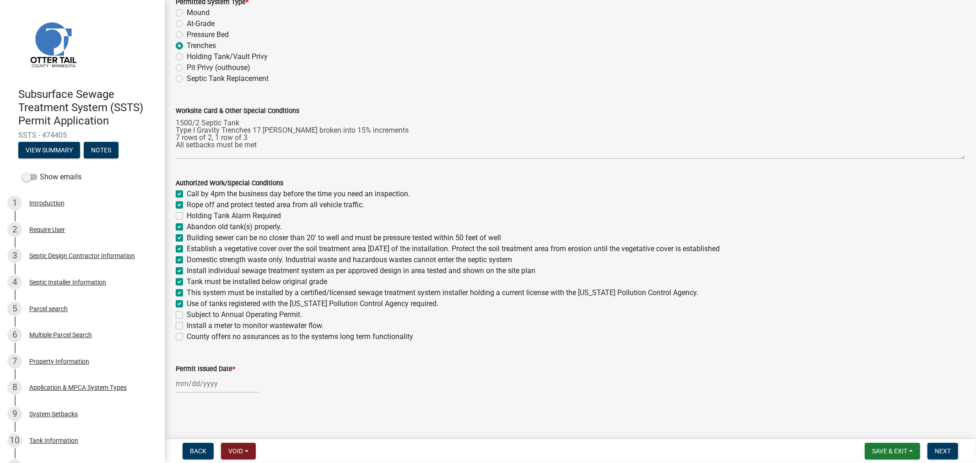
scroll to position [67, 0]
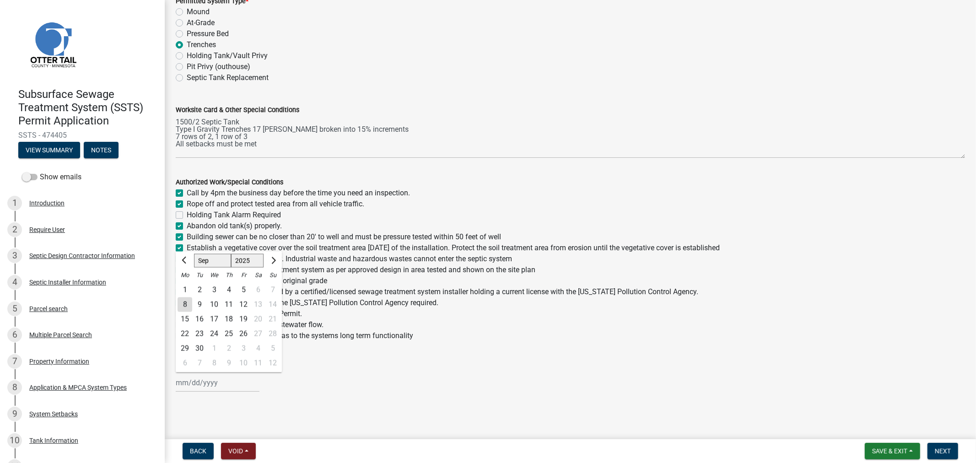
click at [199, 386] on div "Jan Feb Mar Apr May Jun Jul Aug Sep Oct Nov Dec 1525 1526 1527 1528 1529 1530 1…" at bounding box center [218, 382] width 84 height 19
click at [182, 307] on div "8" at bounding box center [185, 304] width 15 height 15
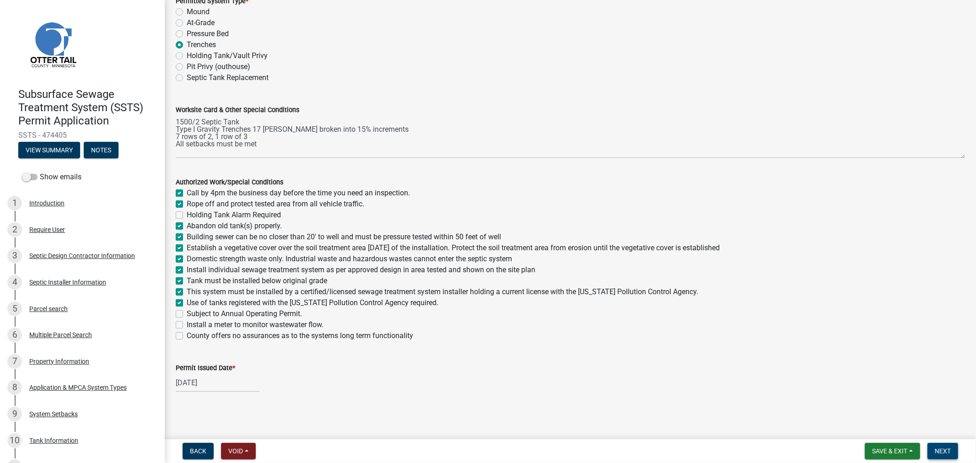
click at [934, 447] on button "Next" at bounding box center [942, 451] width 31 height 16
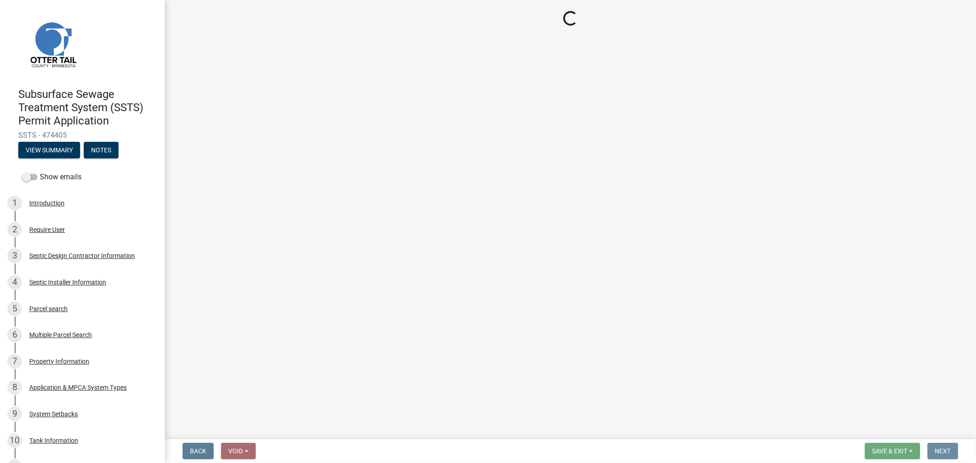
scroll to position [0, 0]
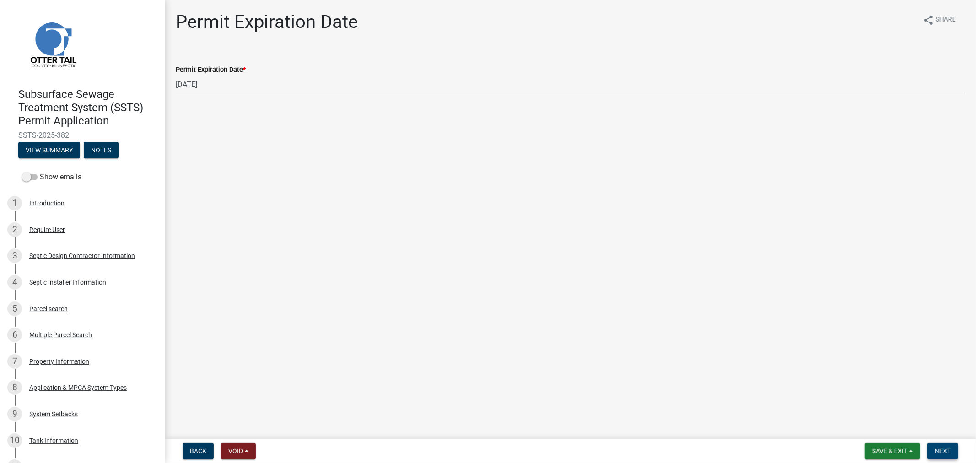
click at [952, 449] on button "Next" at bounding box center [942, 451] width 31 height 16
click at [878, 456] on button "Save & Exit" at bounding box center [892, 451] width 55 height 16
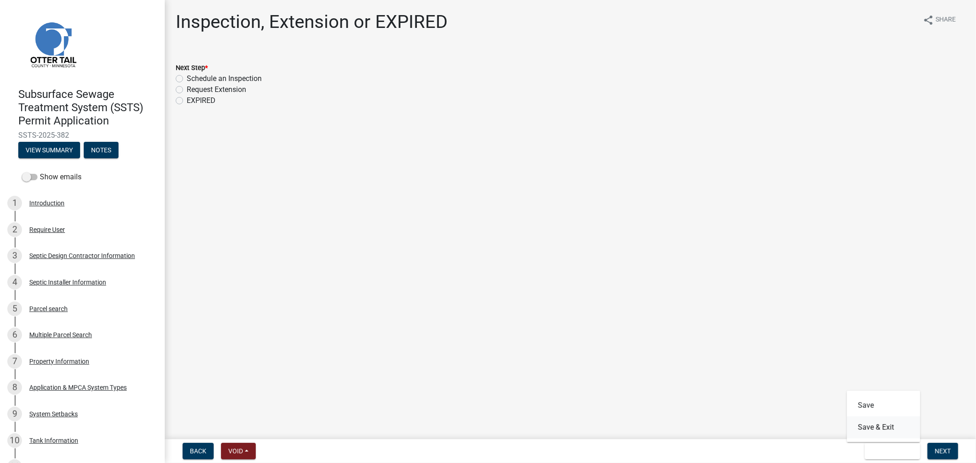
click at [867, 431] on button "Save & Exit" at bounding box center [883, 427] width 73 height 22
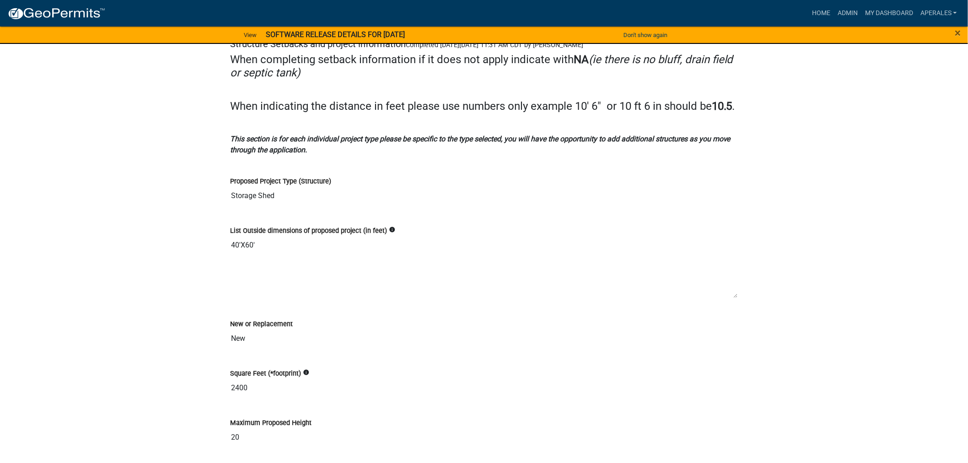
scroll to position [5846, 0]
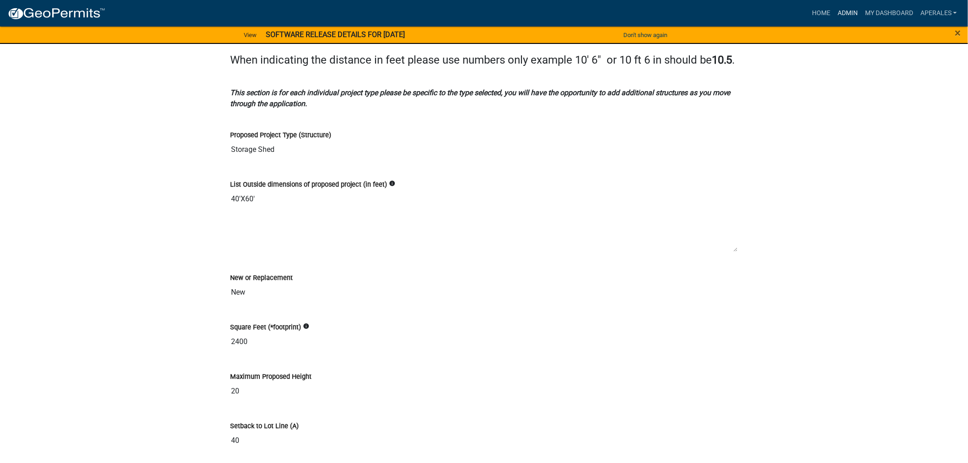
click at [856, 12] on link "Admin" at bounding box center [847, 13] width 27 height 17
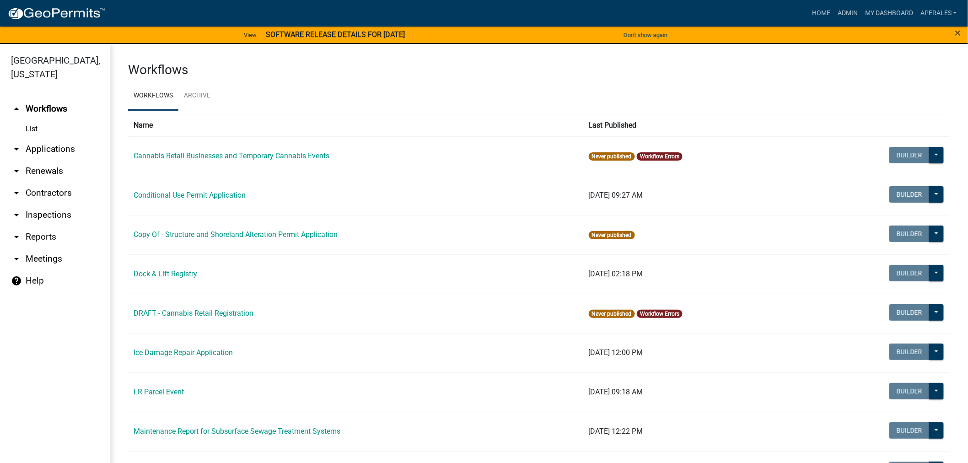
click at [49, 155] on link "arrow_drop_down Applications" at bounding box center [55, 149] width 110 height 22
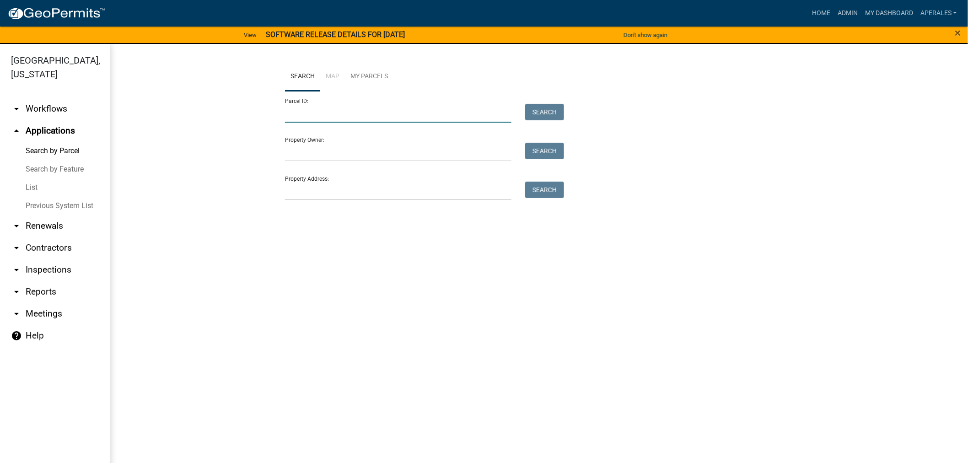
click at [300, 112] on input "Parcel ID:" at bounding box center [398, 113] width 226 height 19
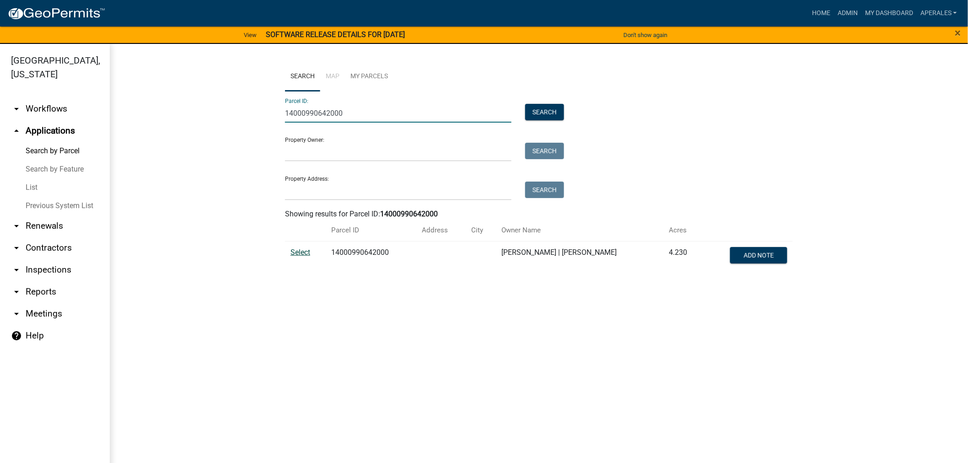
type input "14000990642000"
click at [292, 254] on span "Select" at bounding box center [301, 252] width 20 height 9
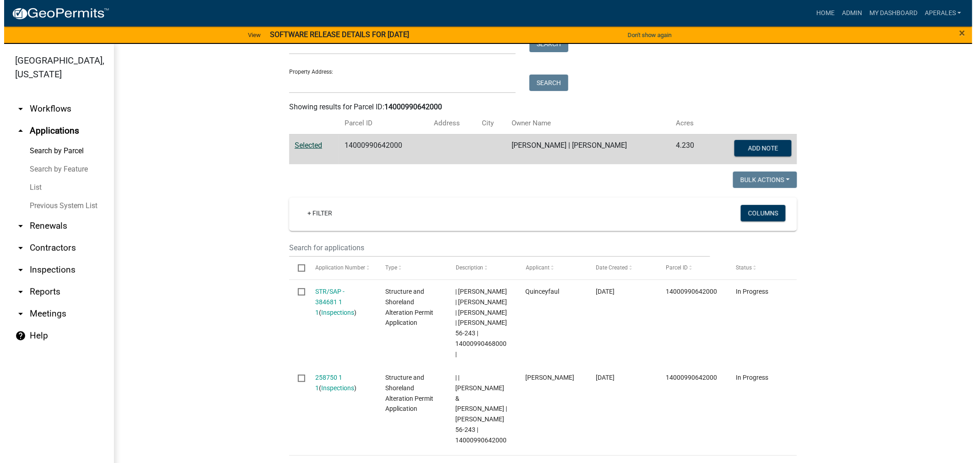
scroll to position [152, 0]
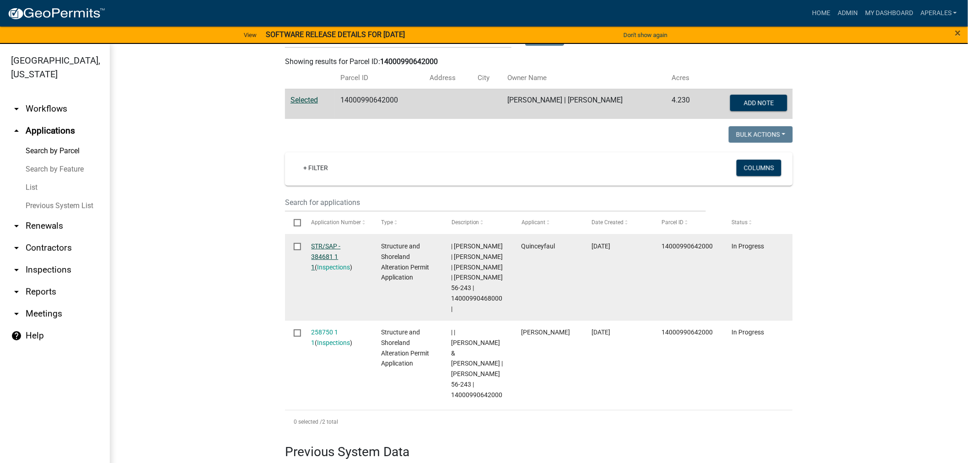
click at [319, 245] on link "STR/SAP - 384681 1 1" at bounding box center [326, 257] width 29 height 28
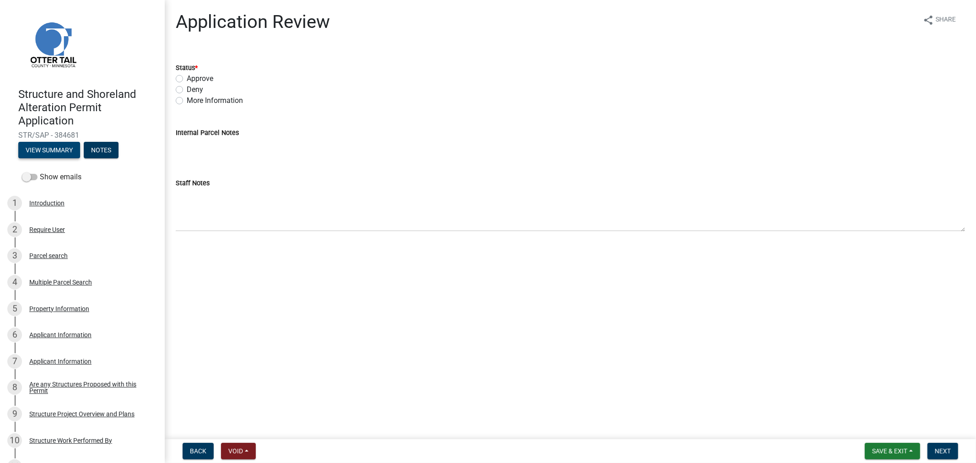
click at [38, 147] on button "View Summary" at bounding box center [49, 150] width 62 height 16
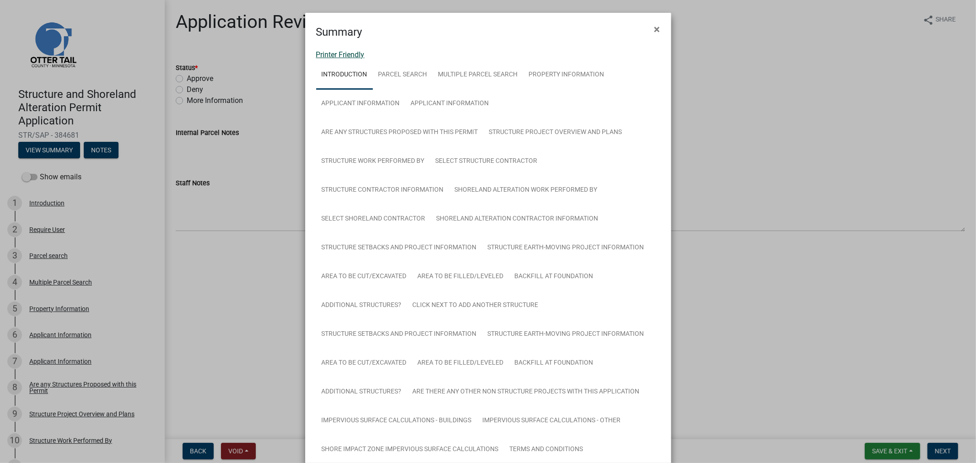
click at [345, 54] on link "Printer Friendly" at bounding box center [340, 54] width 49 height 9
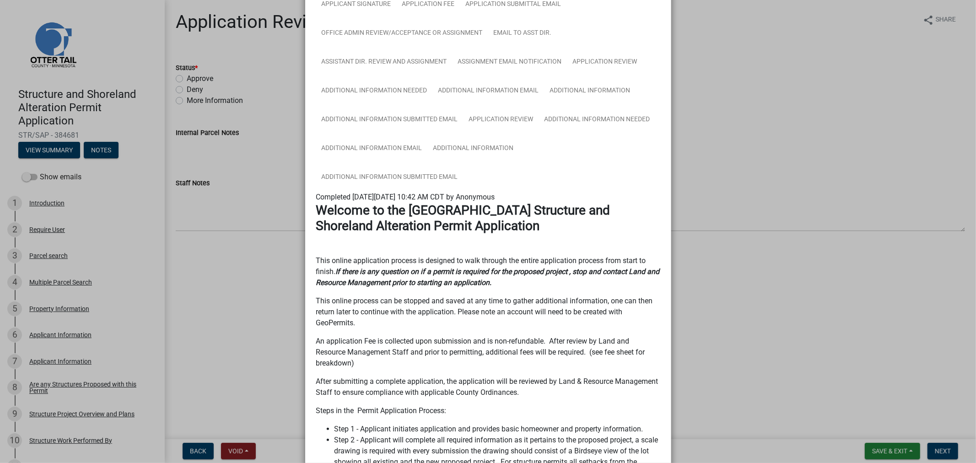
scroll to position [508, 0]
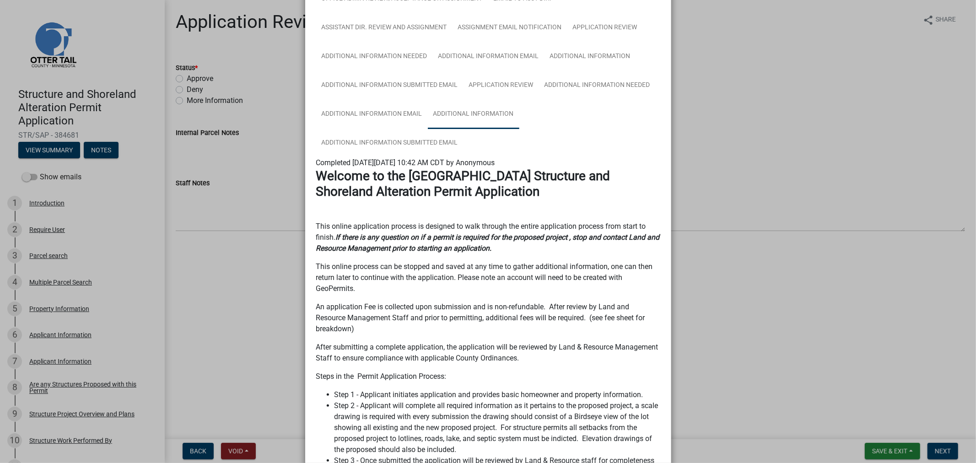
click at [486, 117] on link "Additional Information" at bounding box center [474, 114] width 92 height 29
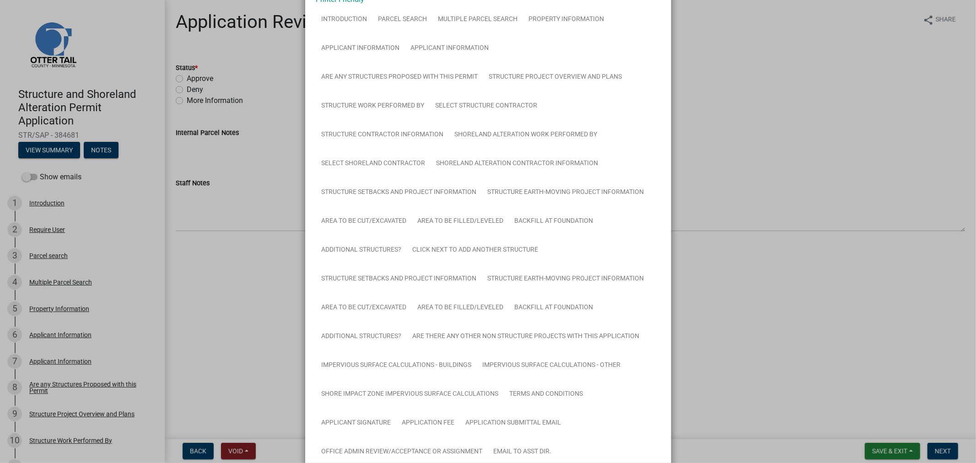
scroll to position [0, 0]
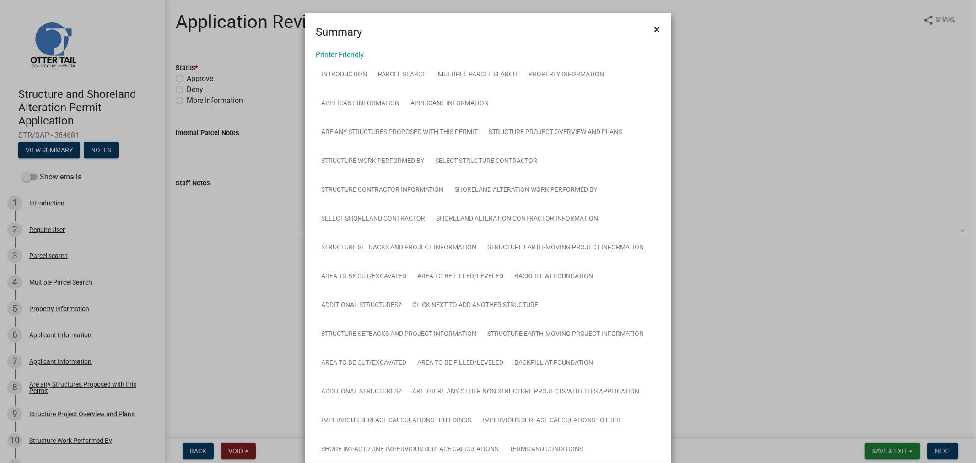
click at [656, 26] on button "×" at bounding box center [657, 29] width 21 height 26
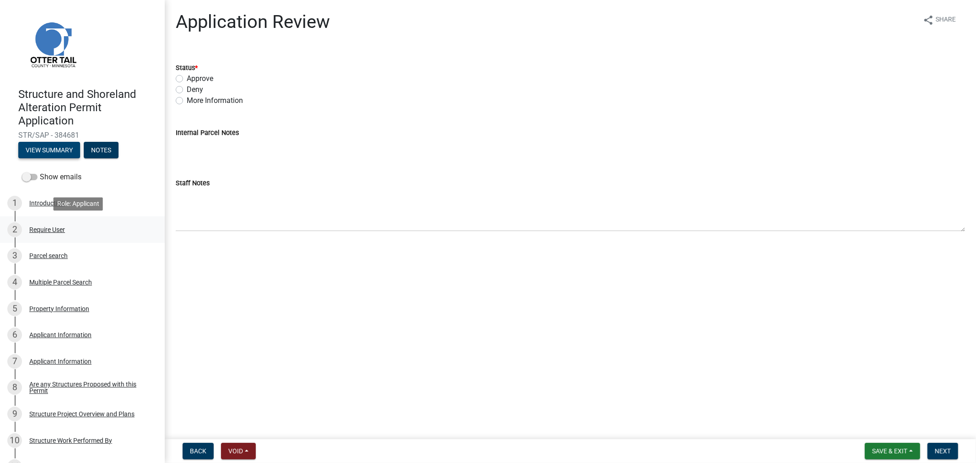
scroll to position [51, 0]
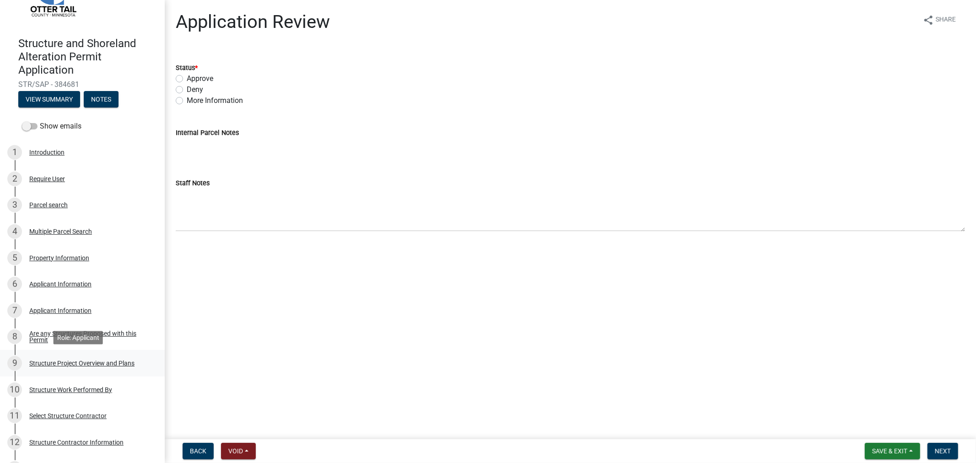
click at [56, 364] on div "Structure Project Overview and Plans" at bounding box center [81, 363] width 105 height 6
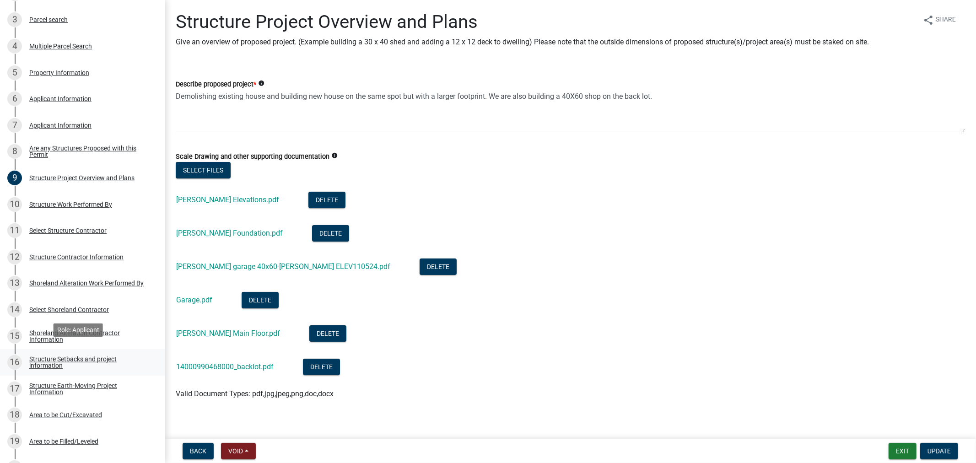
scroll to position [254, 0]
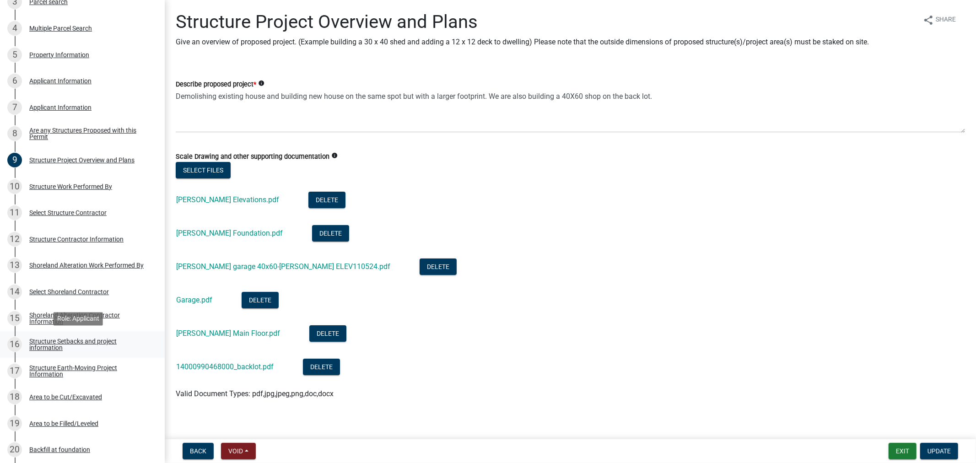
click at [51, 348] on div "Structure Setbacks and project information" at bounding box center [89, 344] width 121 height 13
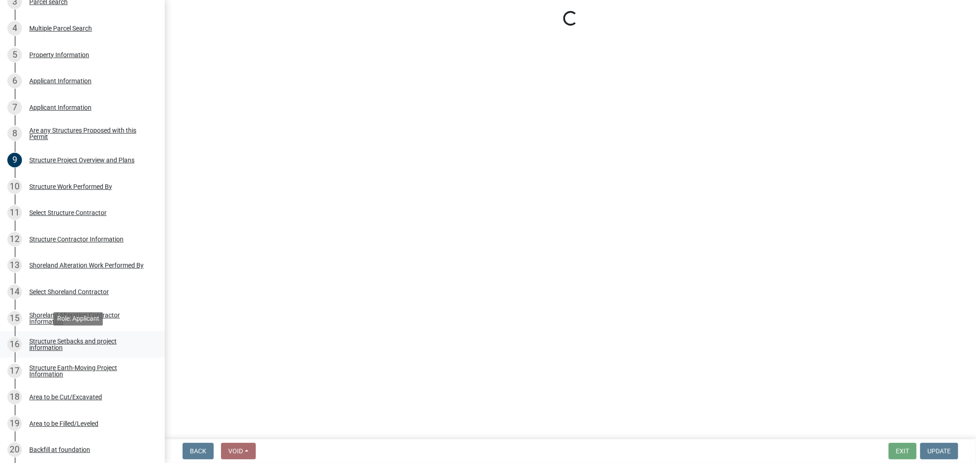
select select "25a02ecf-16f8-4dec-ac47-822d39ad9576"
select select "c185e313-3403-4239-bd61-bb563c58a77a"
select select "e560a688-e561-477d-b756-2b3ad714d8bd"
select select "bb8806a8-36bb-4f40-a458-41a17cad55ac"
select select "e80e3e2c-e9d0-4b64-95b5-c0b12854bba2"
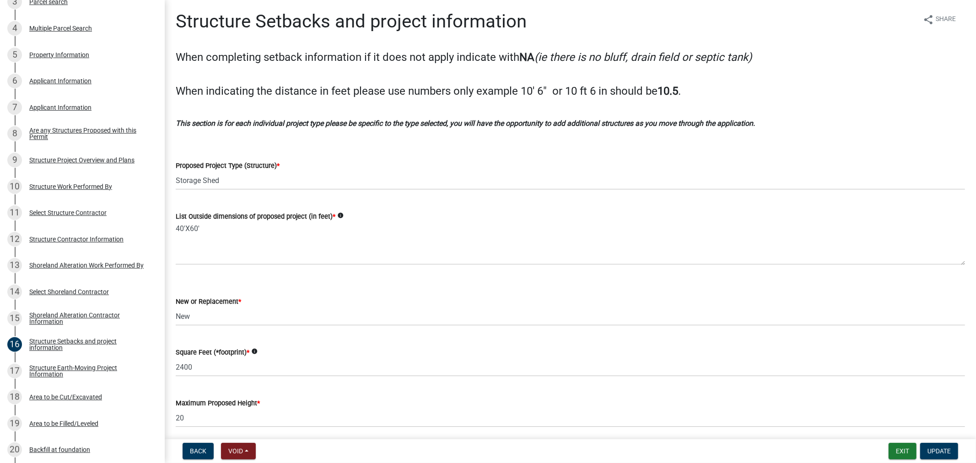
scroll to position [0, 0]
click at [81, 165] on div "9 Structure Project Overview and Plans" at bounding box center [78, 160] width 143 height 15
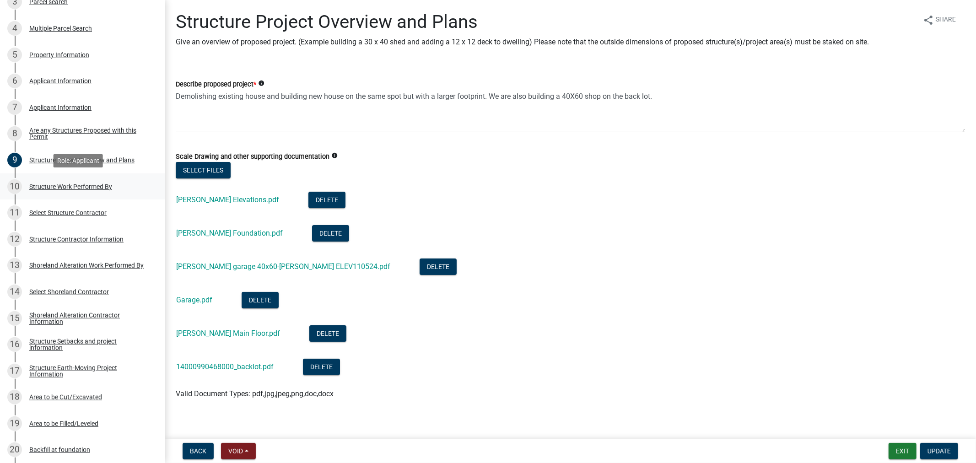
click at [81, 189] on div "Structure Work Performed By" at bounding box center [70, 186] width 83 height 6
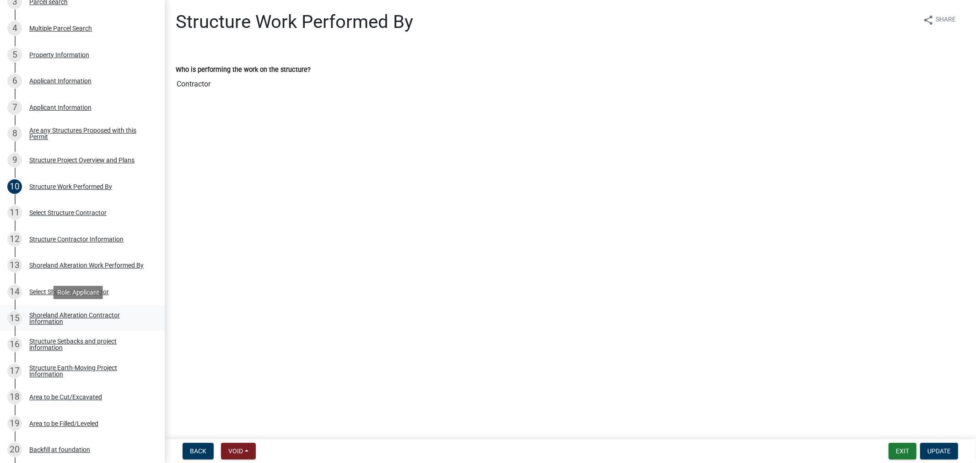
click at [74, 314] on div "Shoreland Alteration Contractor Information" at bounding box center [89, 318] width 121 height 13
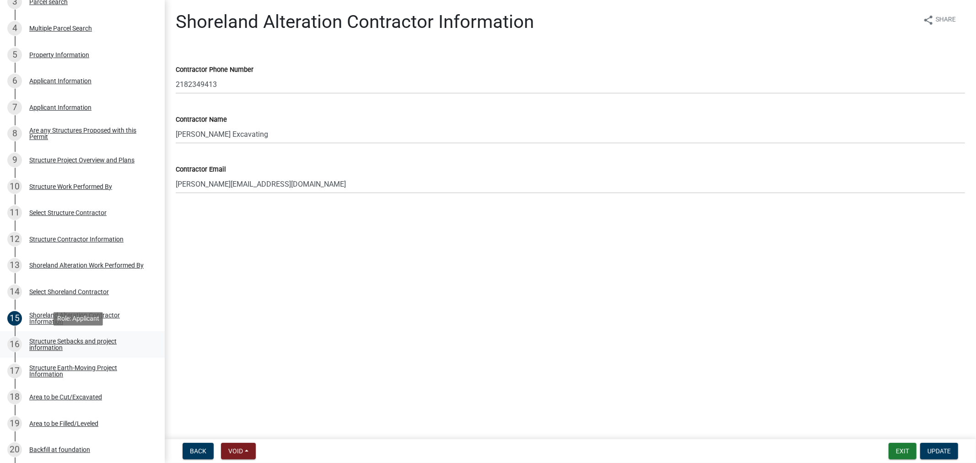
click at [75, 341] on div "Structure Setbacks and project information" at bounding box center [89, 344] width 121 height 13
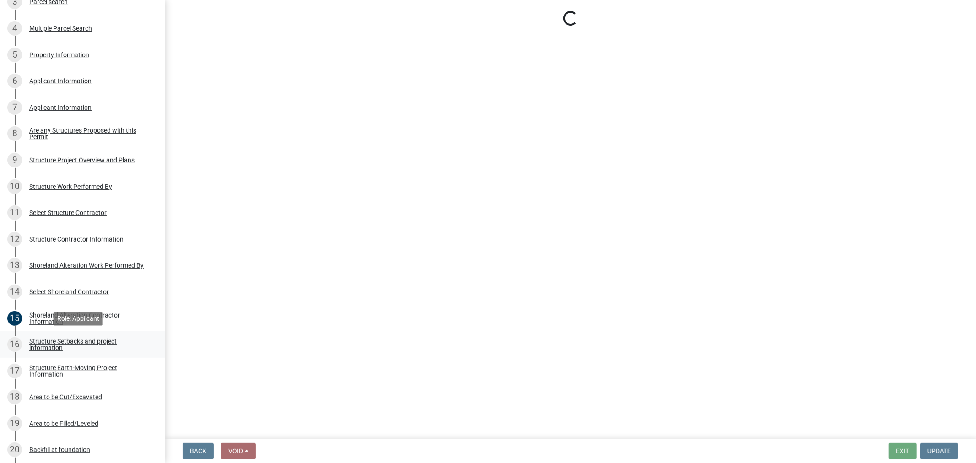
select select "25a02ecf-16f8-4dec-ac47-822d39ad9576"
select select "c185e313-3403-4239-bd61-bb563c58a77a"
select select "e560a688-e561-477d-b756-2b3ad714d8bd"
select select "bb8806a8-36bb-4f40-a458-41a17cad55ac"
select select "e80e3e2c-e9d0-4b64-95b5-c0b12854bba2"
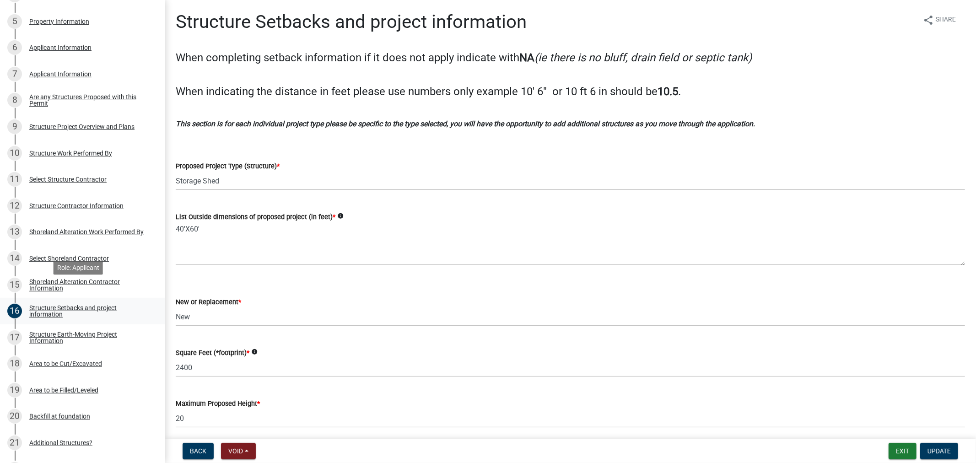
scroll to position [305, 0]
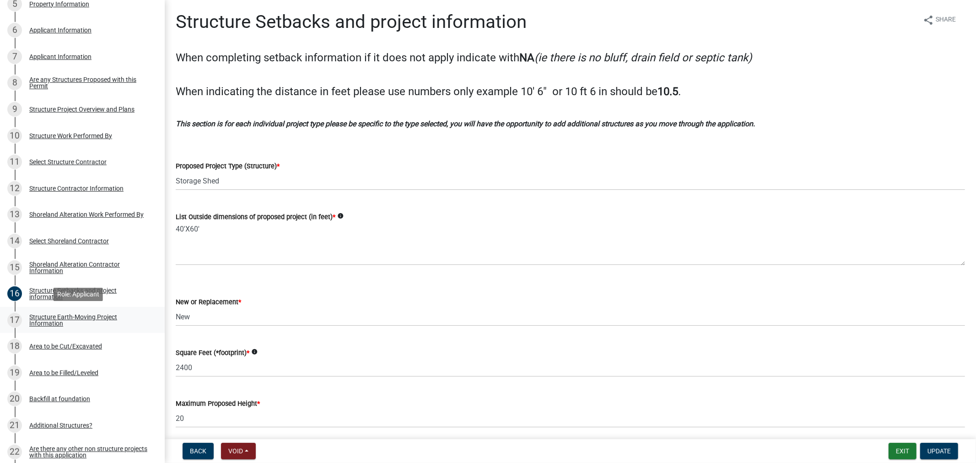
click at [77, 317] on div "Structure Earth-Moving Project Information" at bounding box center [89, 320] width 121 height 13
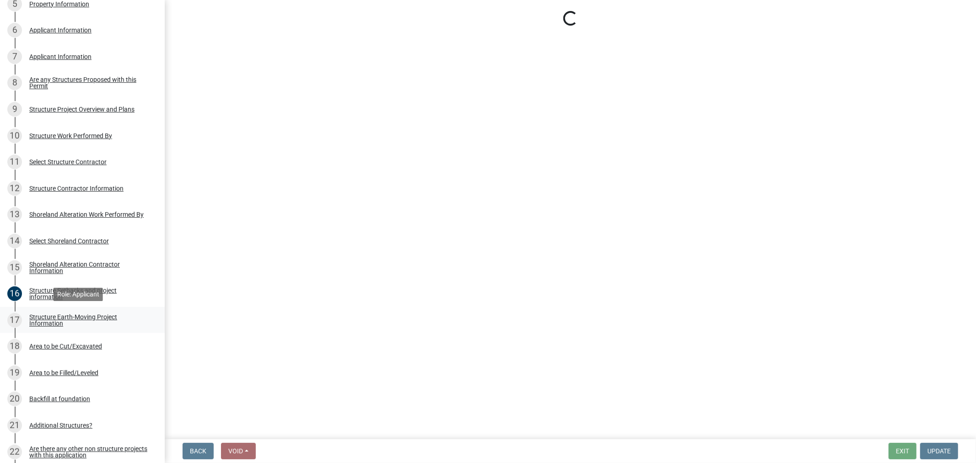
select select "76db9da3-e291-42ff-adbd-56cf719d5b77"
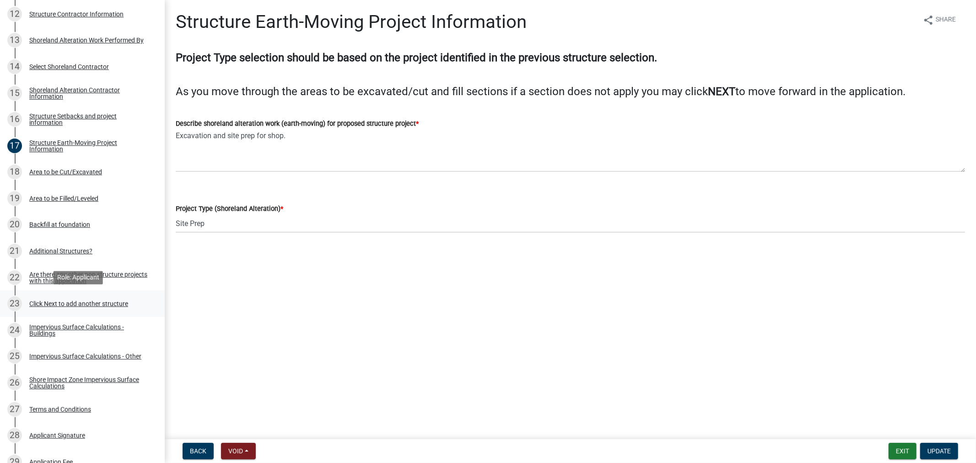
scroll to position [480, 0]
click at [60, 306] on div "Click Next to add another structure" at bounding box center [78, 303] width 99 height 6
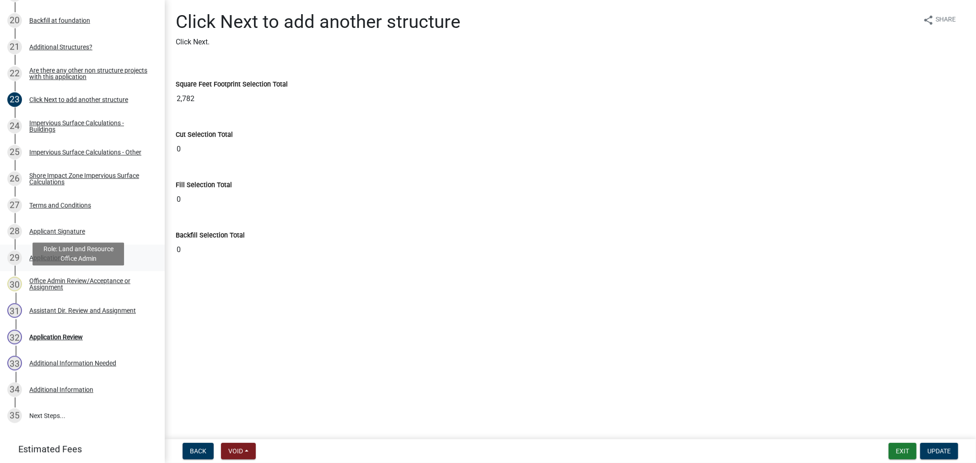
scroll to position [734, 0]
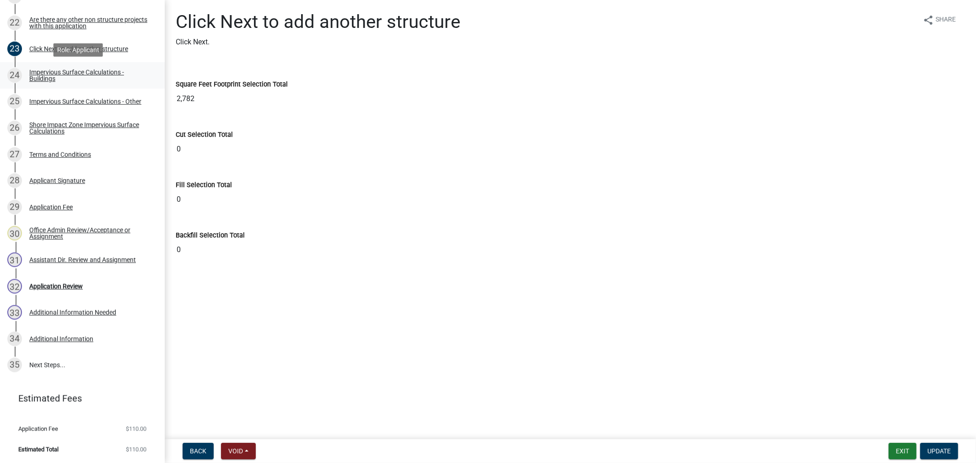
click at [37, 72] on div "Impervious Surface Calculations - Buildings" at bounding box center [89, 75] width 121 height 13
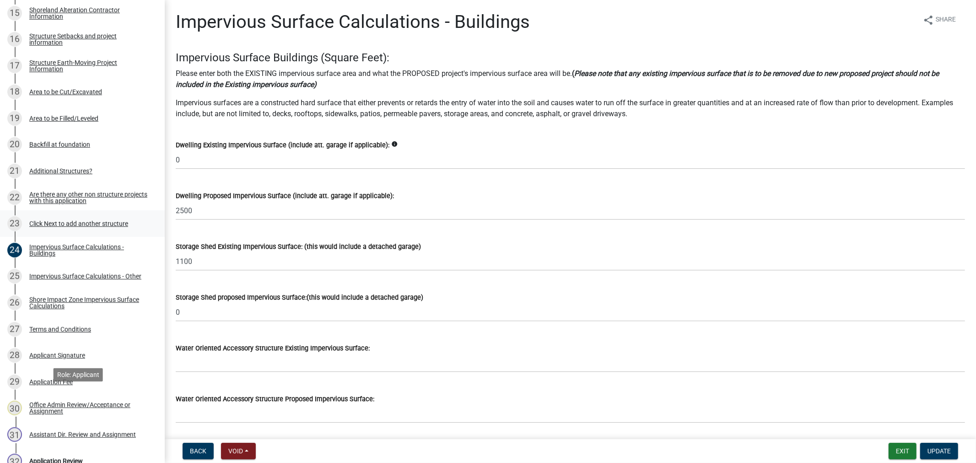
scroll to position [508, 0]
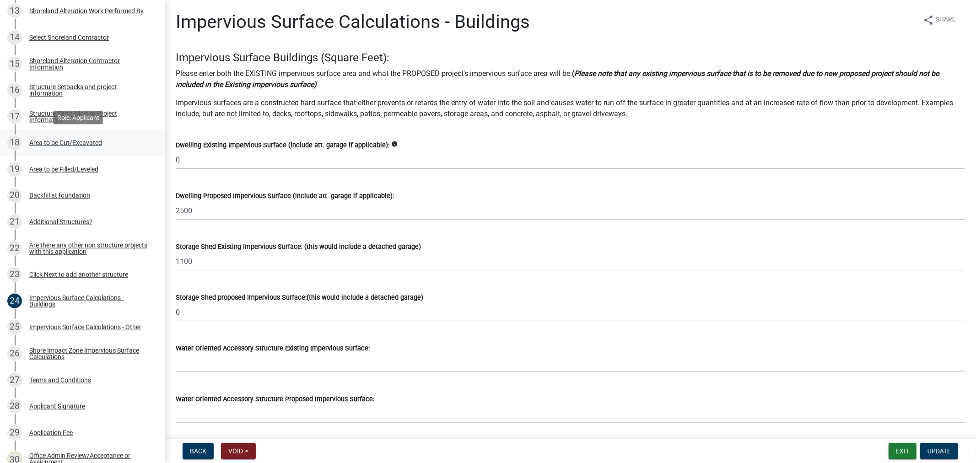
click at [66, 140] on div "Area to be Cut/Excavated" at bounding box center [65, 143] width 73 height 6
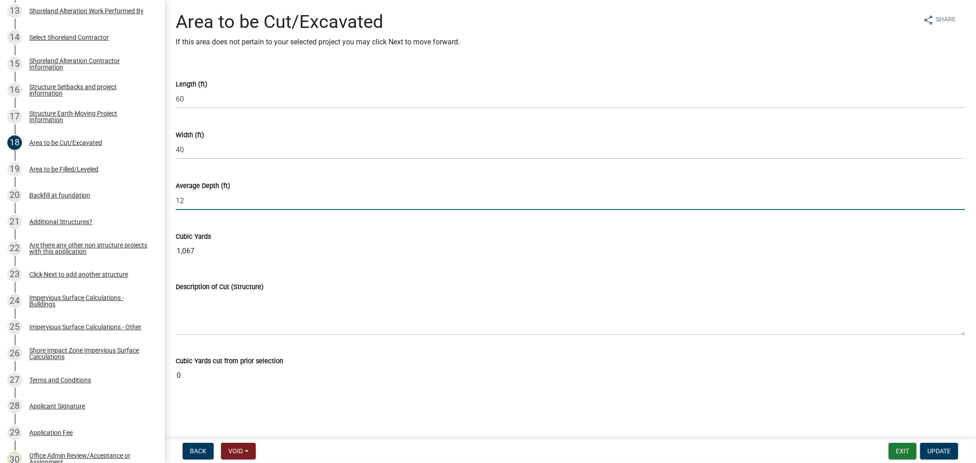
click at [230, 204] on input "12" at bounding box center [570, 200] width 789 height 19
type input "1"
type input "6"
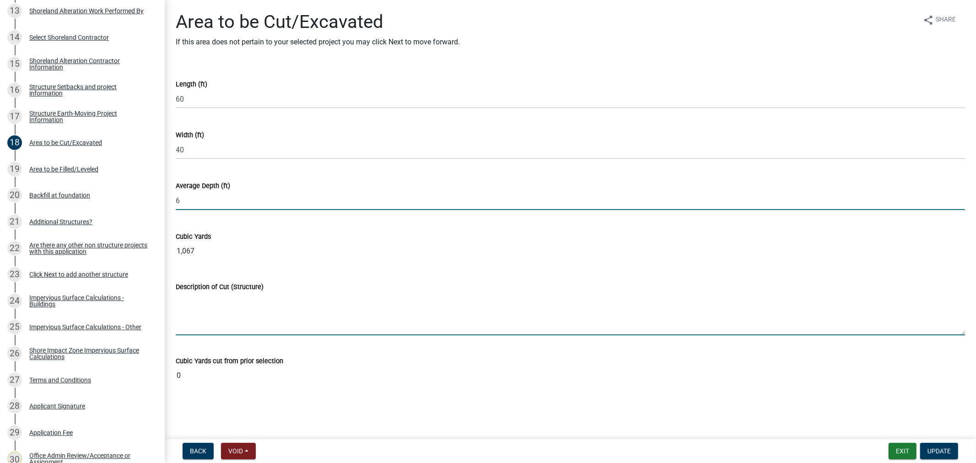
click at [903, 315] on wm-data-entity-input-list "Length (ft) 60 Width (ft) 40 Average Depth (ft) 6 Cubic Yards 1,067 Description…" at bounding box center [570, 229] width 789 height 327
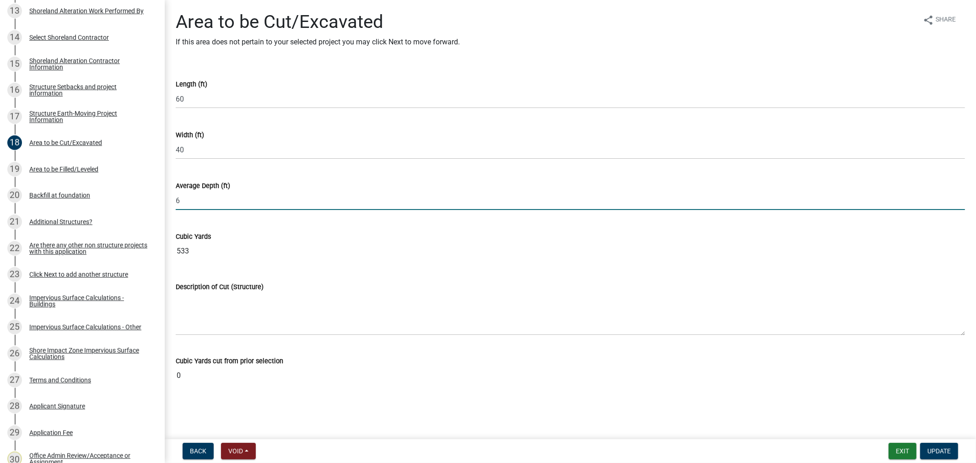
click at [181, 199] on input "6" at bounding box center [570, 200] width 789 height 19
type input "6"
type input "4"
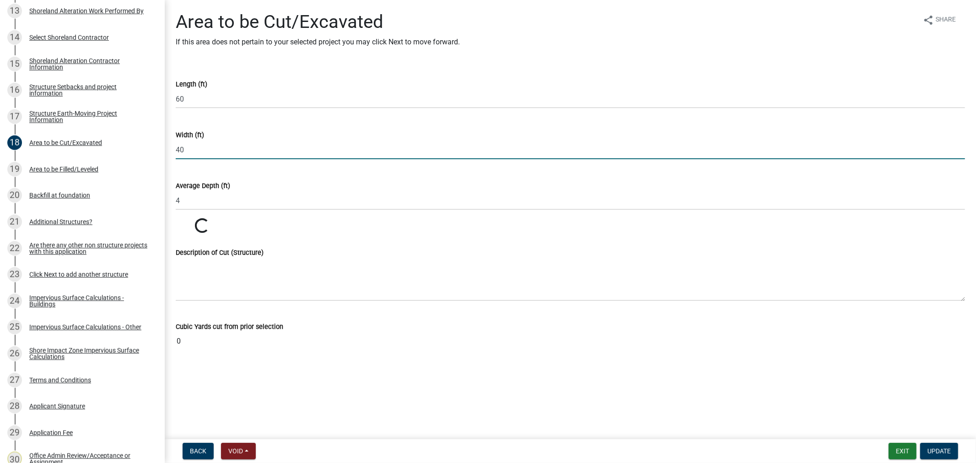
click at [319, 144] on input "40" at bounding box center [570, 149] width 789 height 19
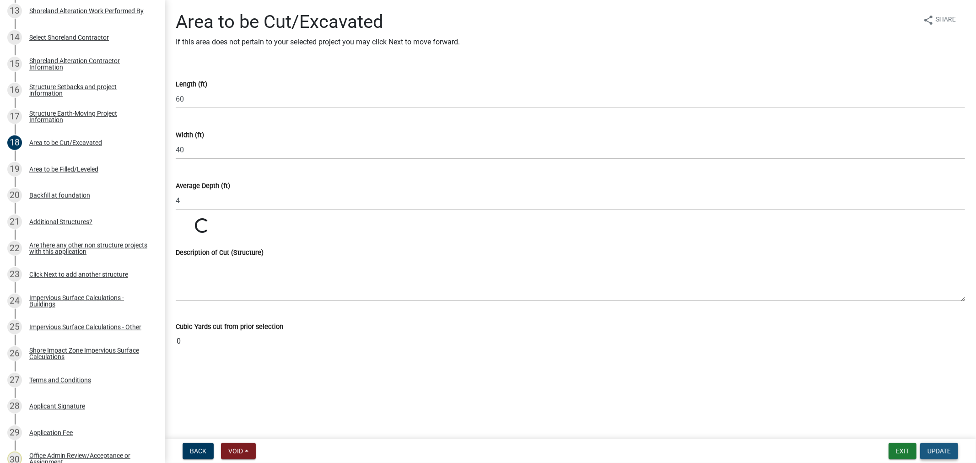
click at [940, 452] on span "Update" at bounding box center [938, 450] width 23 height 7
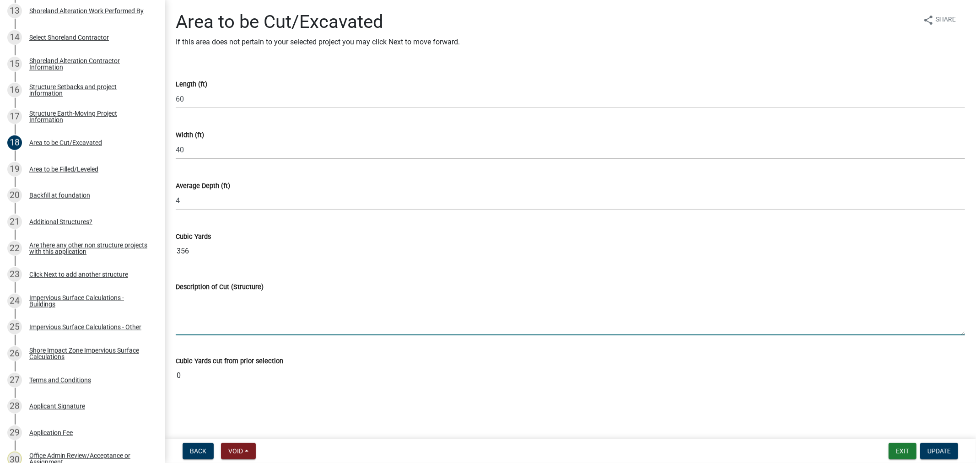
click at [286, 333] on textarea "Description of Cut (Structure)" at bounding box center [570, 313] width 789 height 43
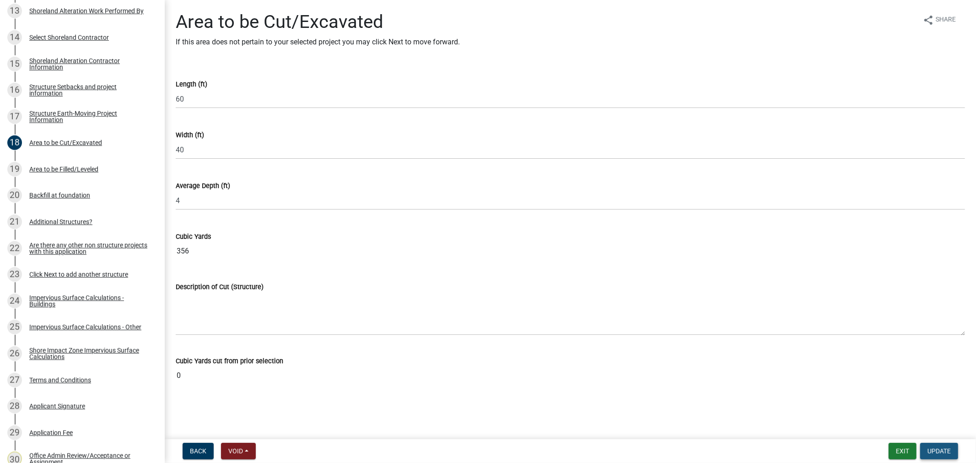
click at [931, 448] on span "Update" at bounding box center [938, 450] width 23 height 7
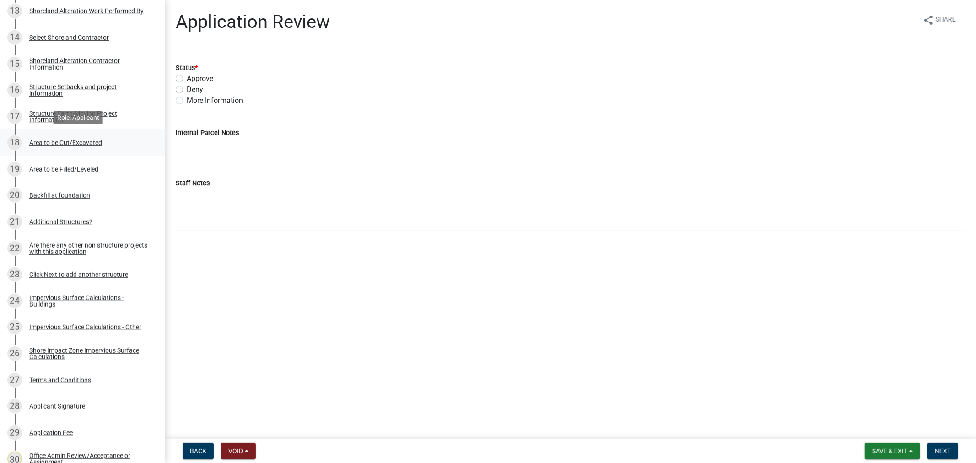
click at [34, 143] on div "Area to be Cut/Excavated" at bounding box center [65, 143] width 73 height 6
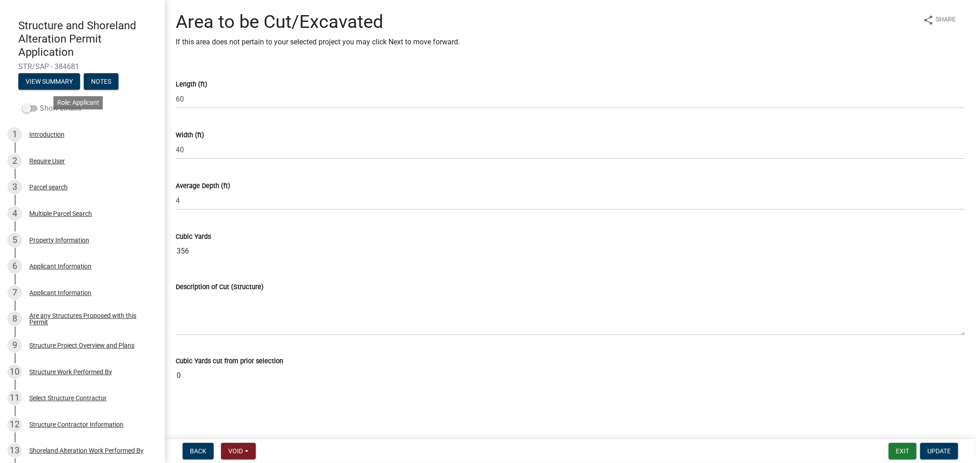
scroll to position [51, 0]
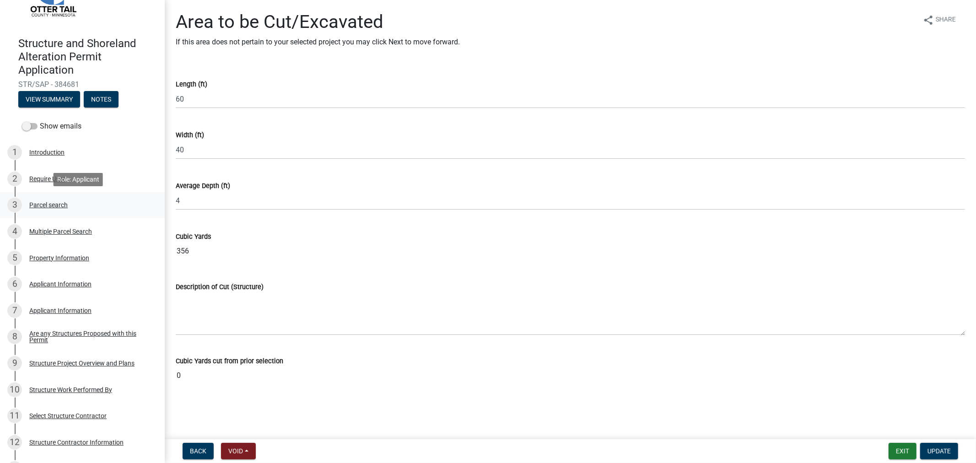
click at [39, 202] on div "Parcel search" at bounding box center [48, 205] width 38 height 6
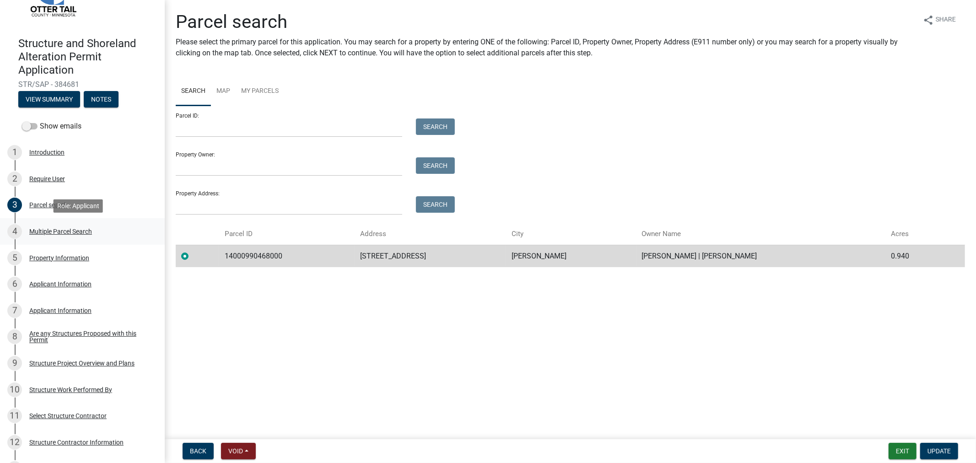
click at [57, 232] on div "Multiple Parcel Search" at bounding box center [60, 231] width 63 height 6
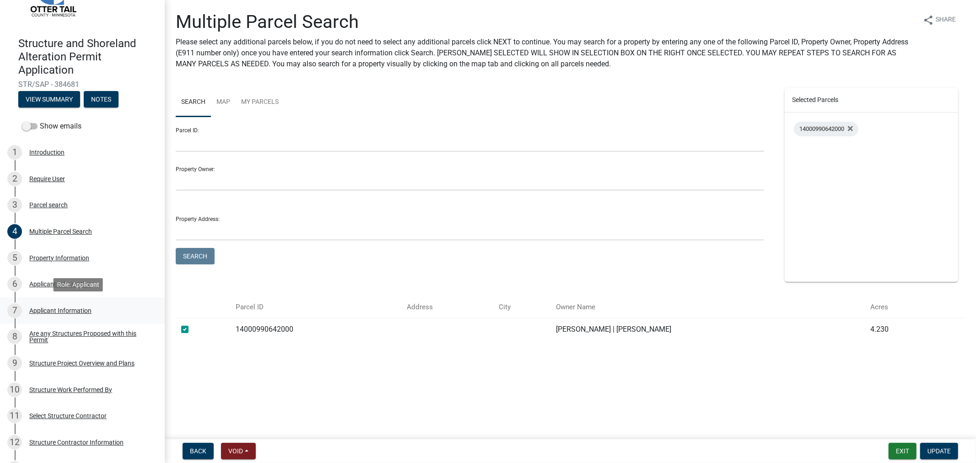
click at [61, 308] on div "Applicant Information" at bounding box center [60, 310] width 62 height 6
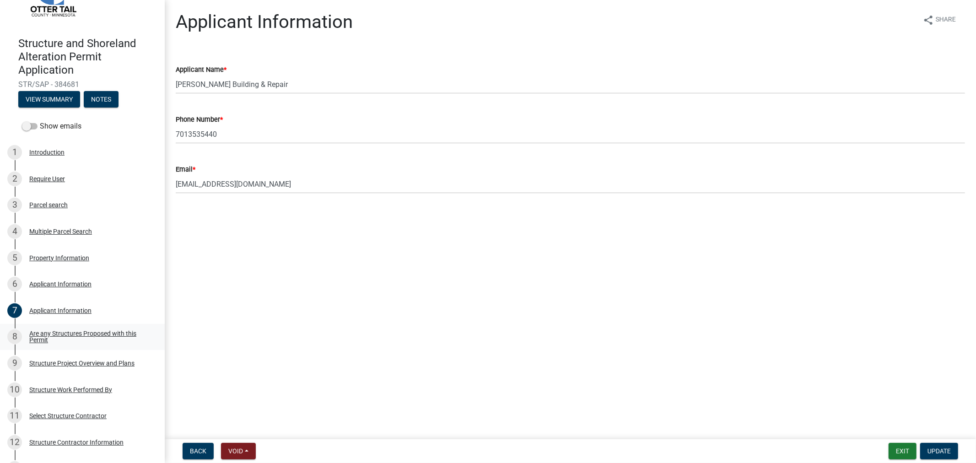
click at [79, 332] on div "Are any Structures Proposed with this Permit" at bounding box center [89, 336] width 121 height 13
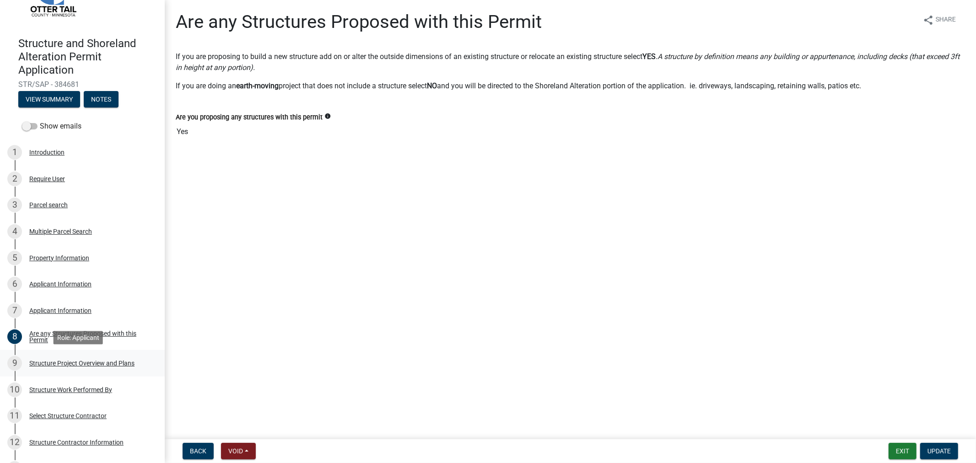
click at [74, 365] on div "Structure Project Overview and Plans" at bounding box center [81, 363] width 105 height 6
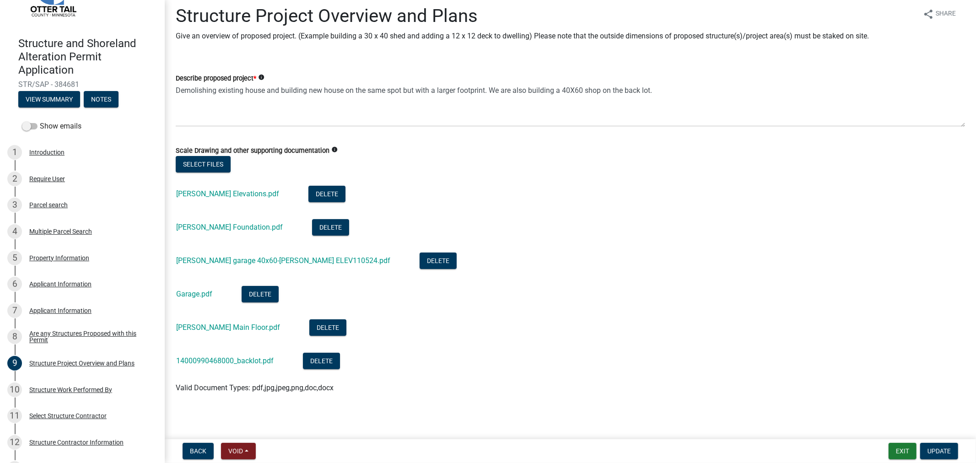
scroll to position [7, 0]
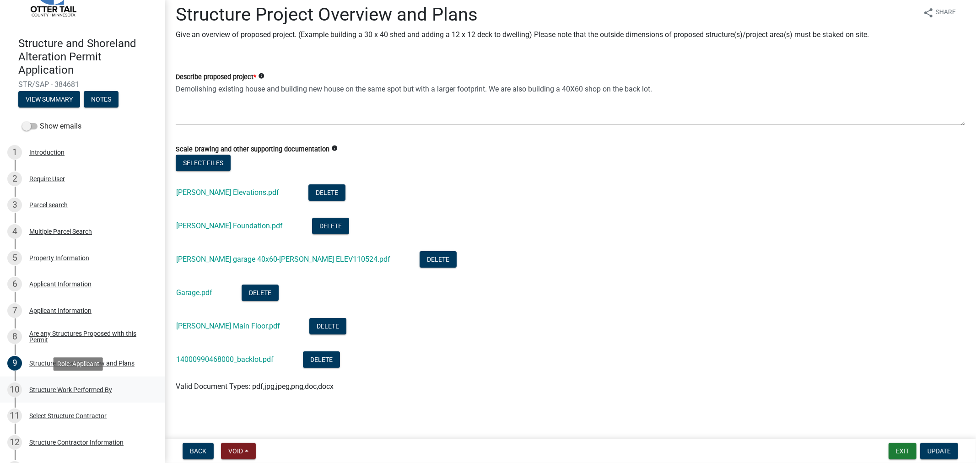
click at [72, 388] on div "Structure Work Performed By" at bounding box center [70, 390] width 83 height 6
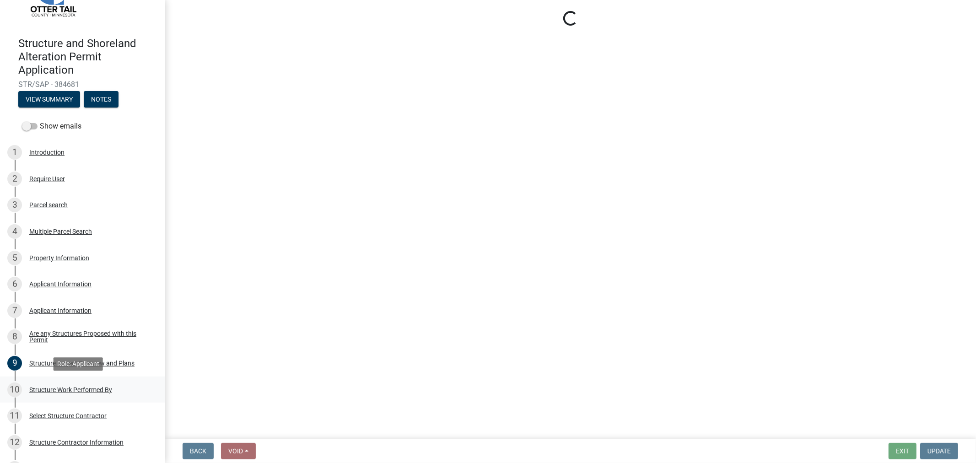
scroll to position [0, 0]
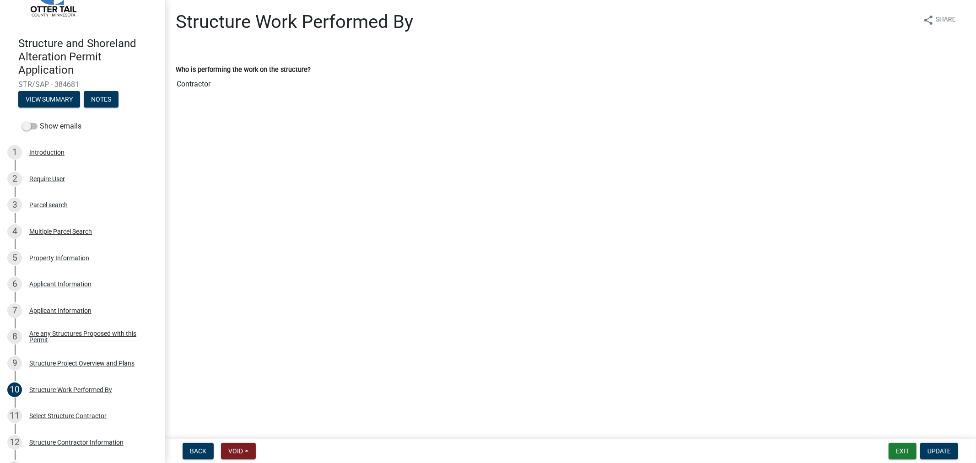
click at [70, 414] on div "Select Structure Contractor" at bounding box center [67, 416] width 77 height 6
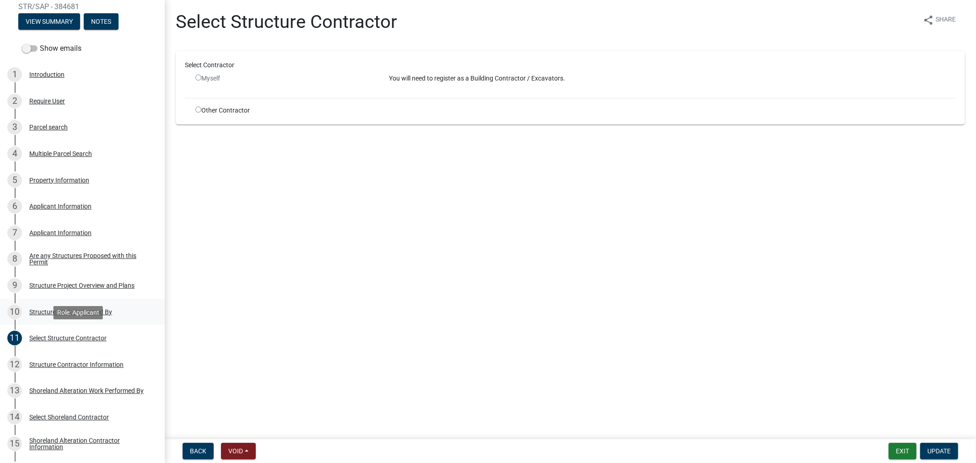
scroll to position [152, 0]
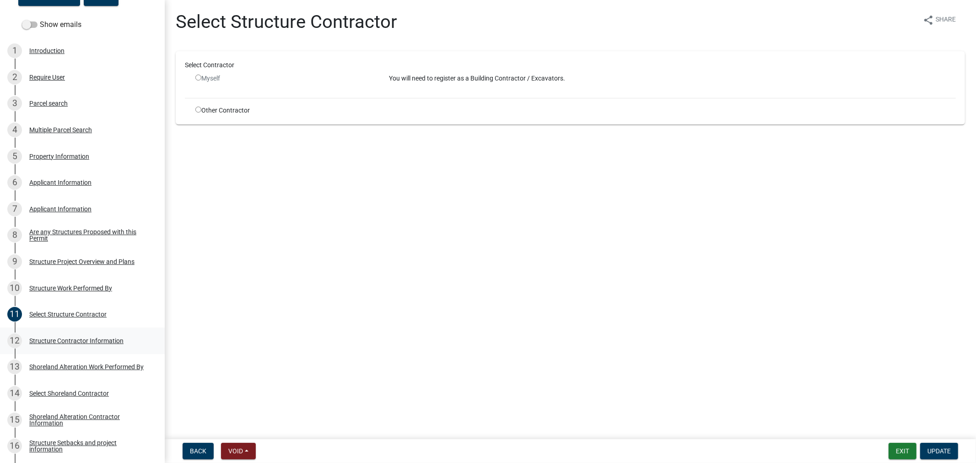
click at [53, 341] on div "Structure Contractor Information" at bounding box center [76, 341] width 94 height 6
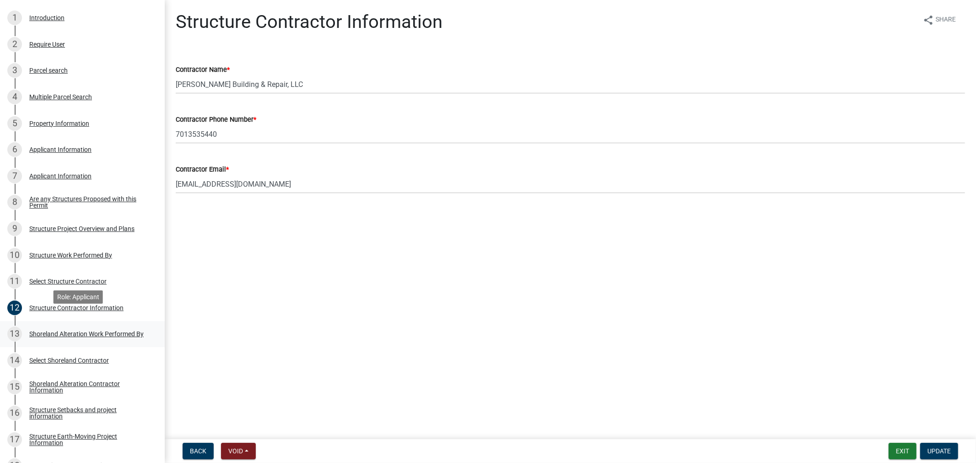
scroll to position [203, 0]
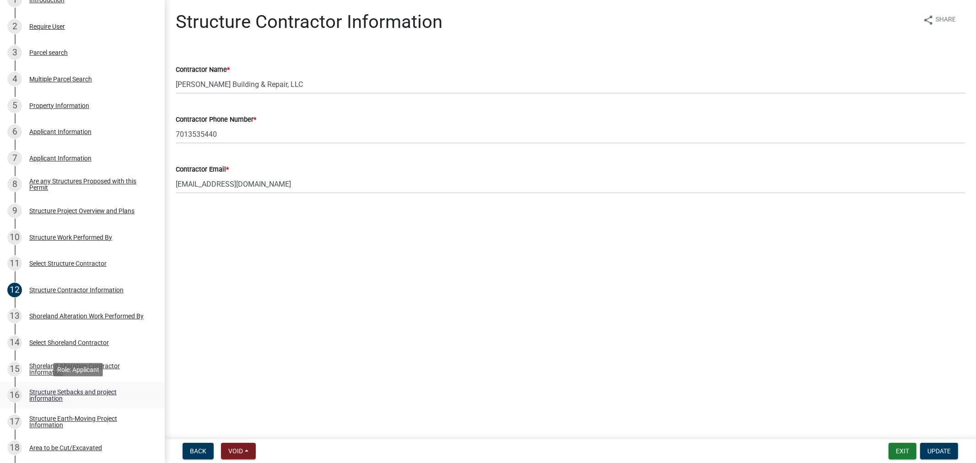
click at [69, 389] on div "Structure Setbacks and project information" at bounding box center [89, 395] width 121 height 13
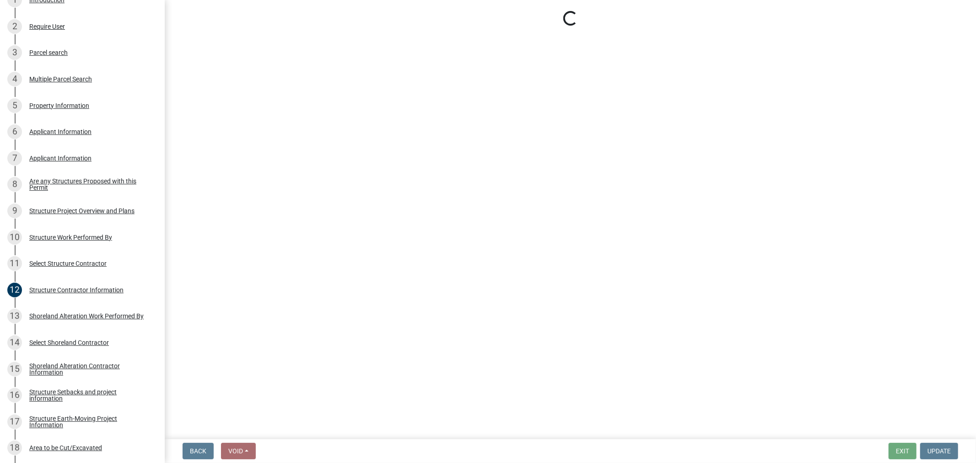
select select "25a02ecf-16f8-4dec-ac47-822d39ad9576"
select select "c185e313-3403-4239-bd61-bb563c58a77a"
select select "e560a688-e561-477d-b756-2b3ad714d8bd"
select select "bb8806a8-36bb-4f40-a458-41a17cad55ac"
select select "e80e3e2c-e9d0-4b64-95b5-c0b12854bba2"
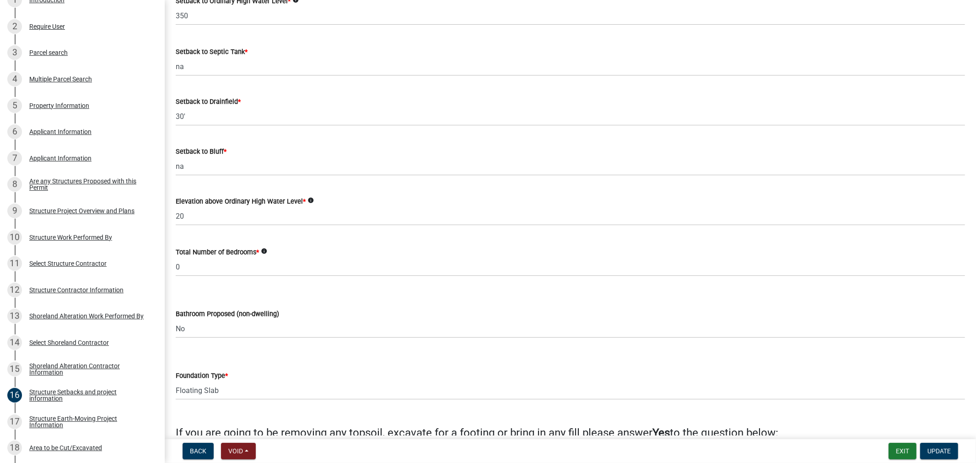
scroll to position [578, 0]
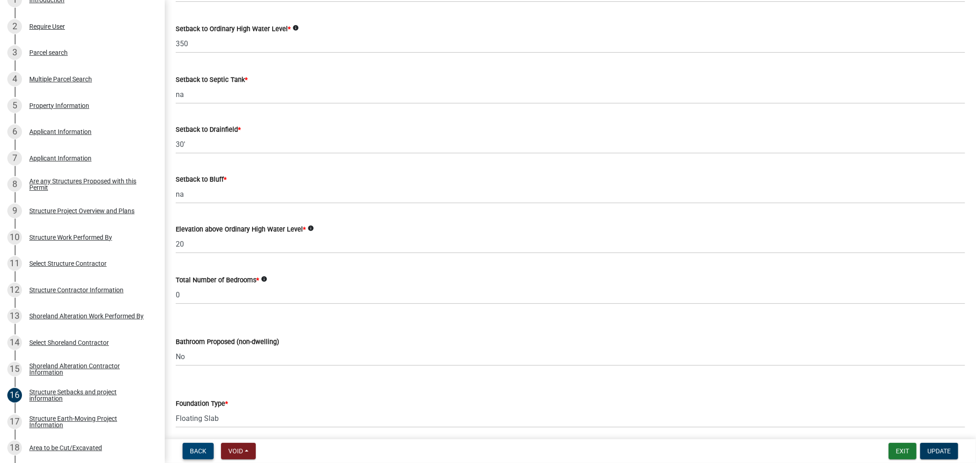
click at [195, 446] on button "Back" at bounding box center [198, 451] width 31 height 16
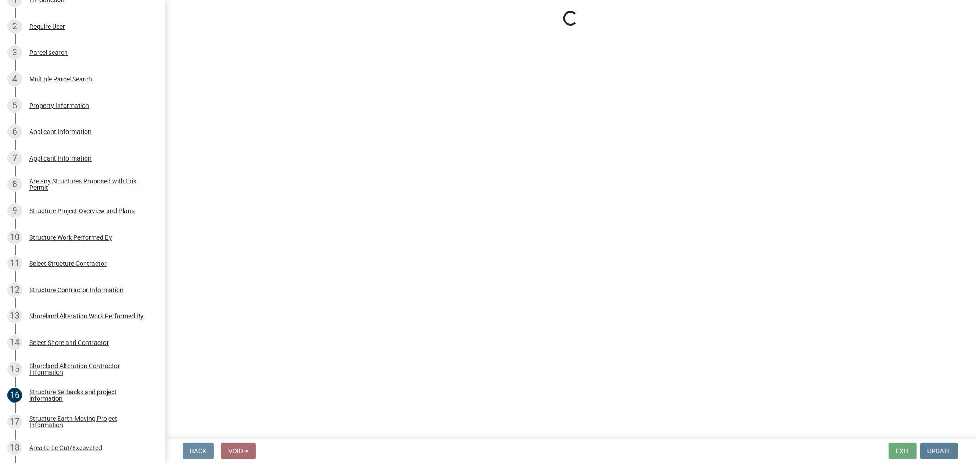
scroll to position [0, 0]
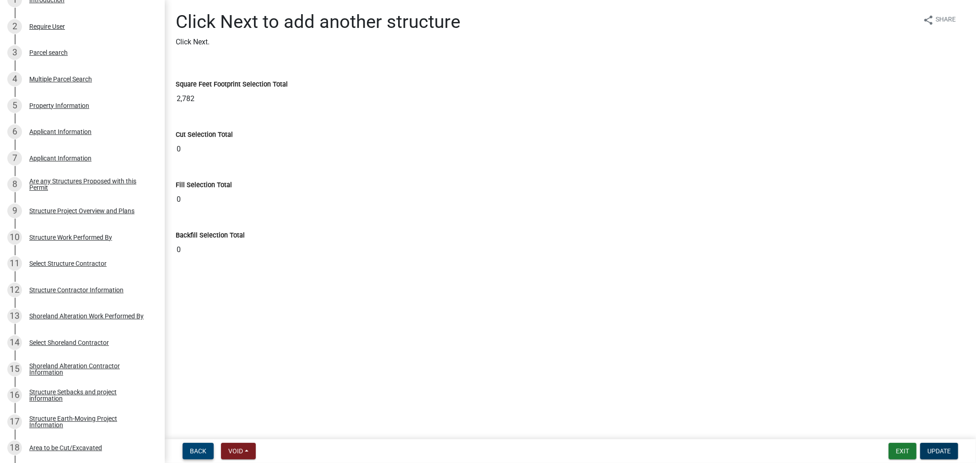
click at [202, 451] on span "Back" at bounding box center [198, 450] width 16 height 7
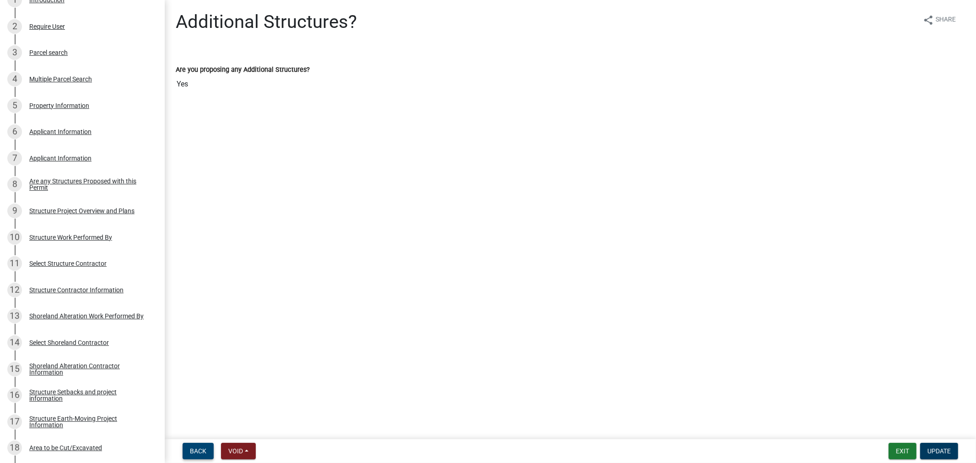
click at [188, 448] on button "Back" at bounding box center [198, 451] width 31 height 16
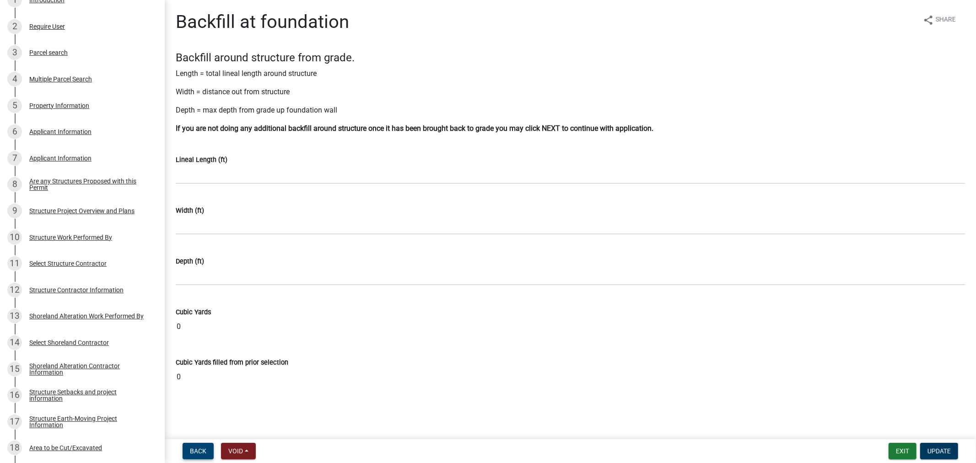
click at [199, 447] on span "Back" at bounding box center [198, 450] width 16 height 7
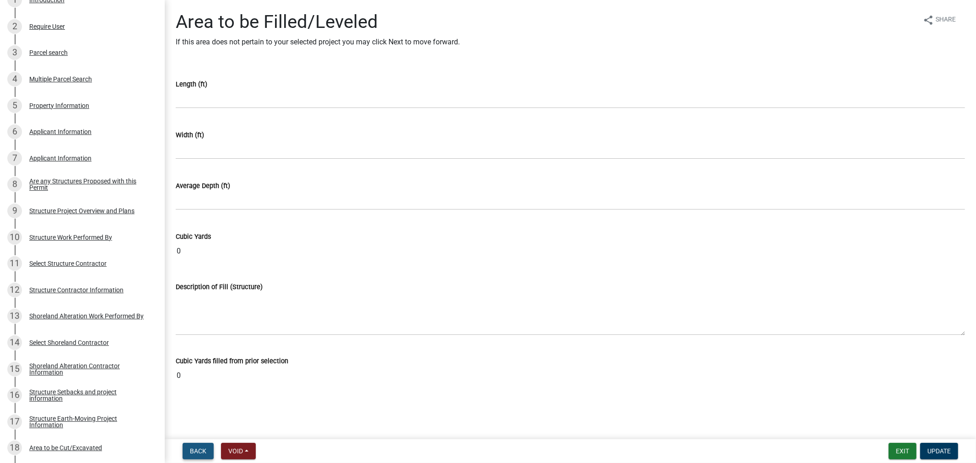
click at [199, 447] on span "Back" at bounding box center [198, 450] width 16 height 7
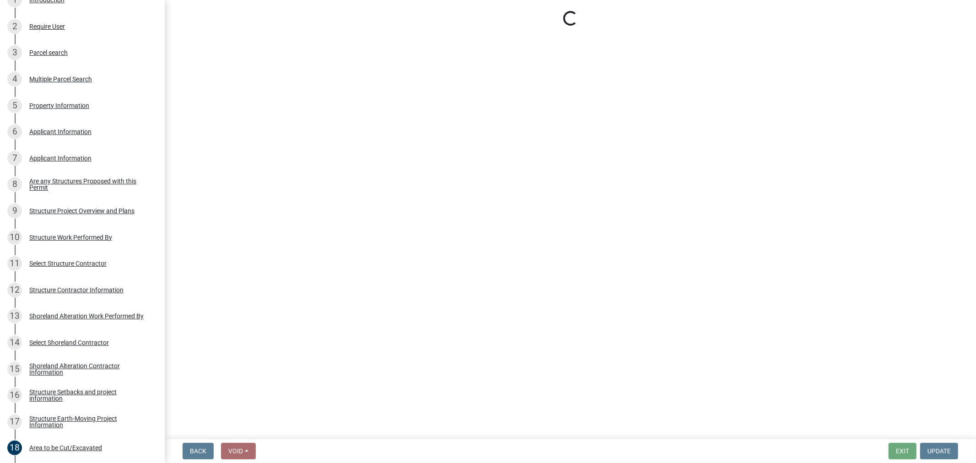
select select "76db9da3-e291-42ff-adbd-56cf719d5b77"
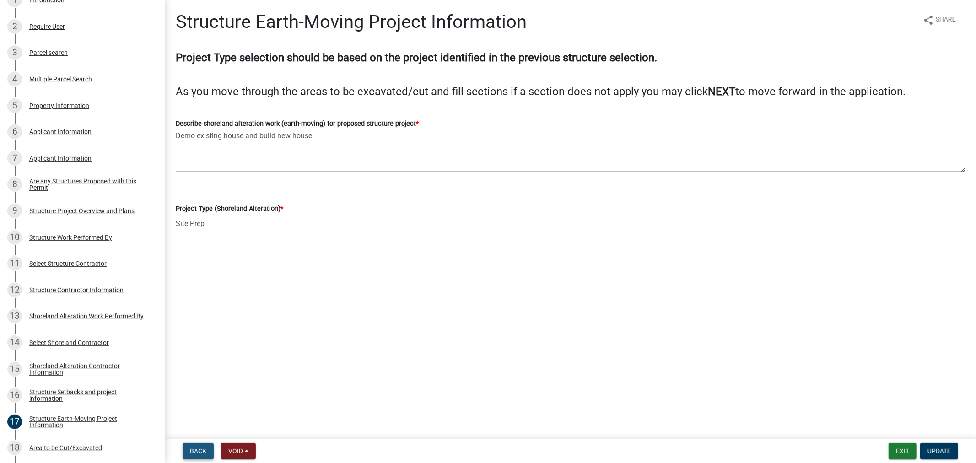
click at [199, 447] on span "Back" at bounding box center [198, 450] width 16 height 7
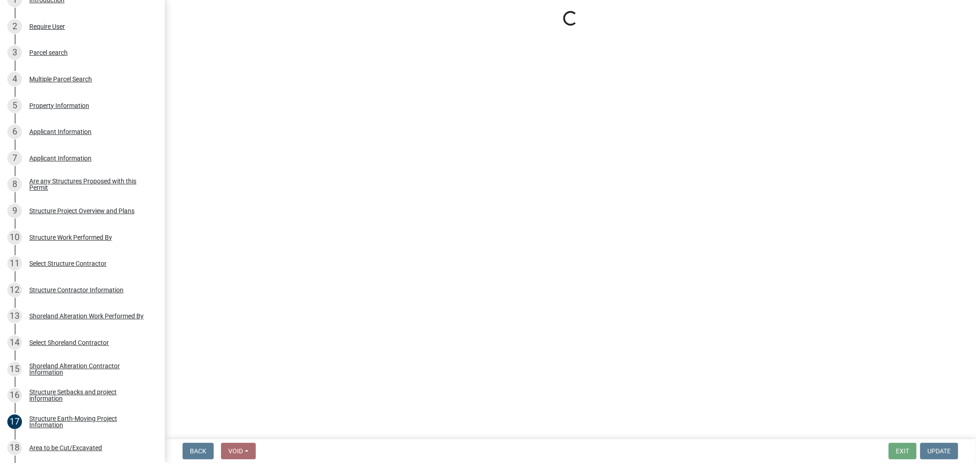
select select "4d8c0477-3507-4c3b-8a2b-7e3e8de33f20"
select select "a3cc236c-43aa-406a-8353-e0398d57c407"
select select "c7270083-09ab-45a0-8e99-c599348f4627"
select select "bb8806a8-36bb-4f40-a458-41a17cad55ac"
select select "6dc278b5-2802-4c25-b4bb-ae59f5ac2011"
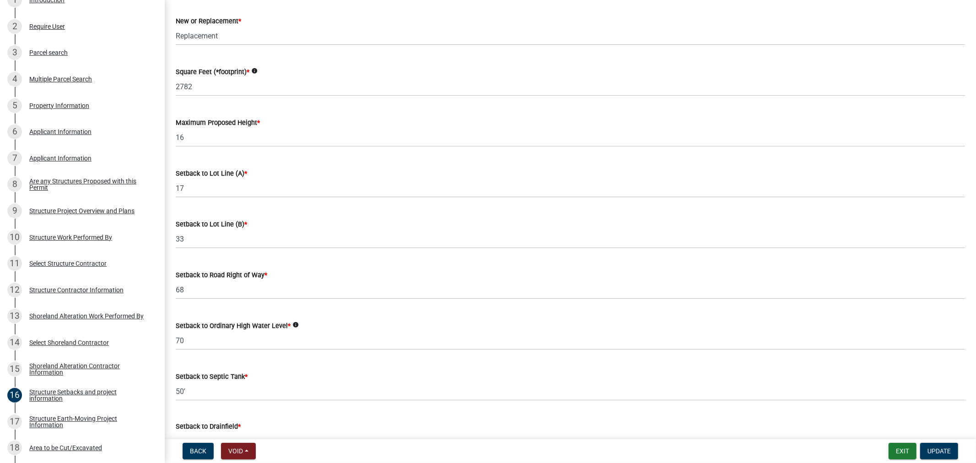
scroll to position [356, 0]
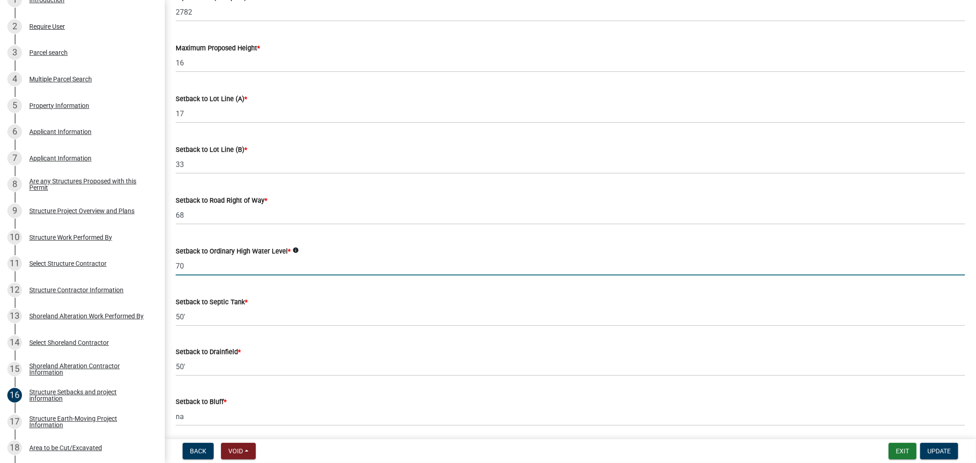
click at [190, 271] on input "70" at bounding box center [570, 266] width 789 height 19
type input "75"
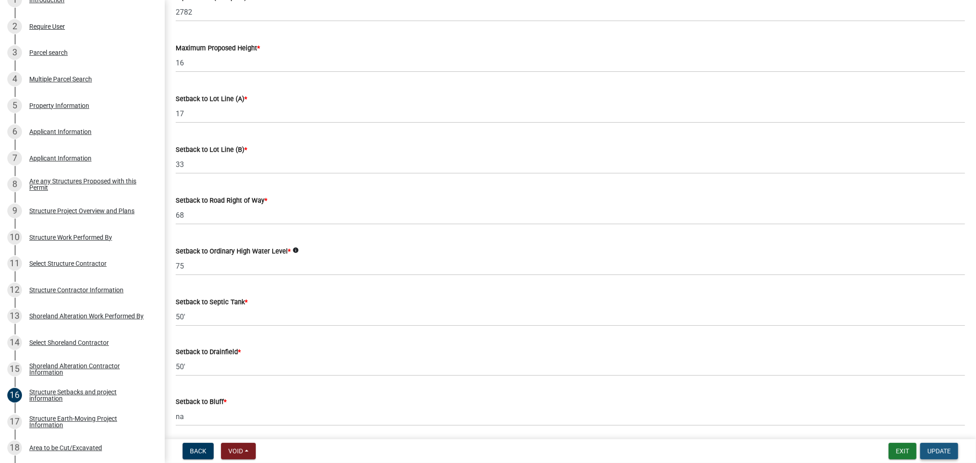
click at [927, 452] on button "Update" at bounding box center [939, 451] width 38 height 16
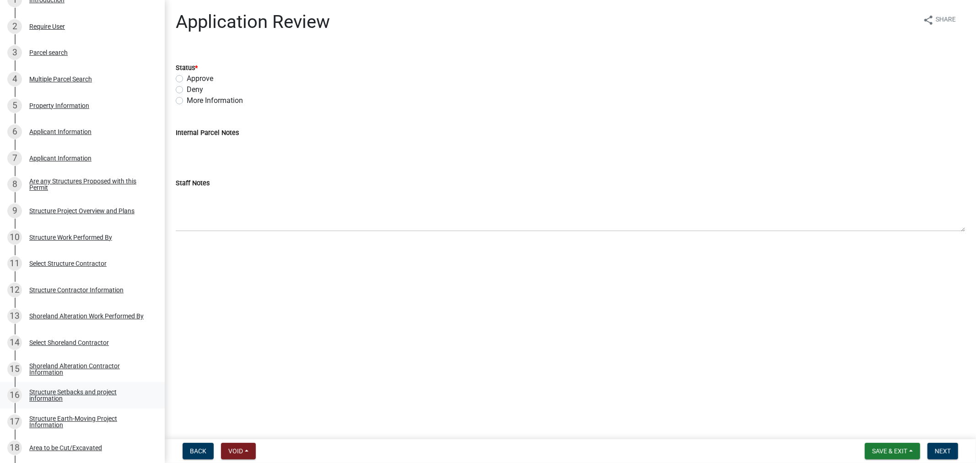
click at [49, 394] on div "Structure Setbacks and project information" at bounding box center [89, 395] width 121 height 13
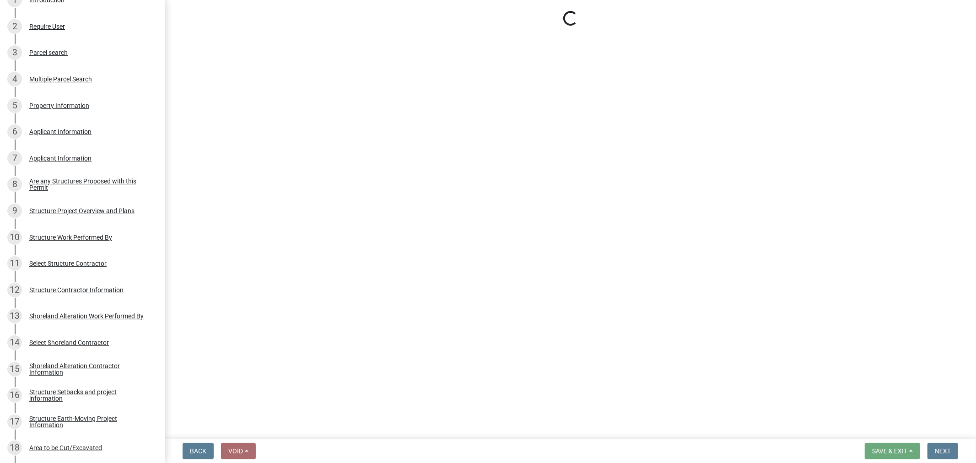
select select "25a02ecf-16f8-4dec-ac47-822d39ad9576"
select select "c185e313-3403-4239-bd61-bb563c58a77a"
select select "e560a688-e561-477d-b756-2b3ad714d8bd"
select select "bb8806a8-36bb-4f40-a458-41a17cad55ac"
select select "e80e3e2c-e9d0-4b64-95b5-c0b12854bba2"
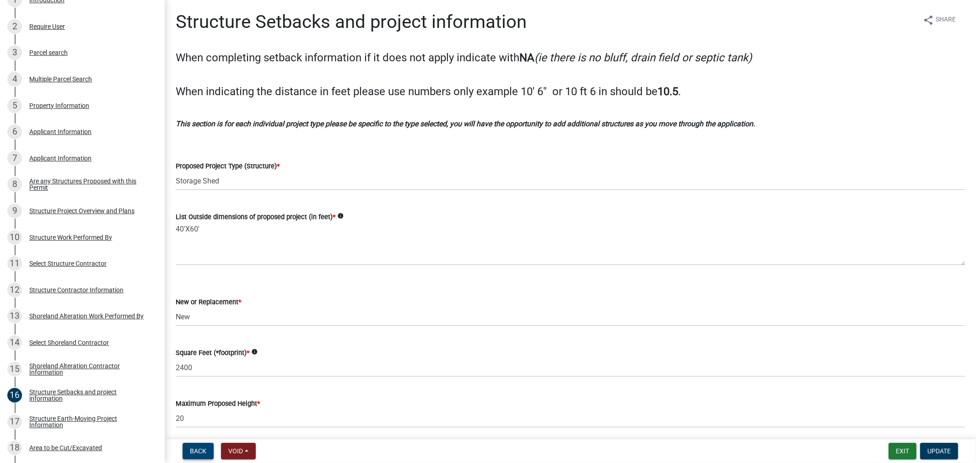
click at [201, 455] on button "Back" at bounding box center [198, 451] width 31 height 16
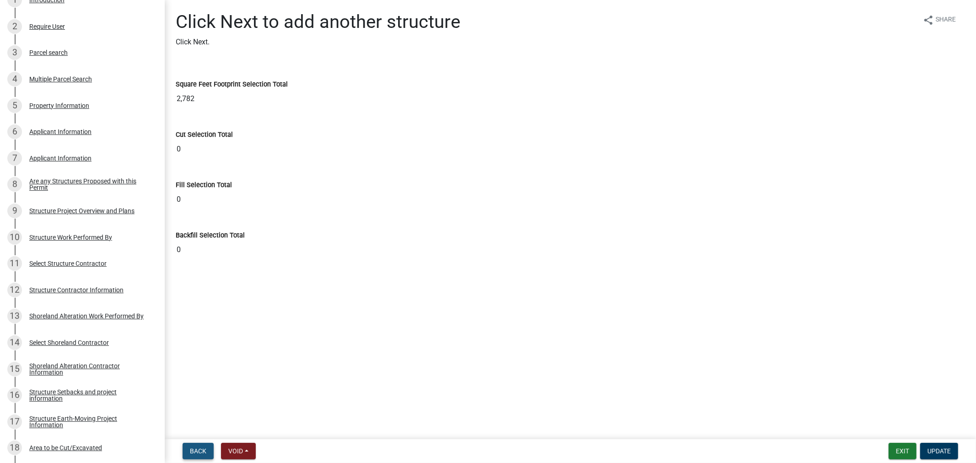
click at [201, 455] on button "Back" at bounding box center [198, 451] width 31 height 16
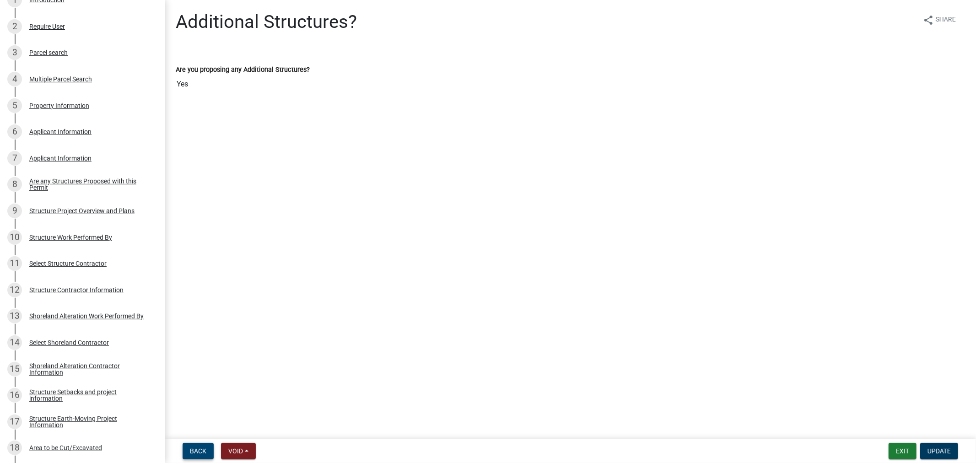
click at [201, 455] on button "Back" at bounding box center [198, 451] width 31 height 16
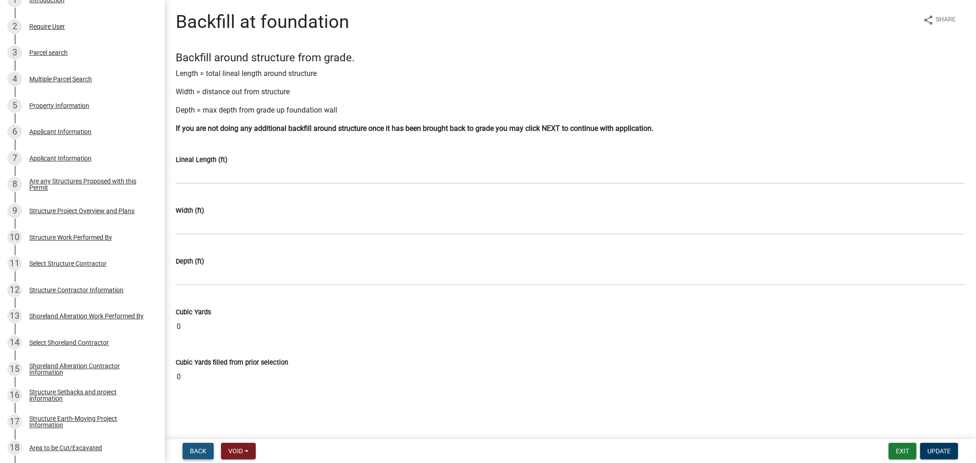
click at [201, 455] on button "Back" at bounding box center [198, 451] width 31 height 16
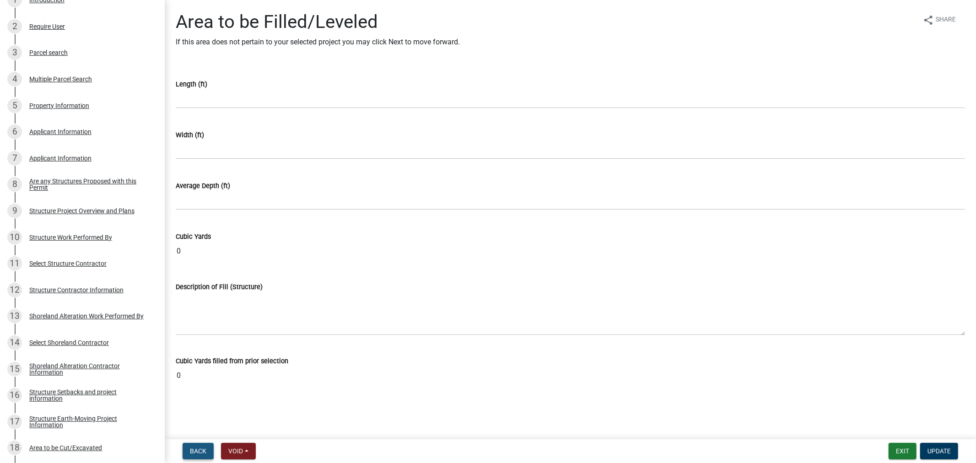
click at [201, 455] on button "Back" at bounding box center [198, 451] width 31 height 16
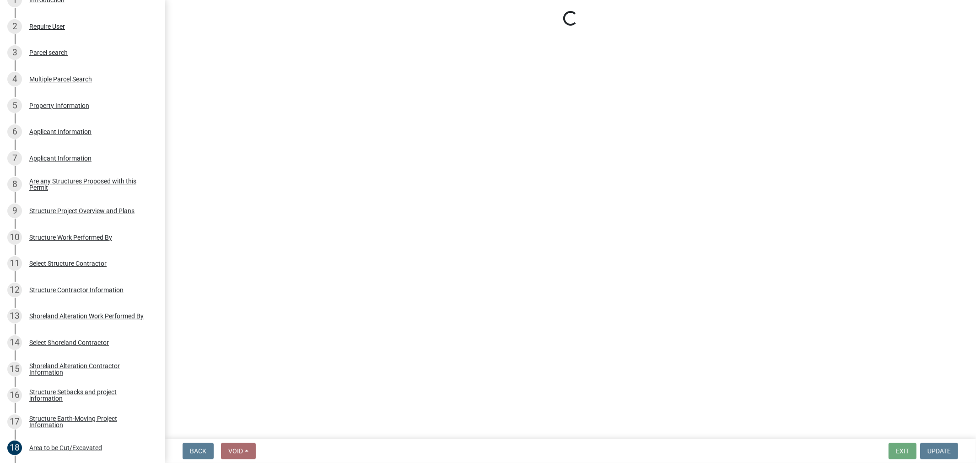
select select "76db9da3-e291-42ff-adbd-56cf719d5b77"
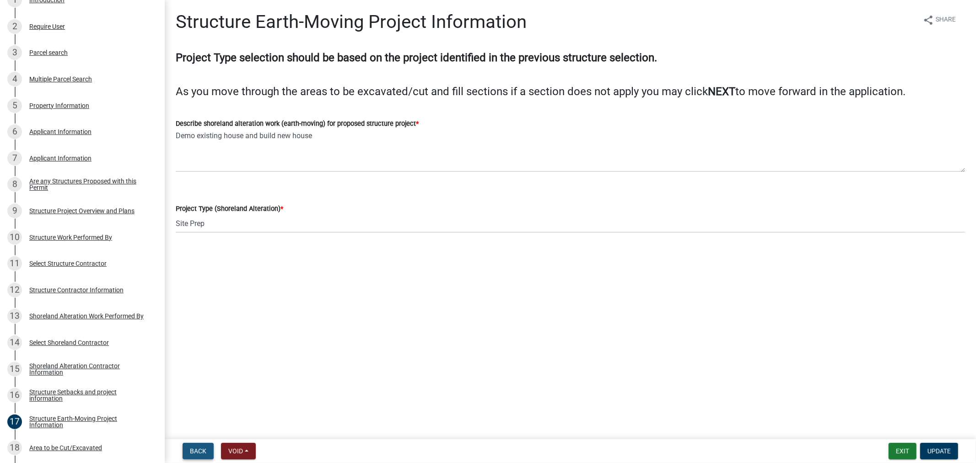
click at [201, 455] on button "Back" at bounding box center [198, 451] width 31 height 16
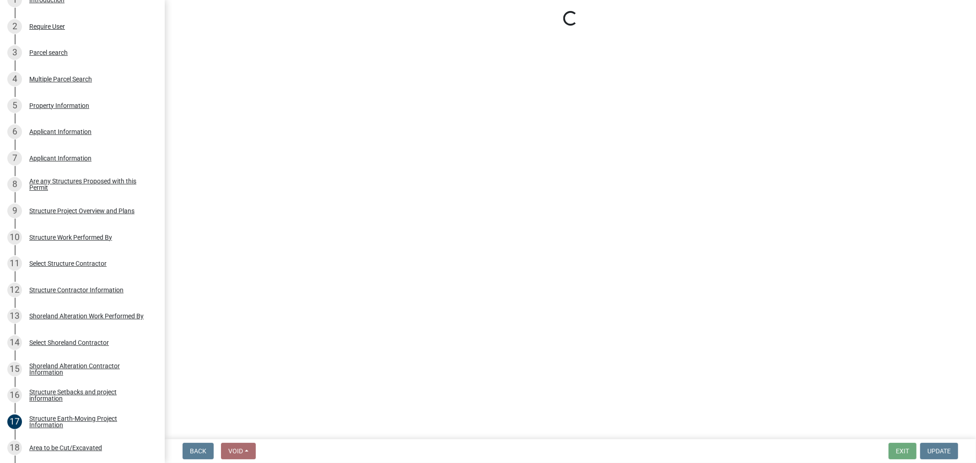
select select "4d8c0477-3507-4c3b-8a2b-7e3e8de33f20"
select select "a3cc236c-43aa-406a-8353-e0398d57c407"
select select "c7270083-09ab-45a0-8e99-c599348f4627"
select select "bb8806a8-36bb-4f40-a458-41a17cad55ac"
select select "6dc278b5-2802-4c25-b4bb-ae59f5ac2011"
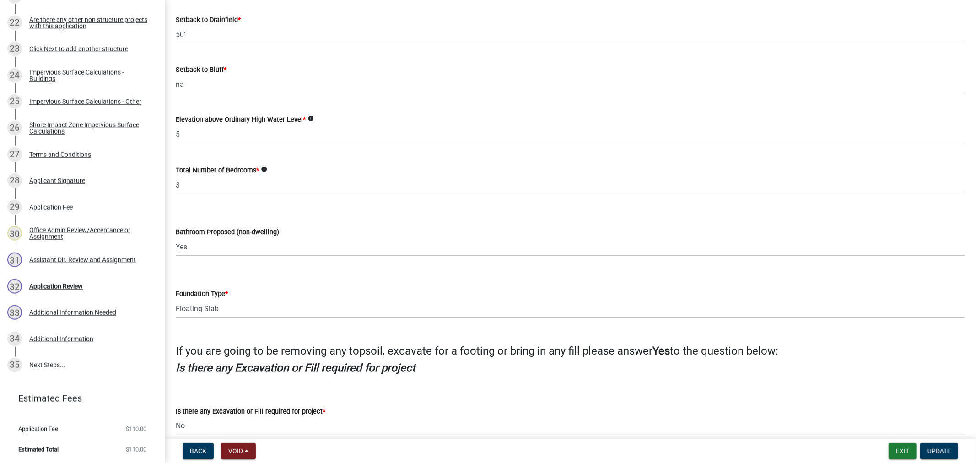
scroll to position [781, 0]
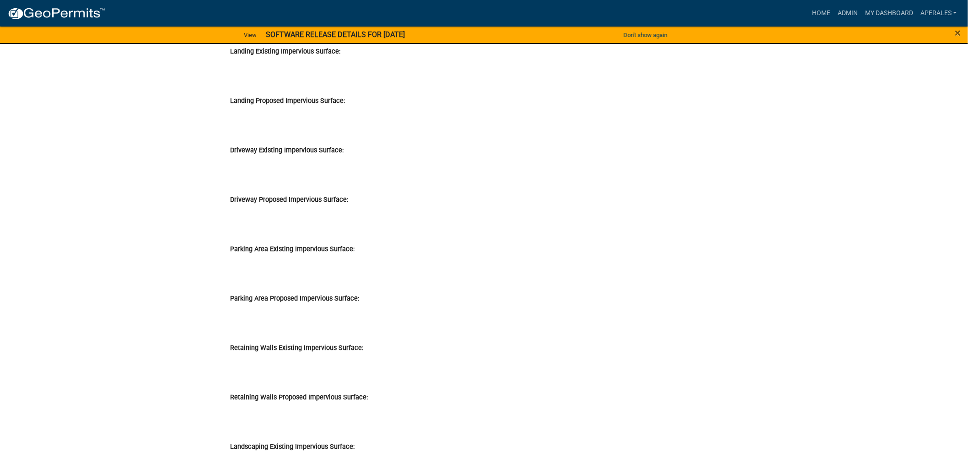
scroll to position [11134, 0]
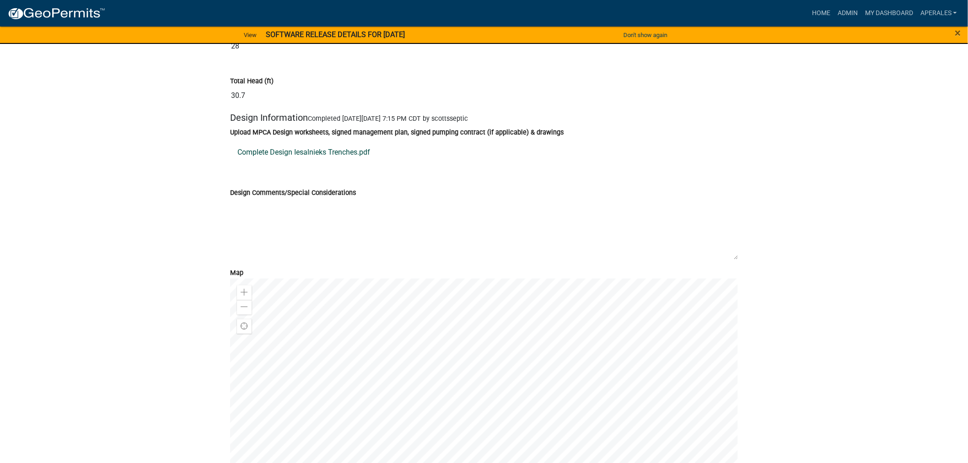
scroll to position [4880, 0]
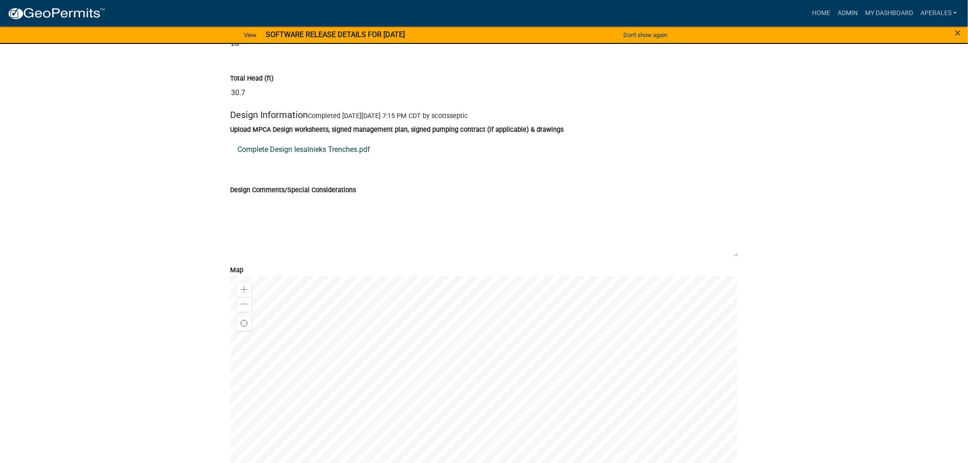
click at [280, 161] on link "Complete Design Iesalnieks Trenches.pdf" at bounding box center [484, 150] width 508 height 22
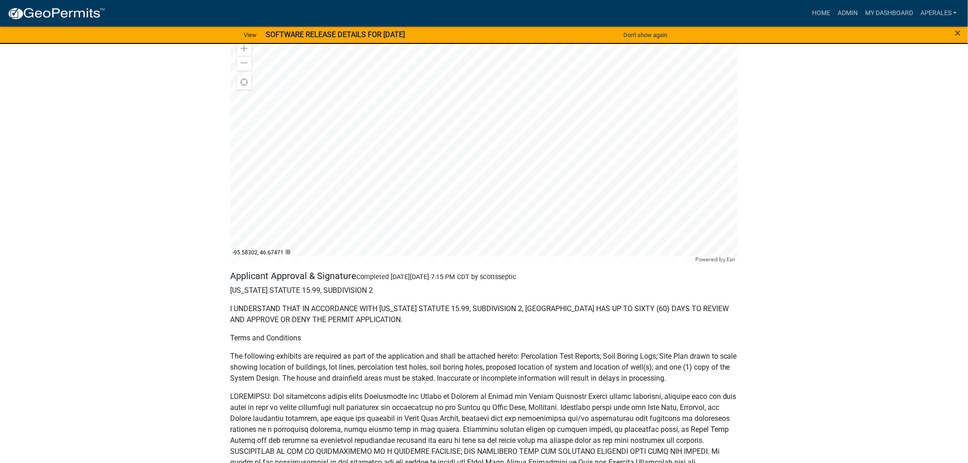
scroll to position [5135, 0]
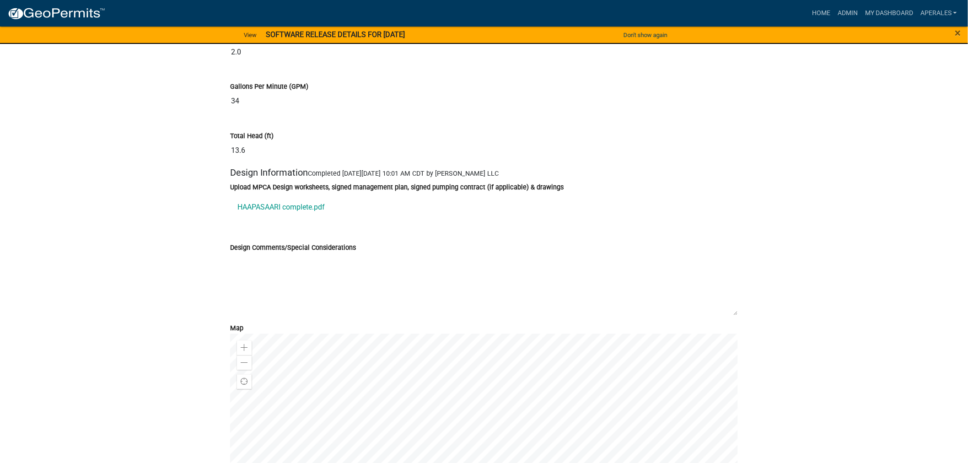
scroll to position [5084, 0]
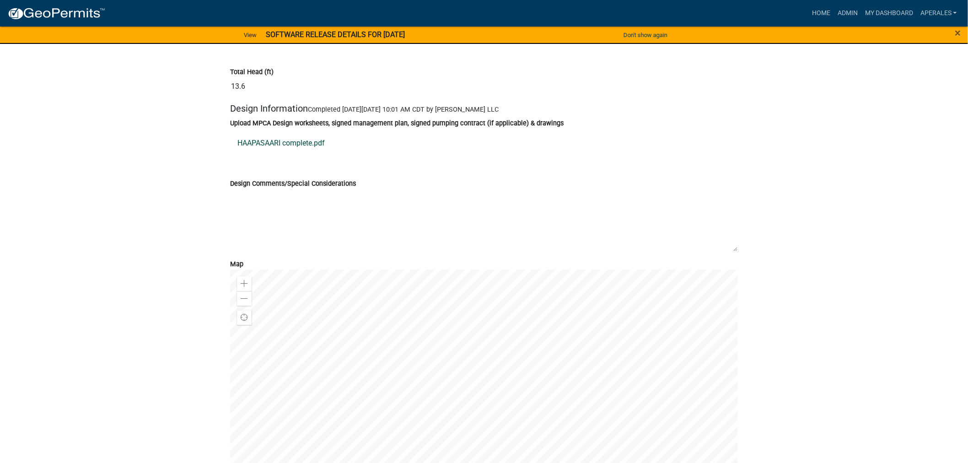
click at [278, 153] on link "HAAPASAARI complete.pdf" at bounding box center [484, 144] width 508 height 22
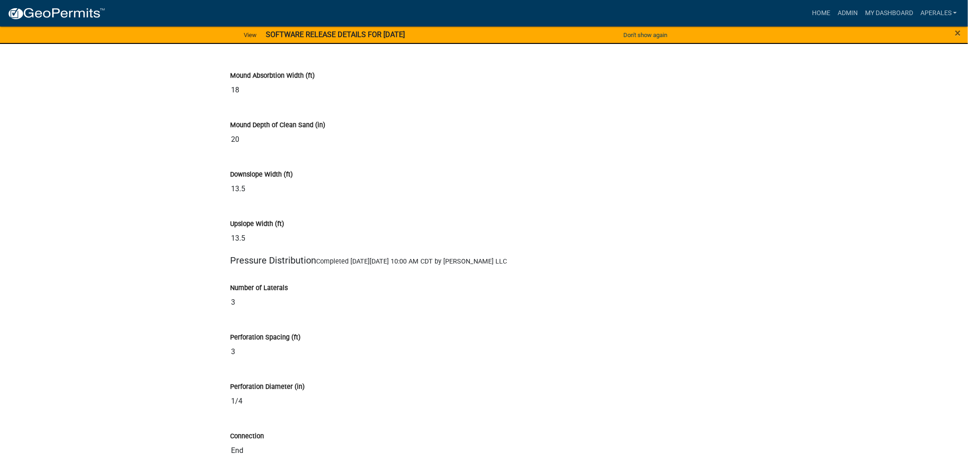
scroll to position [4474, 0]
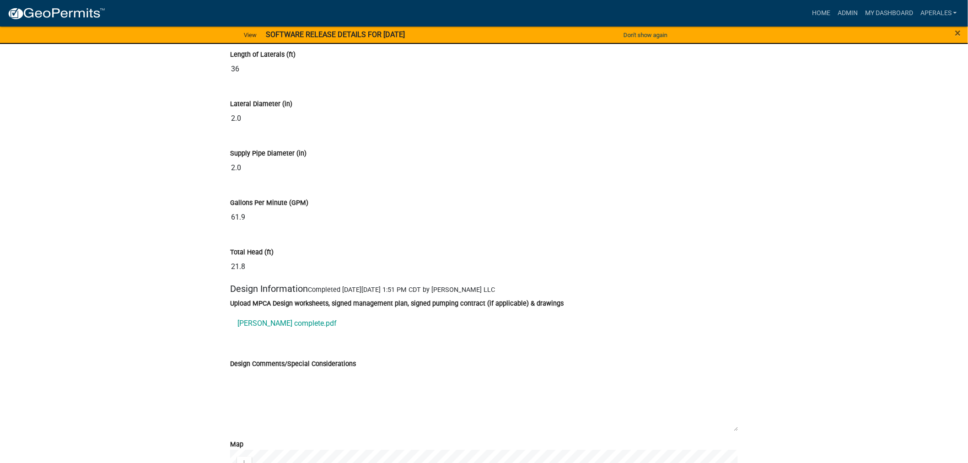
scroll to position [5389, 0]
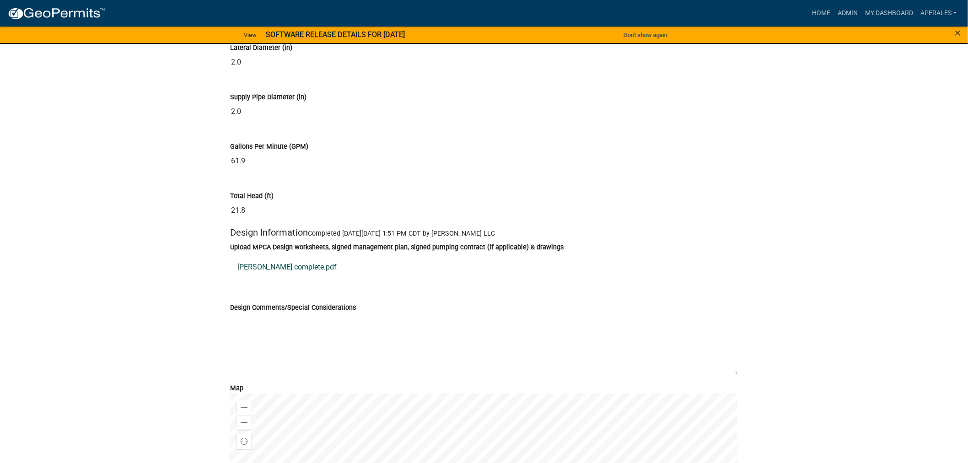
click at [269, 278] on link "Munter complete.pdf" at bounding box center [484, 267] width 508 height 22
click at [879, 11] on link "My Dashboard" at bounding box center [889, 13] width 55 height 17
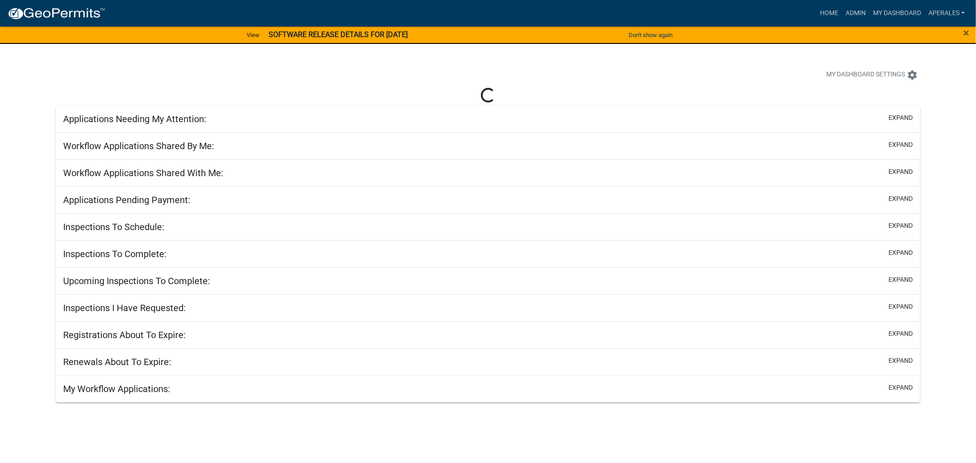
select select "3: 100"
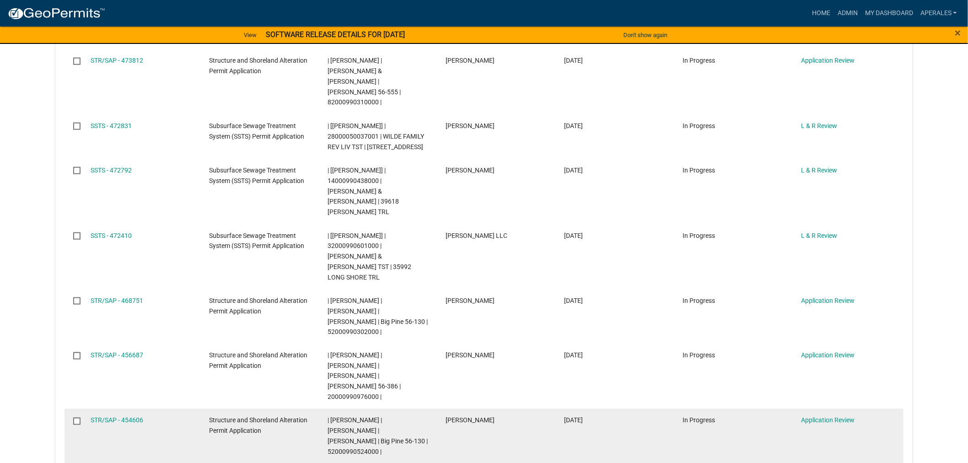
scroll to position [406, 0]
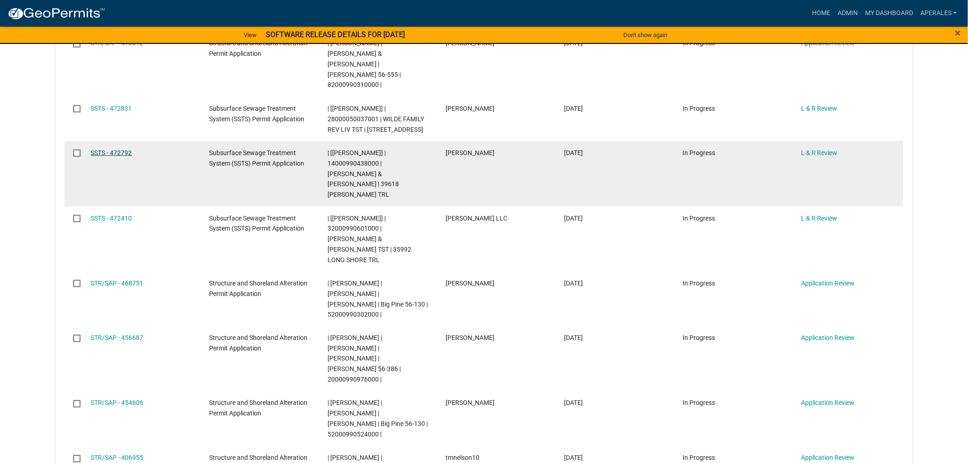
click at [97, 149] on link "SSTS - 472792" at bounding box center [111, 152] width 41 height 7
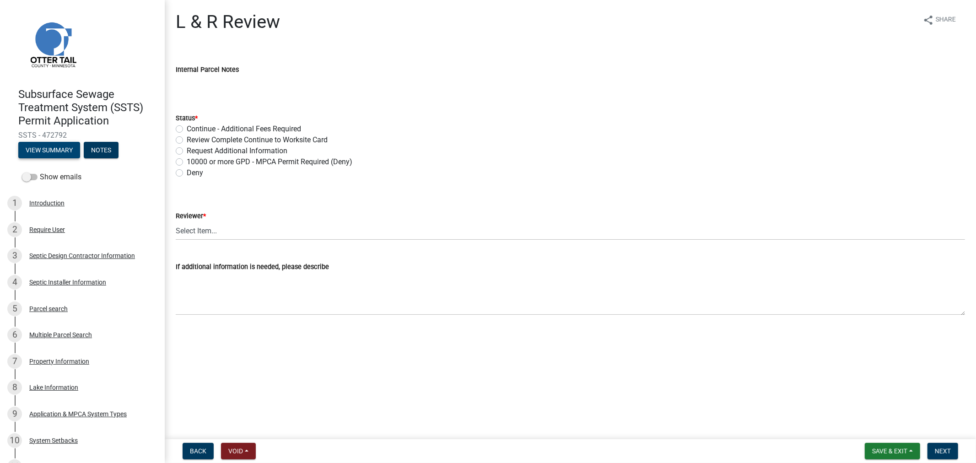
click at [47, 149] on button "View Summary" at bounding box center [49, 150] width 62 height 16
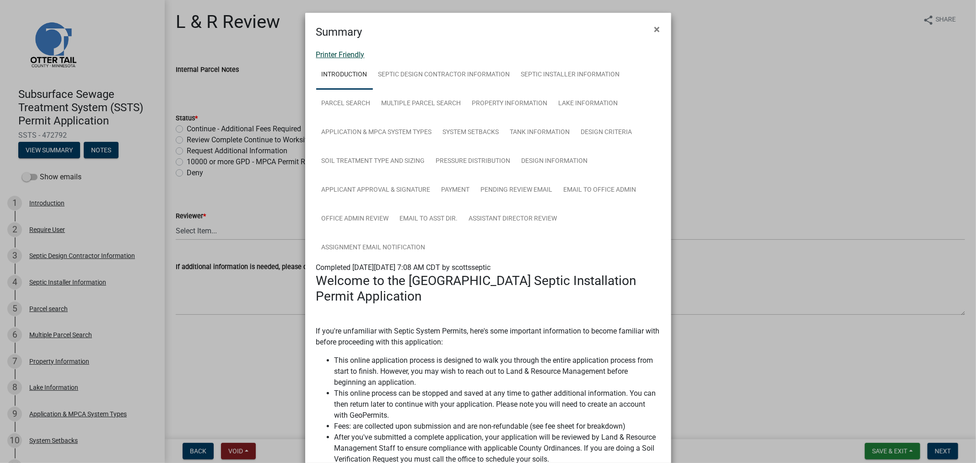
click at [324, 56] on link "Printer Friendly" at bounding box center [340, 54] width 49 height 9
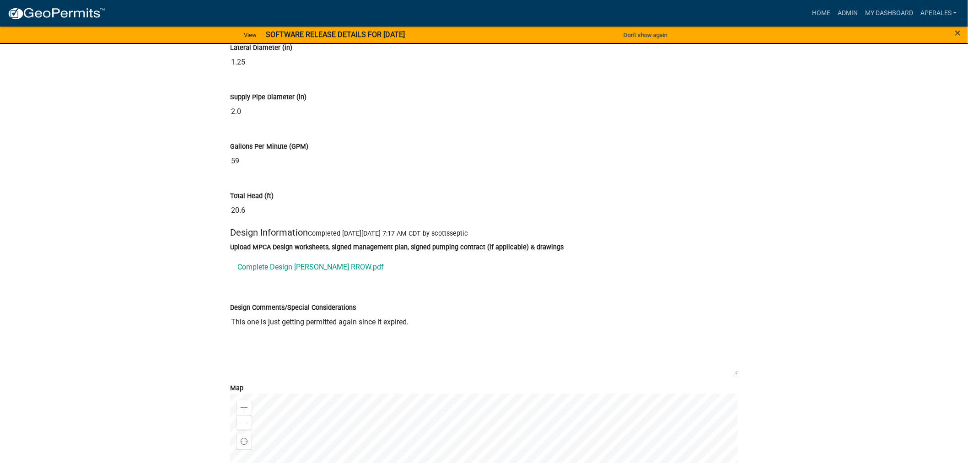
scroll to position [5186, 0]
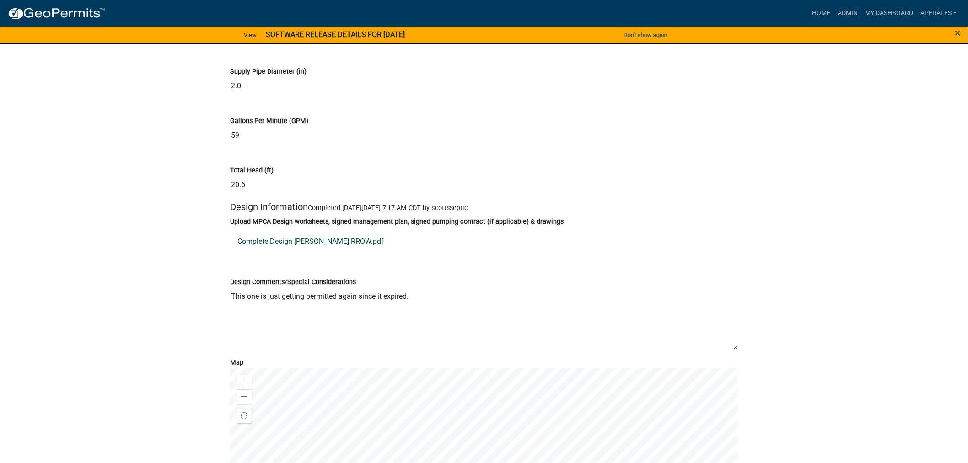
click at [306, 253] on link "Complete Design [PERSON_NAME] RROW.pdf" at bounding box center [484, 242] width 508 height 22
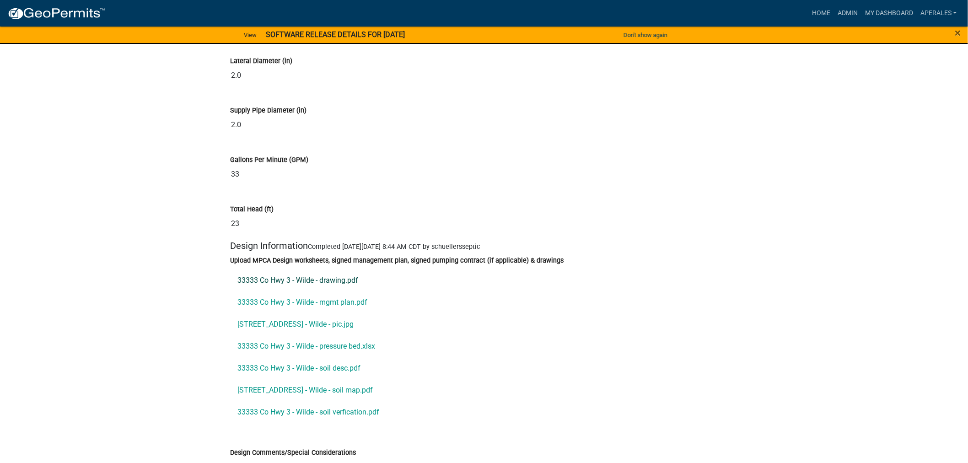
scroll to position [5389, 0]
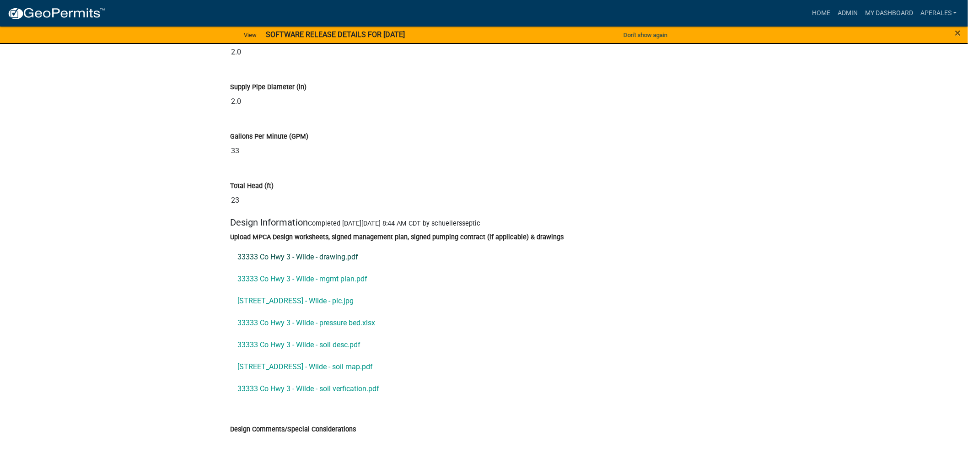
click at [262, 268] on link "33333 Co Hwy 3 - Wilde - drawing.pdf" at bounding box center [484, 257] width 508 height 22
click at [299, 290] on link "33333 Co Hwy 3 - Wilde - mgmt plan.pdf" at bounding box center [484, 279] width 508 height 22
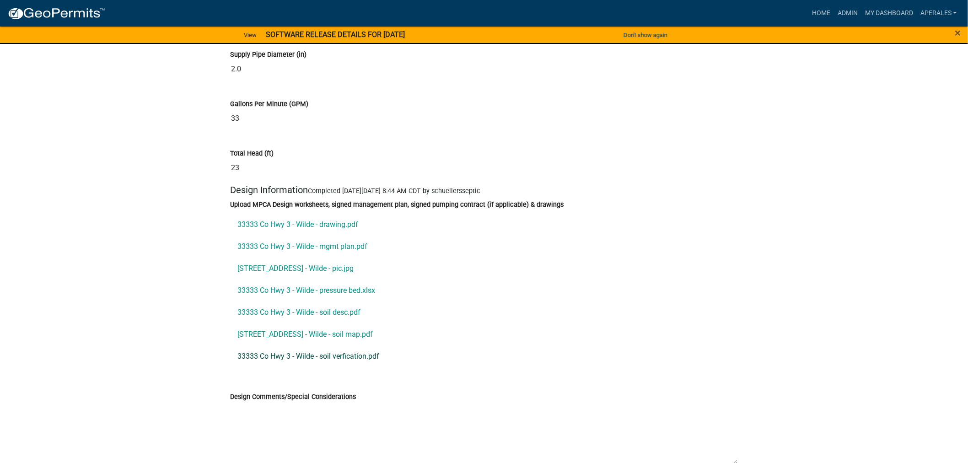
scroll to position [5439, 0]
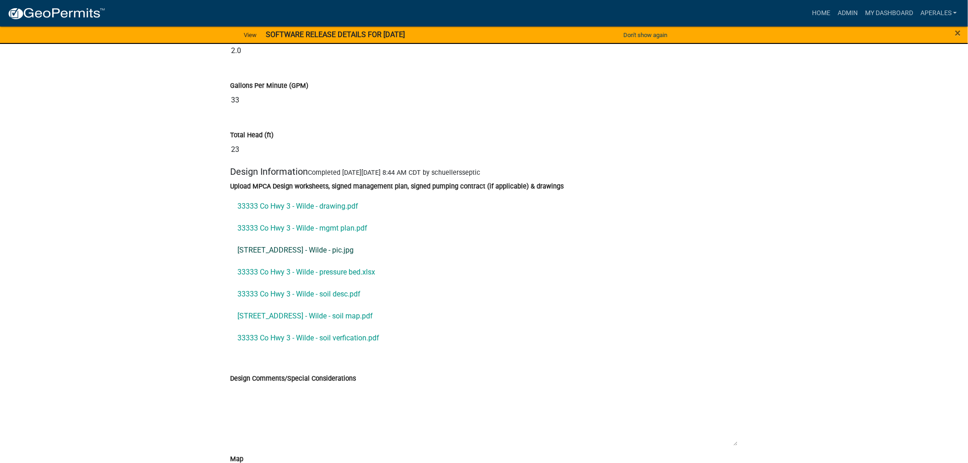
click at [277, 261] on link "[STREET_ADDRESS] - Wilde - pic.jpg" at bounding box center [484, 250] width 508 height 22
click at [296, 283] on link "33333 Co Hwy 3 - Wilde - pressure bed.xlsx" at bounding box center [484, 272] width 508 height 22
click at [344, 349] on link "33333 Co Hwy 3 - Wilde - soil verfication.pdf" at bounding box center [484, 338] width 508 height 22
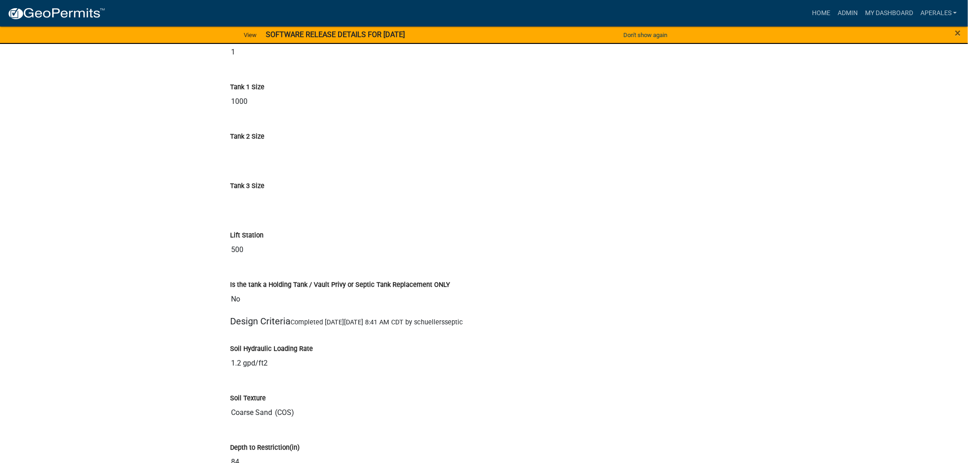
scroll to position [3558, 0]
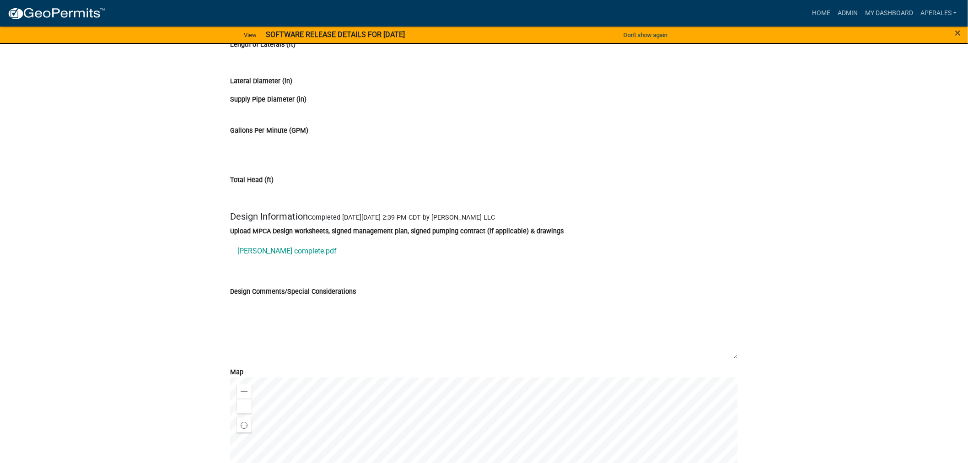
scroll to position [4576, 0]
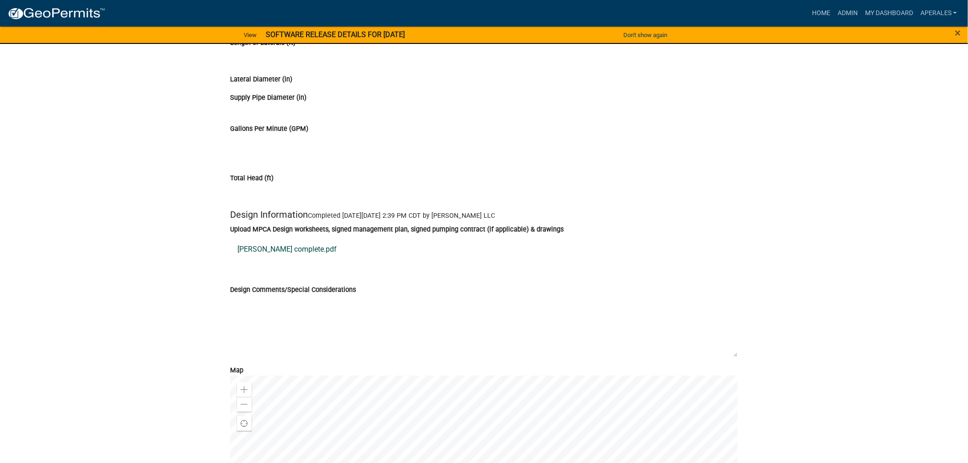
click at [319, 260] on link "[PERSON_NAME] complete.pdf" at bounding box center [484, 249] width 508 height 22
